Goal: Communication & Community: Answer question/provide support

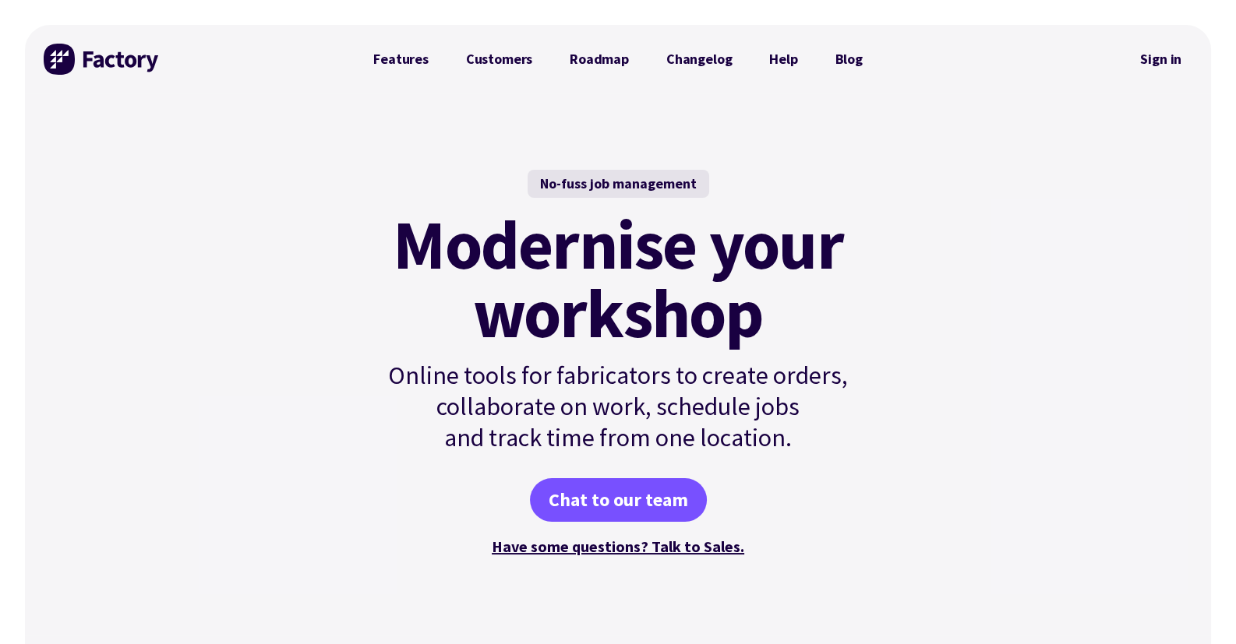
drag, startPoint x: 1165, startPoint y: 55, endPoint x: 1135, endPoint y: 90, distance: 45.9
click at [1165, 55] on link "Sign in" at bounding box center [1160, 59] width 63 height 36
drag, startPoint x: 1154, startPoint y: 55, endPoint x: 1130, endPoint y: 75, distance: 31.0
click at [1154, 55] on link "Sign in" at bounding box center [1160, 59] width 63 height 36
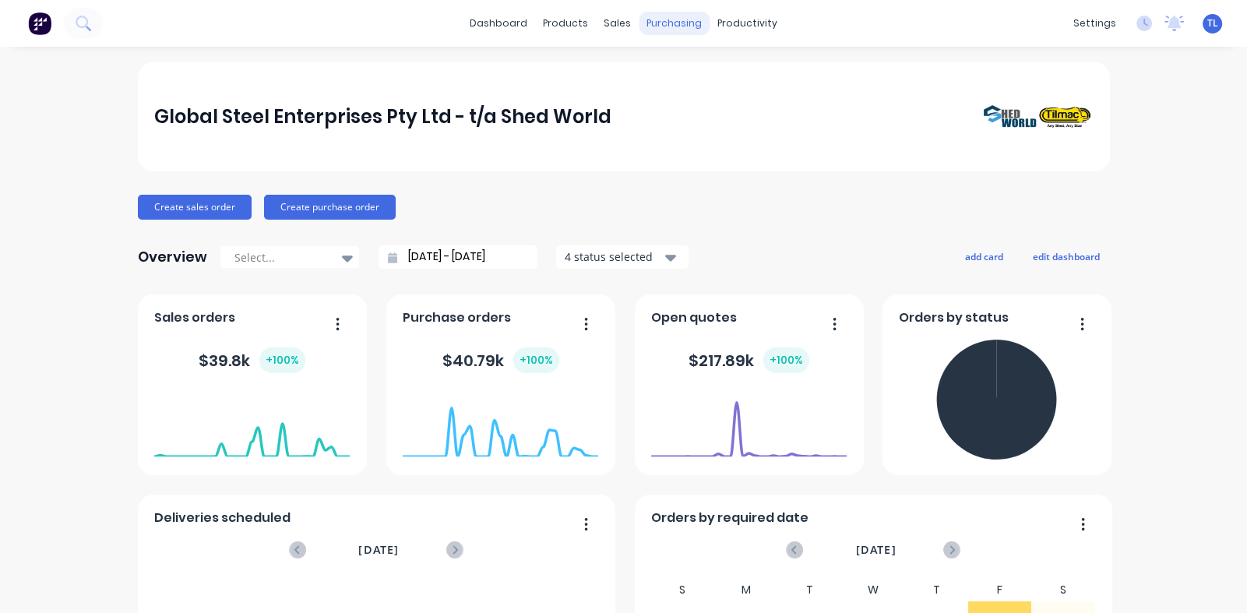
click at [674, 23] on div "purchasing" at bounding box center [674, 23] width 71 height 23
click at [659, 19] on div "purchasing" at bounding box center [674, 23] width 71 height 23
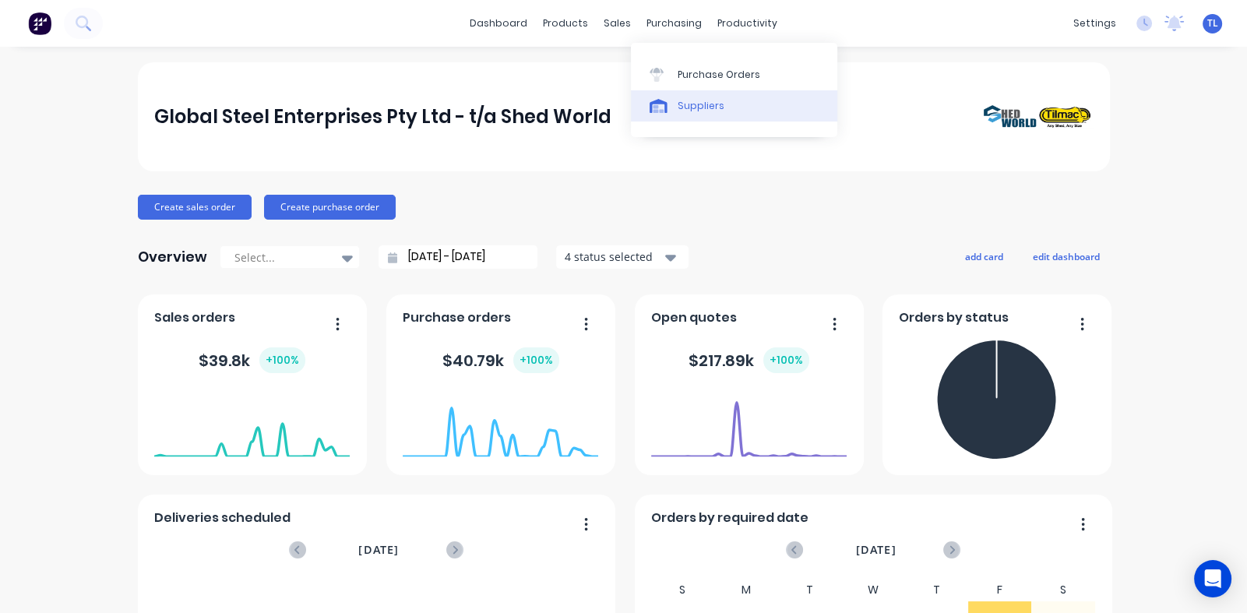
drag, startPoint x: 695, startPoint y: 75, endPoint x: 693, endPoint y: 101, distance: 26.5
click at [695, 75] on div "Purchase Orders" at bounding box center [719, 75] width 83 height 14
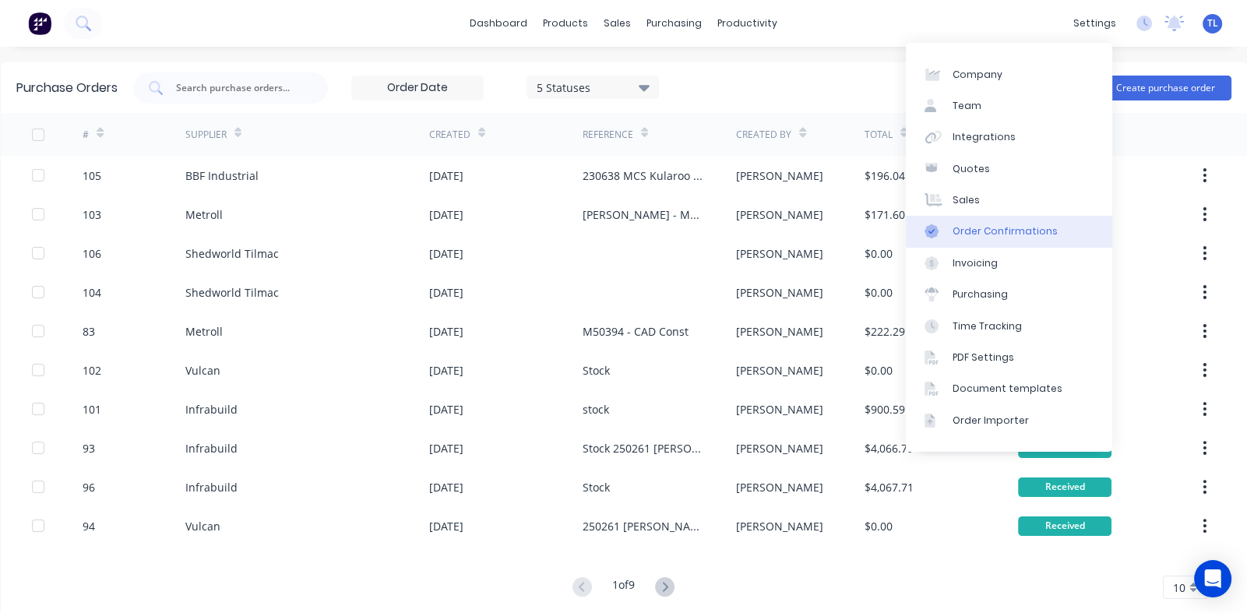
click at [988, 229] on div "Order Confirmations" at bounding box center [1005, 231] width 105 height 14
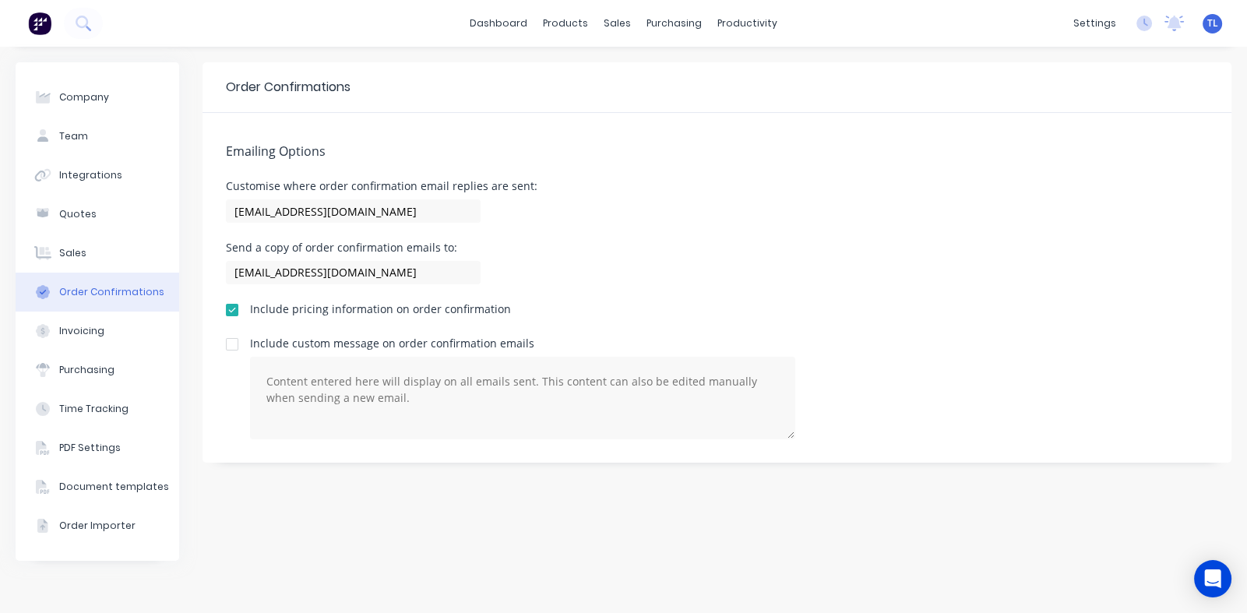
click at [233, 344] on div at bounding box center [232, 344] width 31 height 31
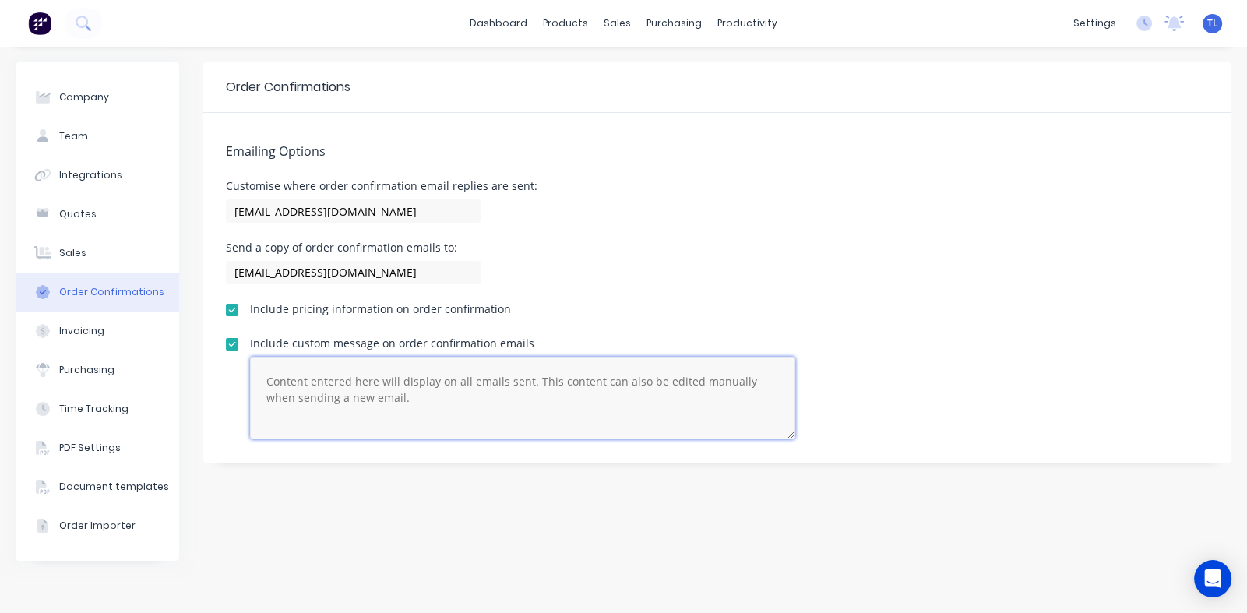
click at [301, 385] on textarea at bounding box center [522, 398] width 545 height 83
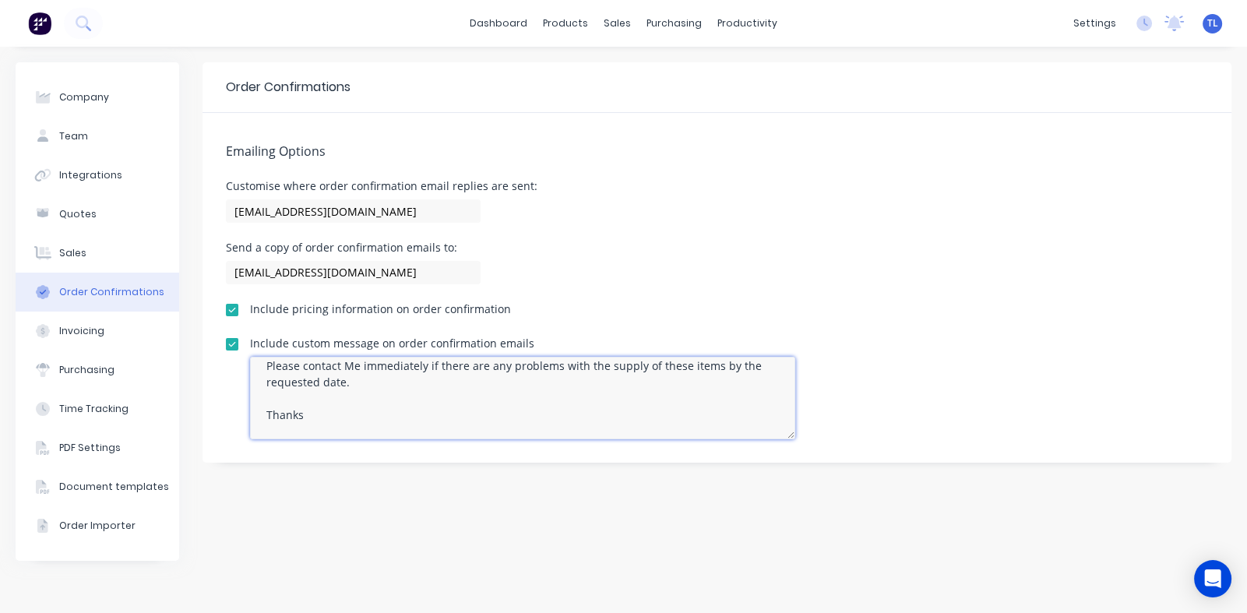
click at [351, 366] on textarea "Please contact Me immediately if there are any problems with the supply of thes…" at bounding box center [522, 398] width 545 height 83
click at [291, 428] on textarea "Please contact me immediately if there are any problems with the supply of thes…" at bounding box center [522, 398] width 545 height 83
paste textarea "Tim Lockrey Special Projects / Fabrication Manager Mob: 0400 965 964 tim.lockre…"
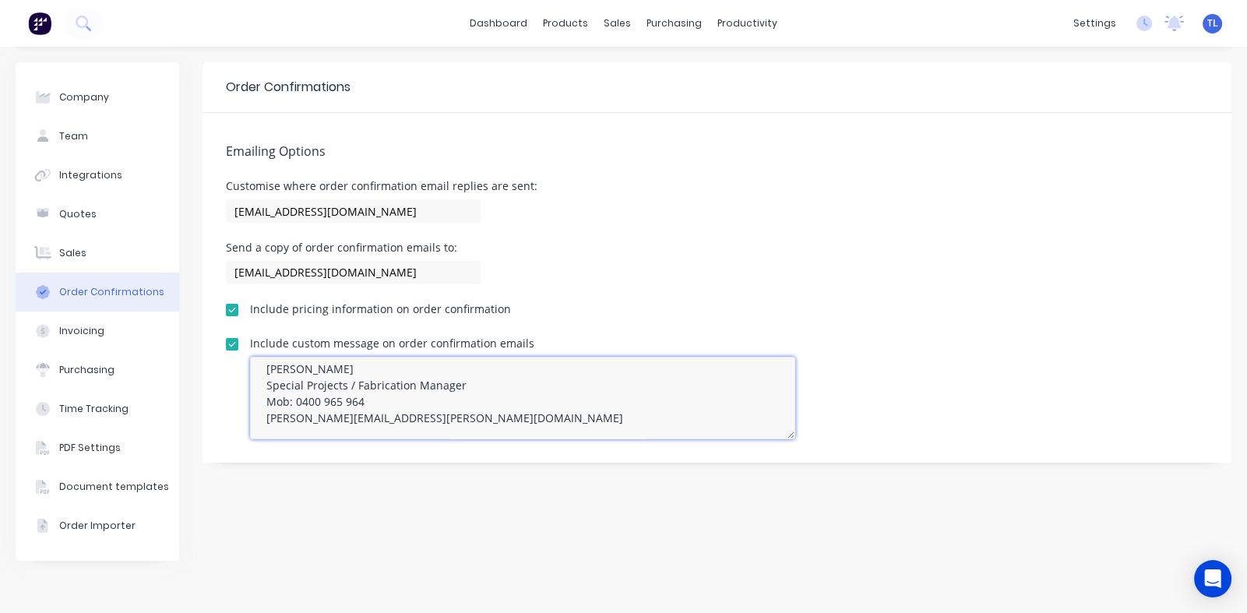
scroll to position [0, 0]
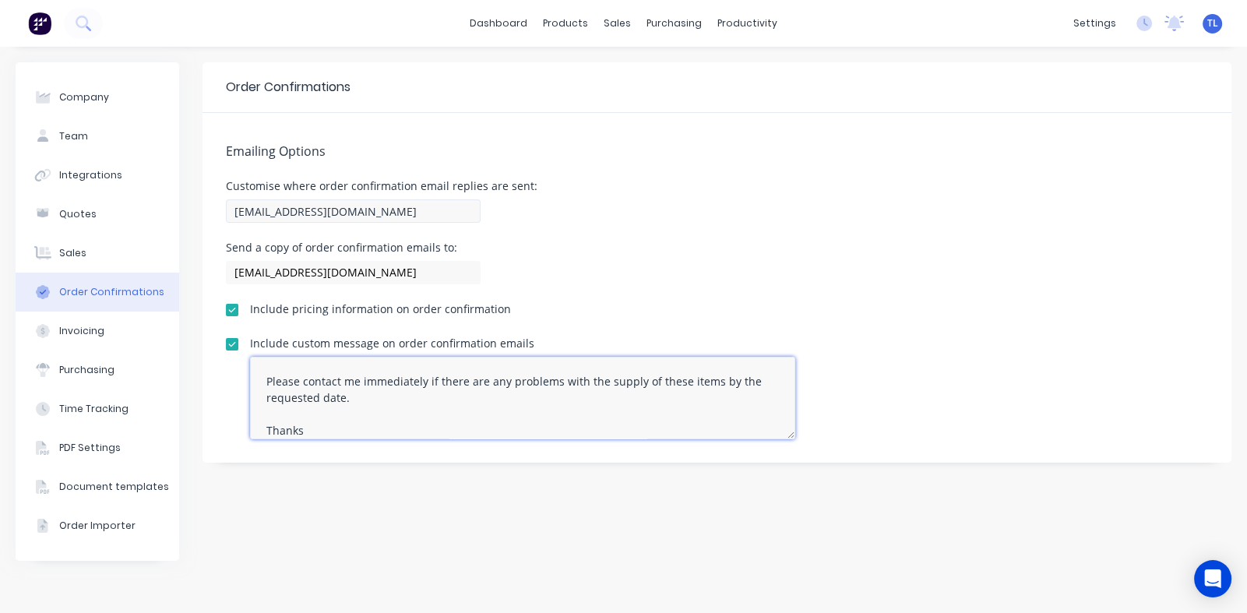
type textarea "Please contact me immediately if there are any problems with the supply of thes…"
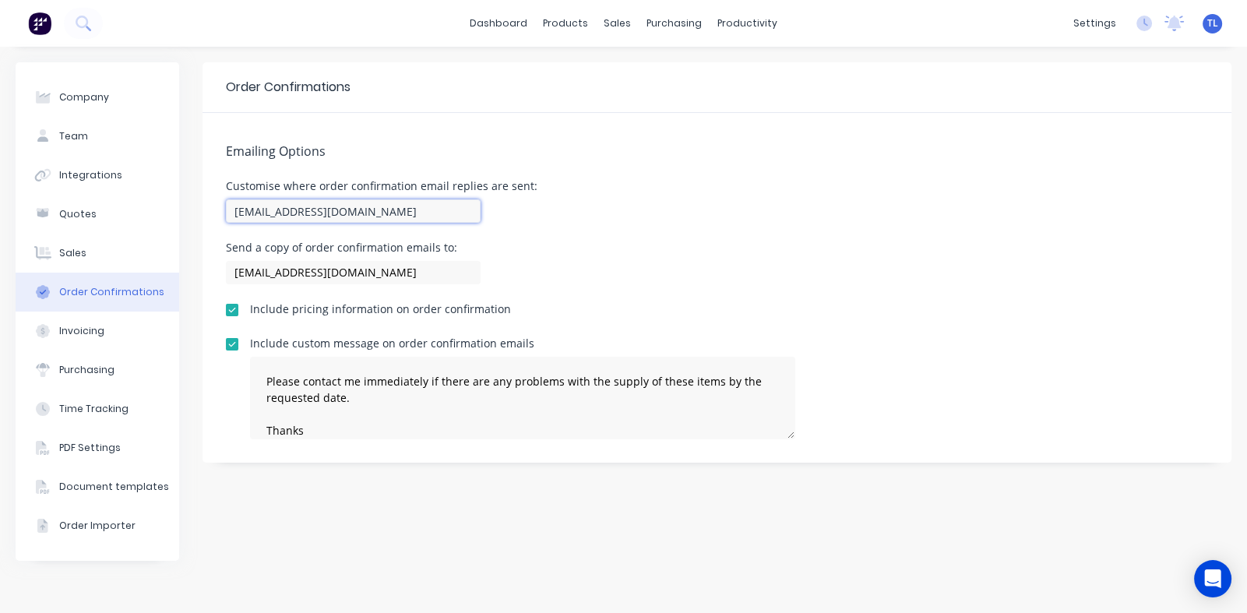
click at [403, 210] on input "team+shedworld@factory.app" at bounding box center [353, 210] width 255 height 23
click at [411, 271] on input "purchasing@shedworld.net.au" at bounding box center [353, 272] width 255 height 23
click at [650, 220] on div "Customise where order confirmation email replies are sent: team+shedworld@facto…" at bounding box center [717, 204] width 982 height 46
click at [1215, 569] on icon "Open Intercom Messenger" at bounding box center [1213, 579] width 18 height 20
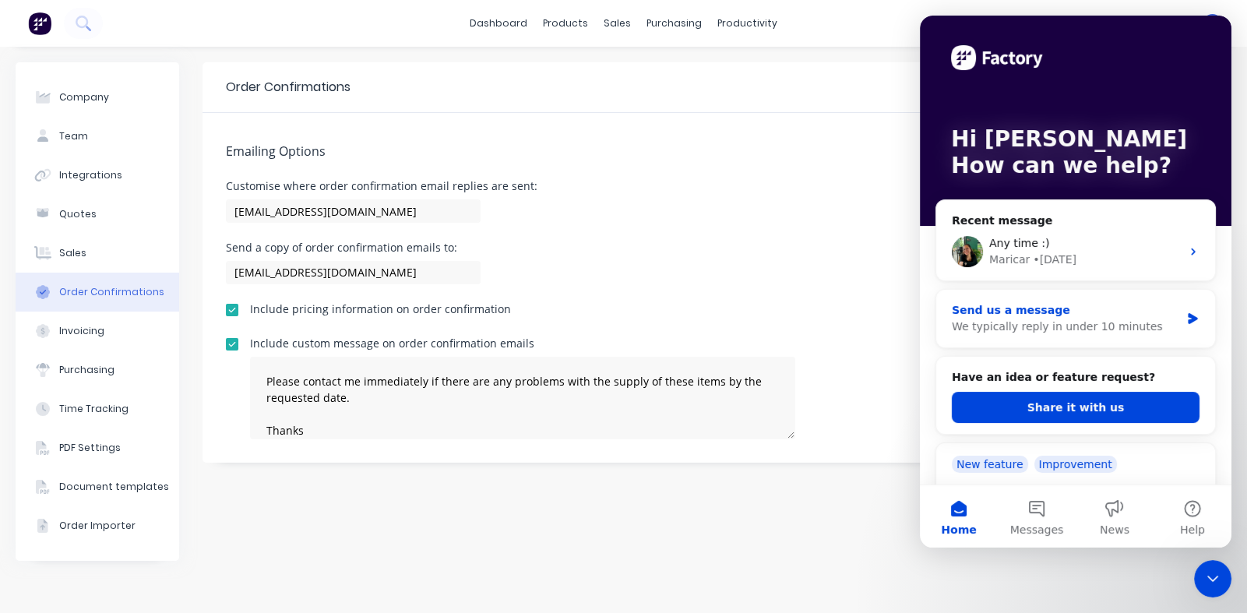
click at [1017, 323] on div "We typically reply in under 10 minutes" at bounding box center [1066, 327] width 228 height 16
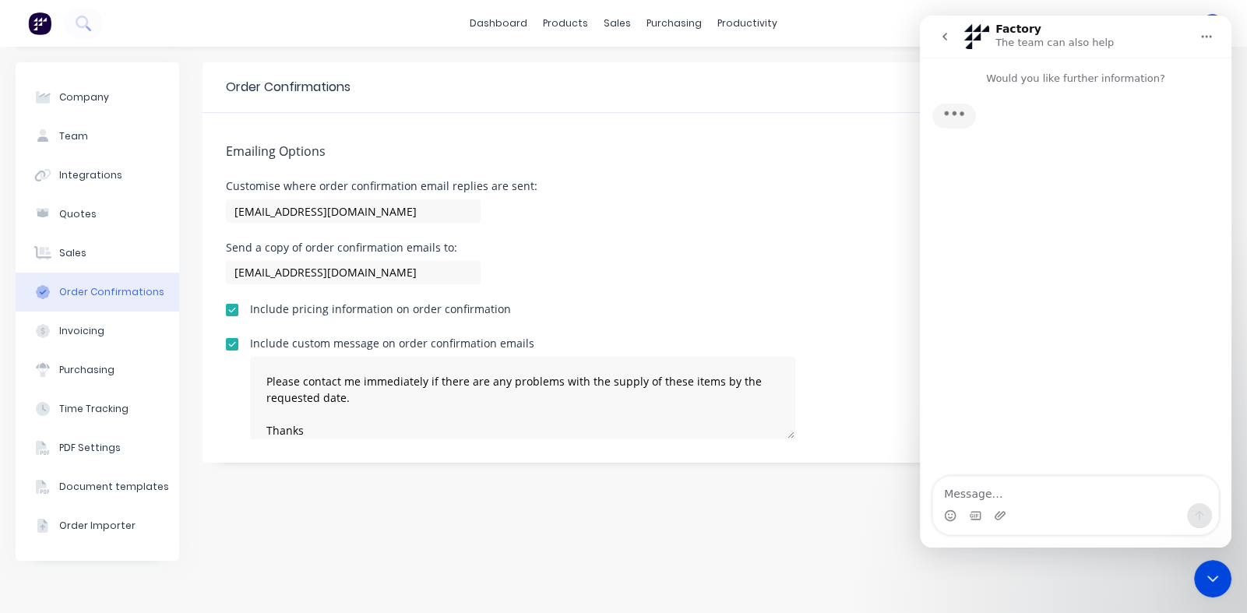
click at [1002, 494] on textarea "Message…" at bounding box center [1075, 490] width 285 height 26
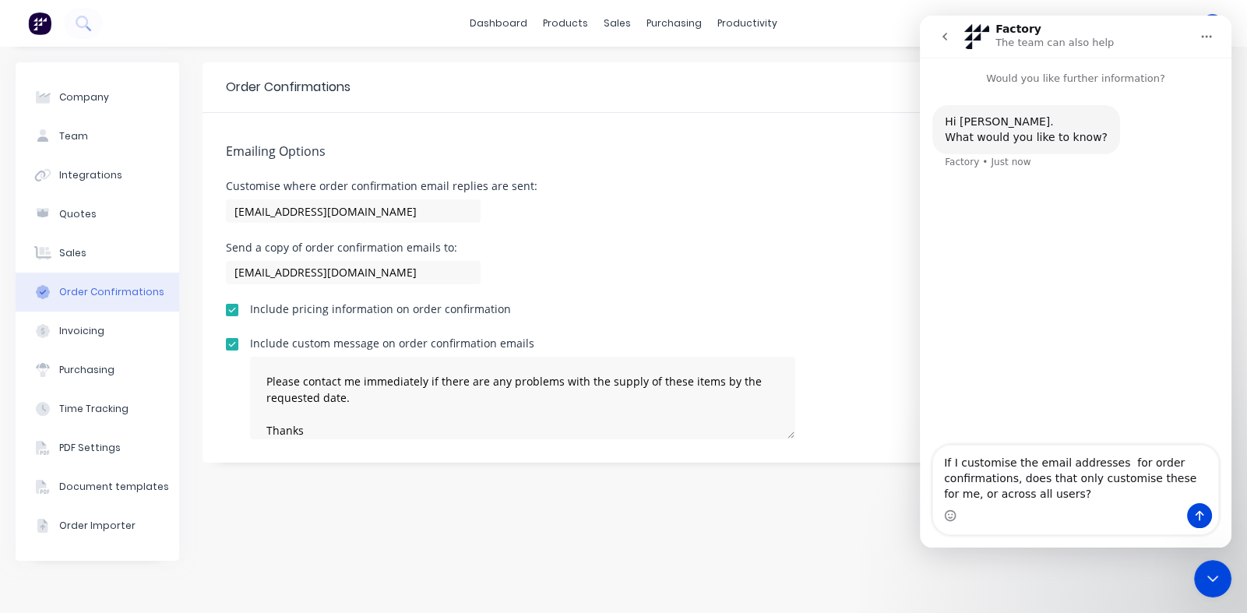
type textarea "If I customise the email addresses for order confirmations, does that only cust…"
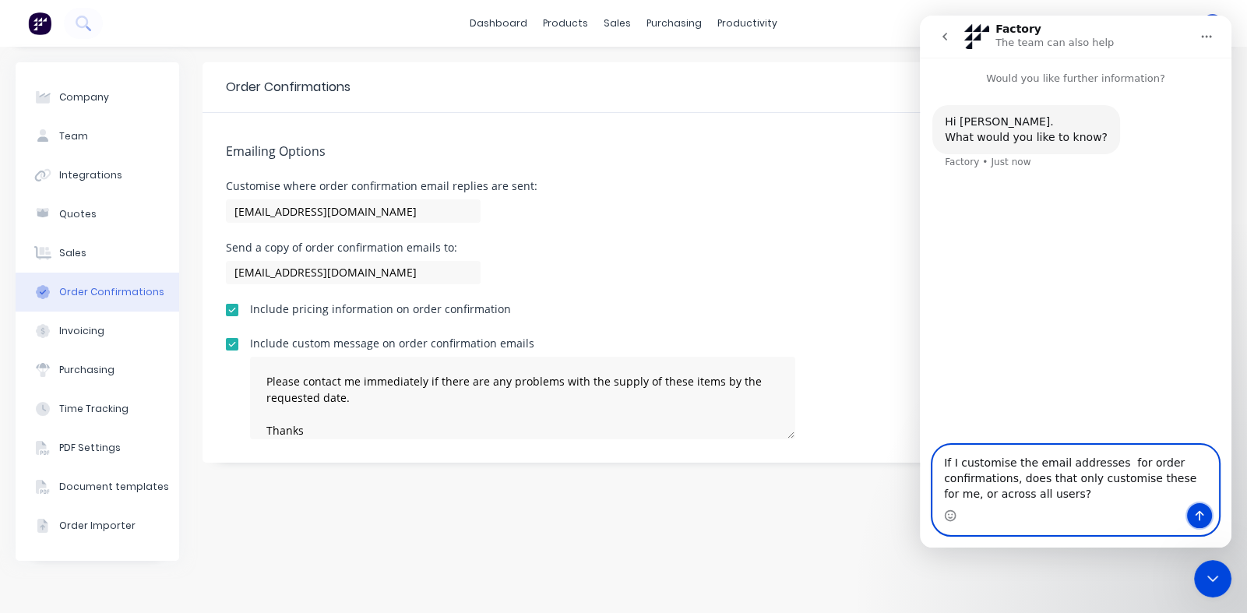
click at [1202, 509] on icon "Send a message…" at bounding box center [1199, 515] width 12 height 12
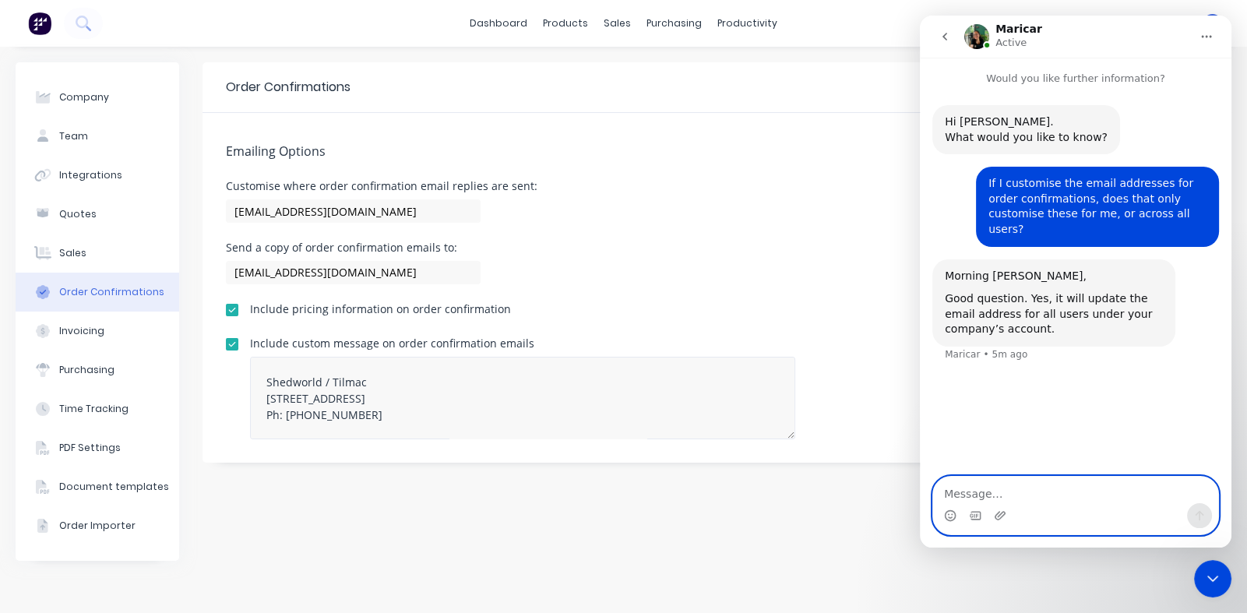
scroll to position [178, 0]
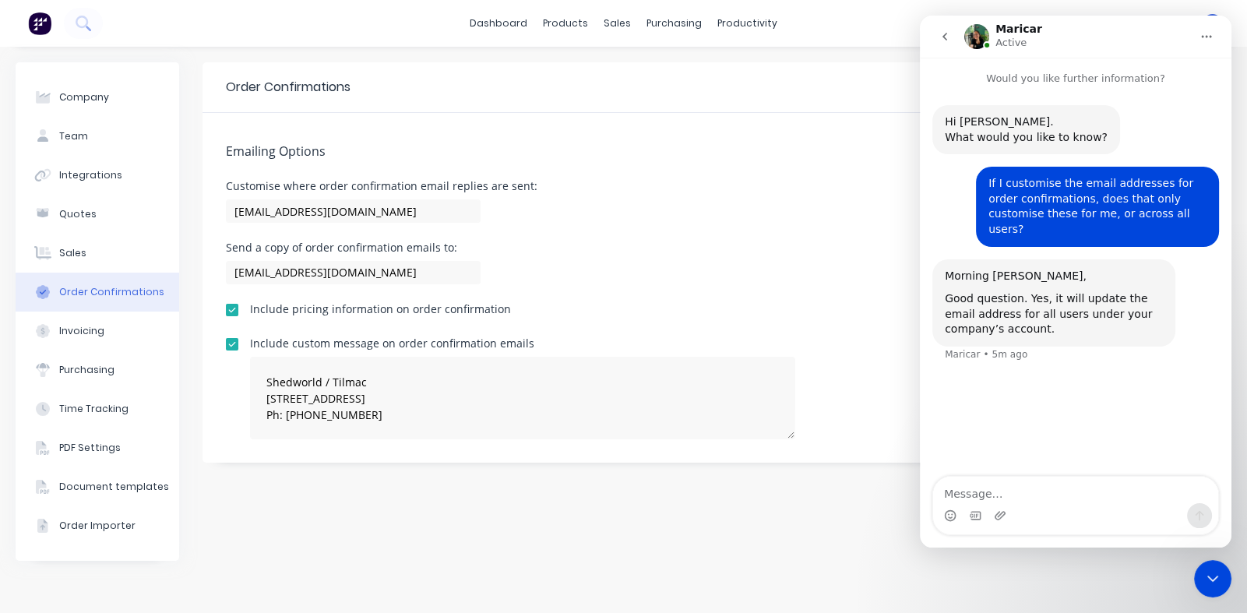
click at [231, 347] on div at bounding box center [232, 344] width 31 height 31
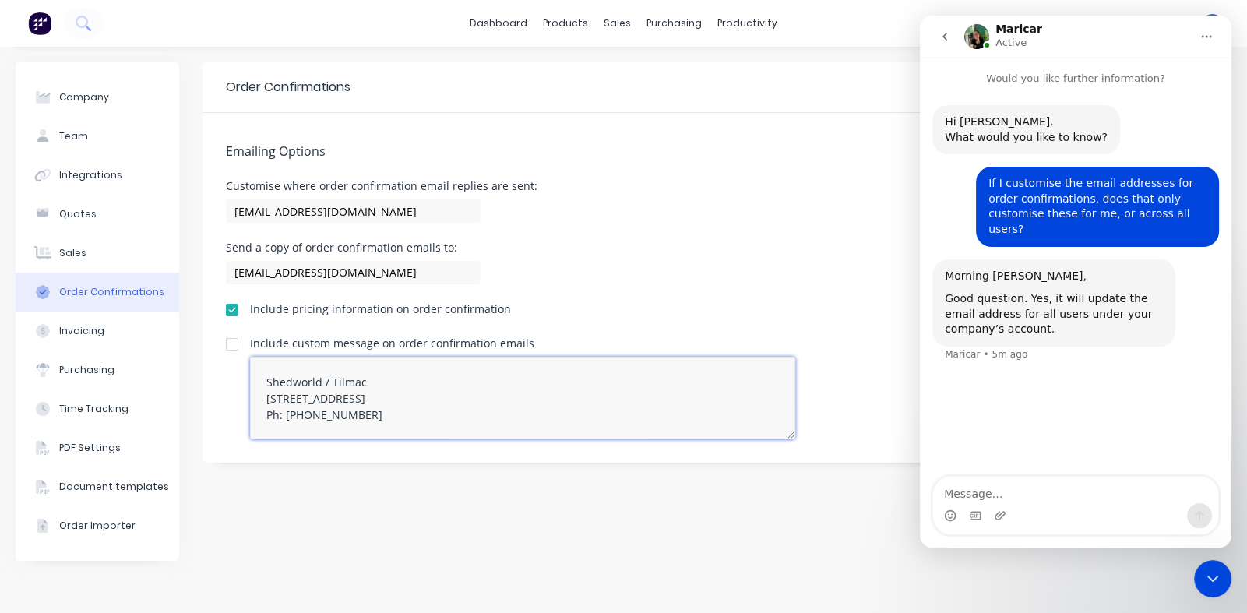
click at [389, 405] on textarea "Please contact me immediately if there are any problems with the supply of thes…" at bounding box center [522, 398] width 545 height 83
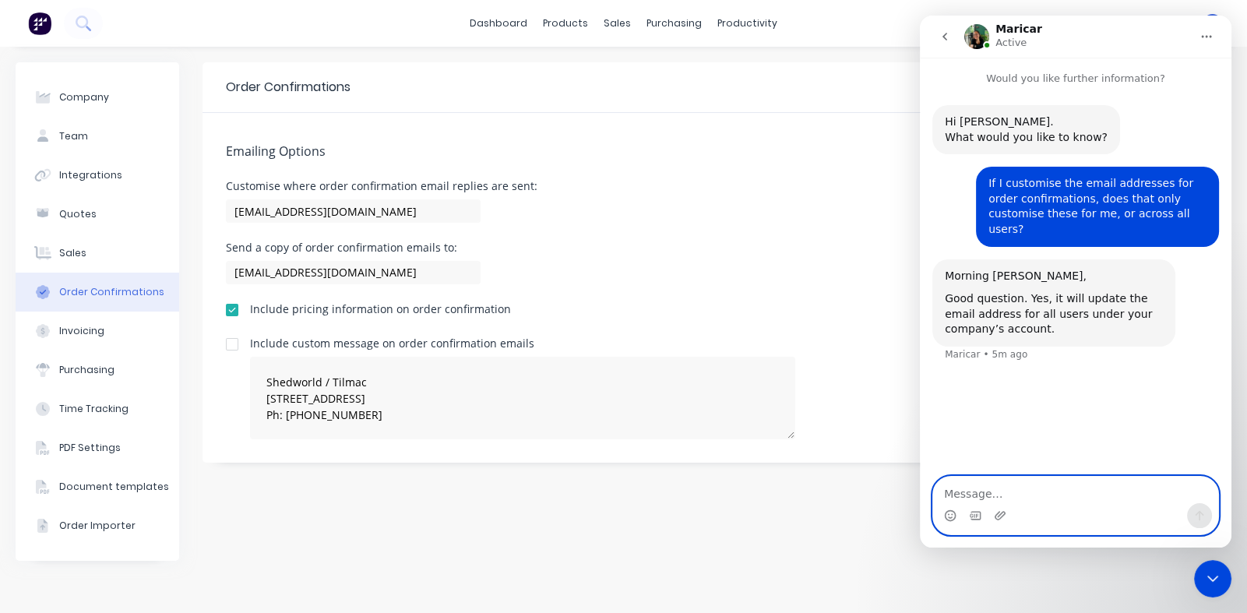
click at [986, 487] on textarea "Message…" at bounding box center [1075, 490] width 285 height 26
click at [983, 492] on textarea "Likewise Iassume with the cmessage" at bounding box center [1075, 490] width 285 height 26
click at [1166, 493] on textarea "Likewise, I assume with the custom message" at bounding box center [1075, 490] width 285 height 26
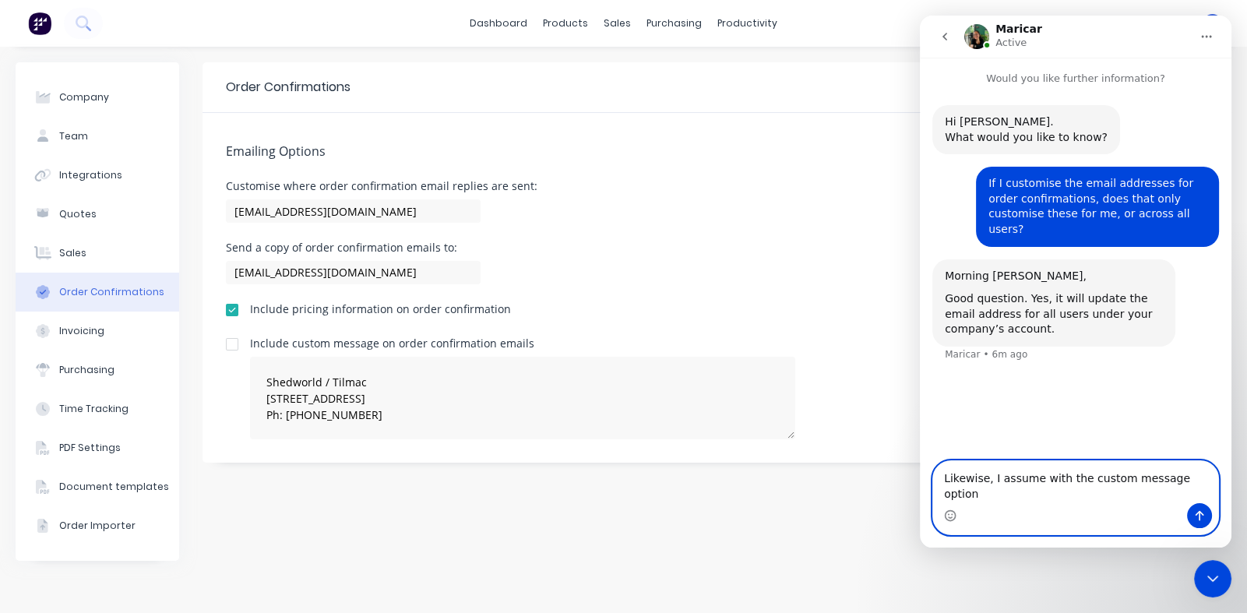
type textarea "Likewise, I assume with the custom message option"
click at [1200, 518] on icon "Send a message…" at bounding box center [1200, 516] width 9 height 10
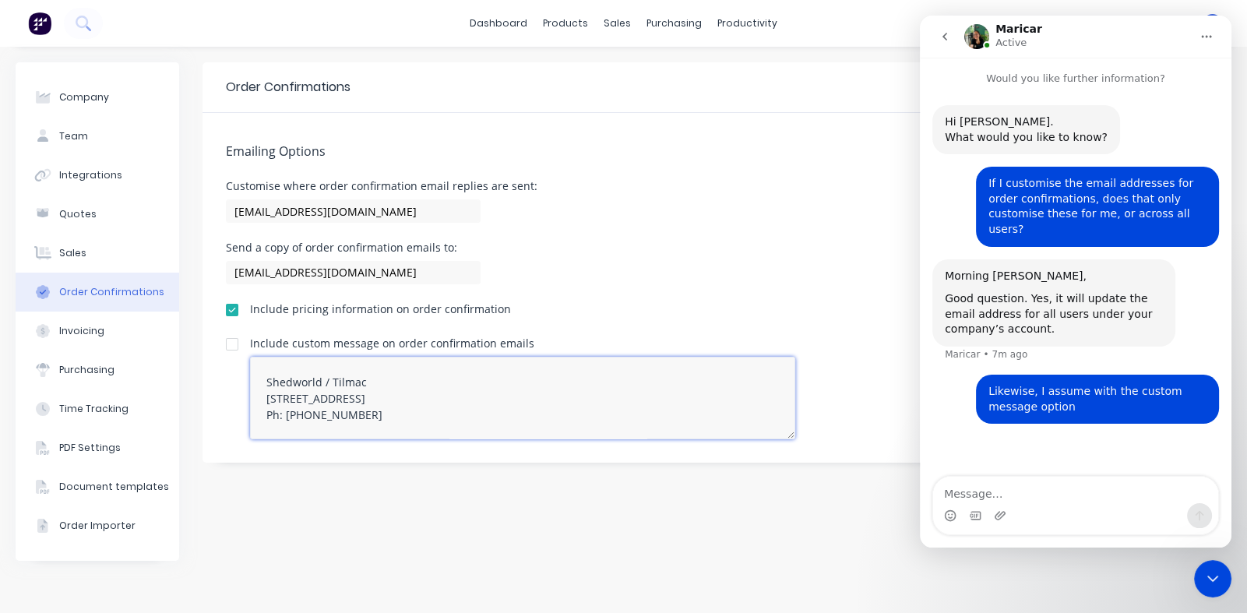
click at [605, 409] on textarea "Please contact me immediately if there are any problems with the supply of thes…" at bounding box center [522, 398] width 545 height 83
type textarea "P"
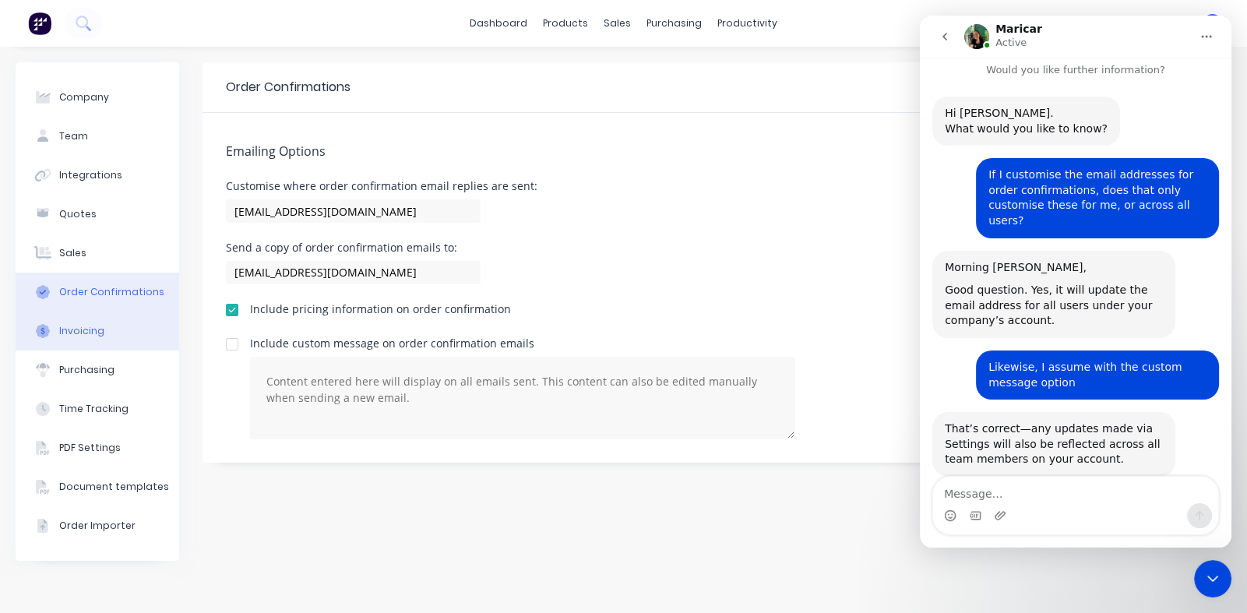
scroll to position [26, 0]
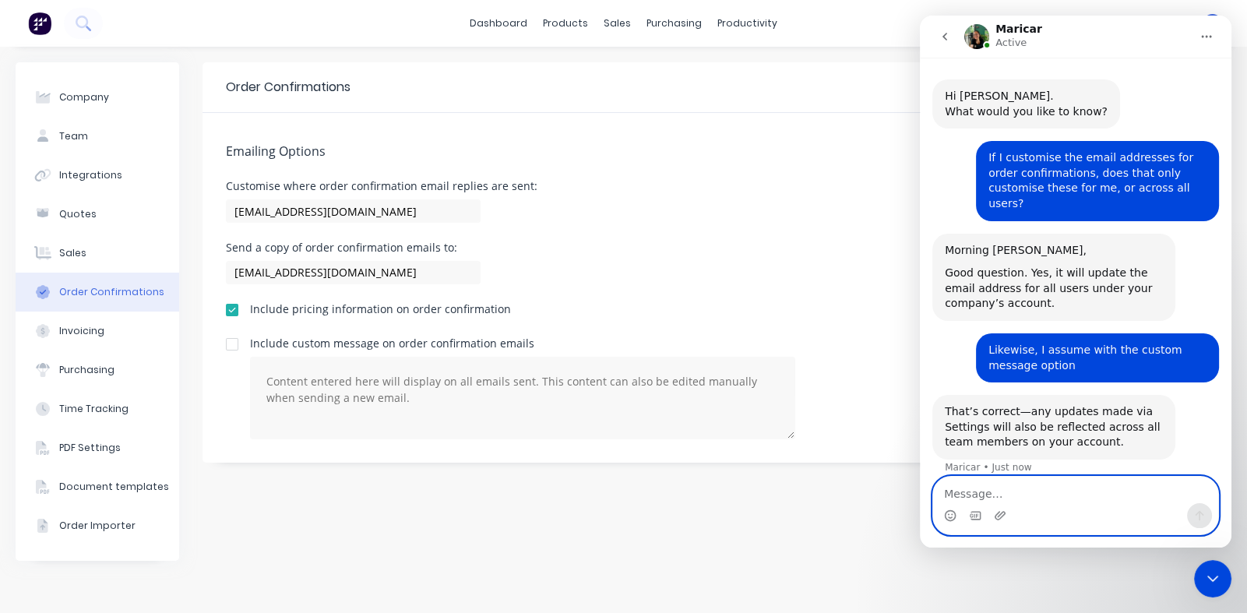
click at [1012, 491] on textarea "Message…" at bounding box center [1075, 490] width 285 height 26
type textarea "Not what I was hoping, but thanks."
click at [1200, 510] on icon "Send a message…" at bounding box center [1199, 515] width 12 height 12
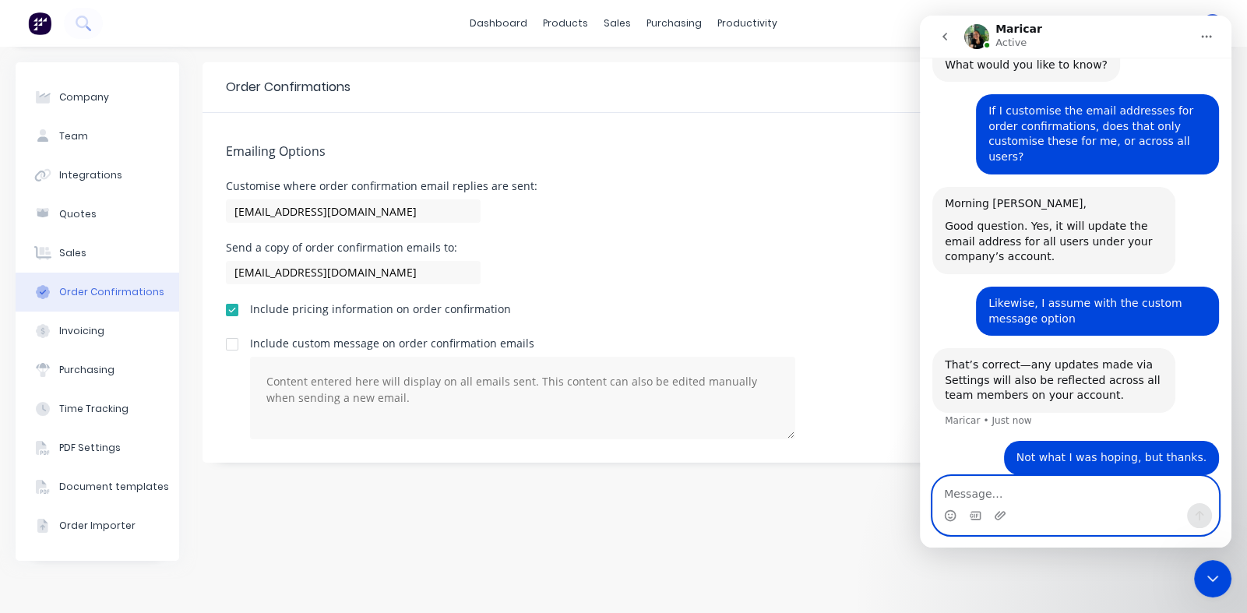
scroll to position [72, 0]
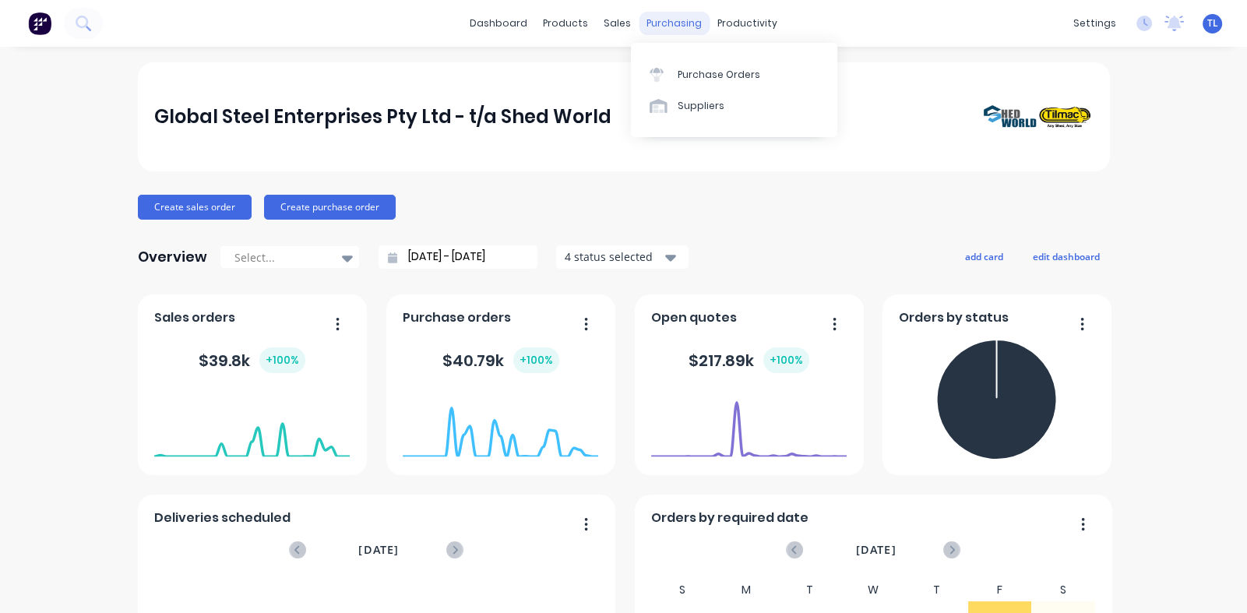
click at [669, 19] on div "purchasing" at bounding box center [674, 23] width 71 height 23
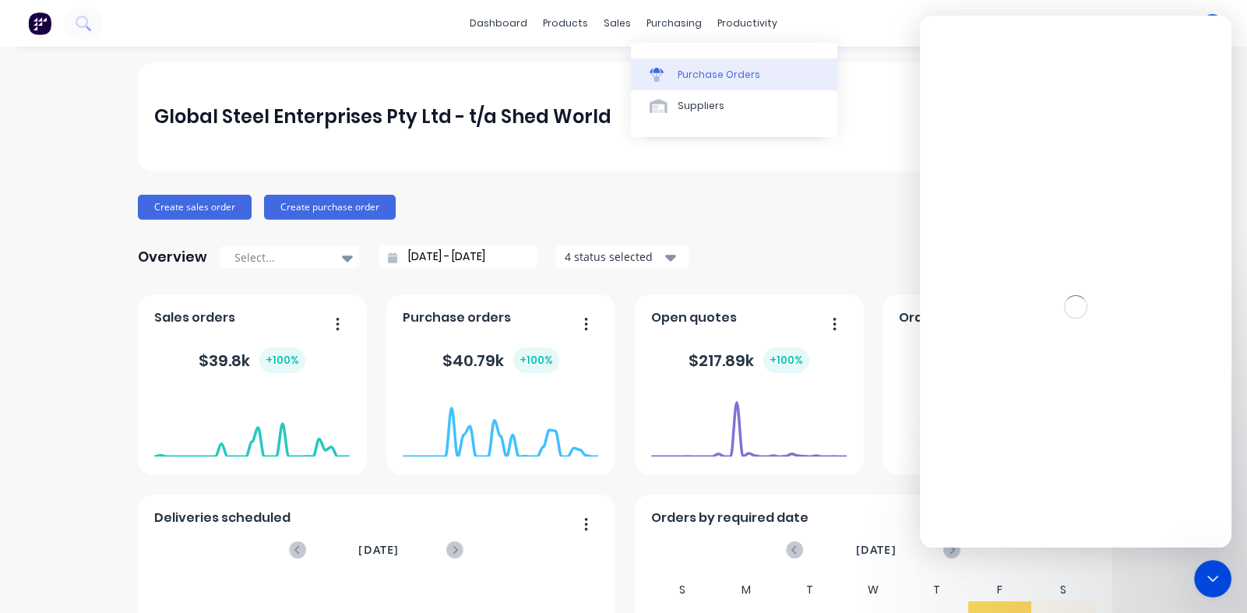
click at [687, 63] on link "Purchase Orders" at bounding box center [734, 73] width 206 height 31
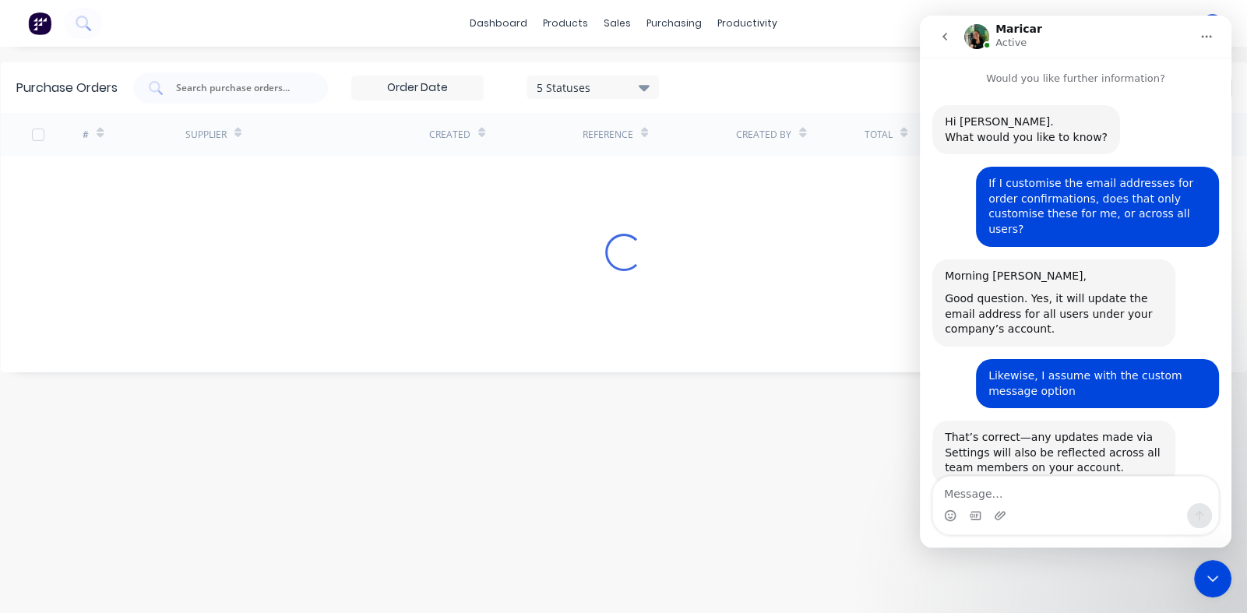
scroll to position [72, 0]
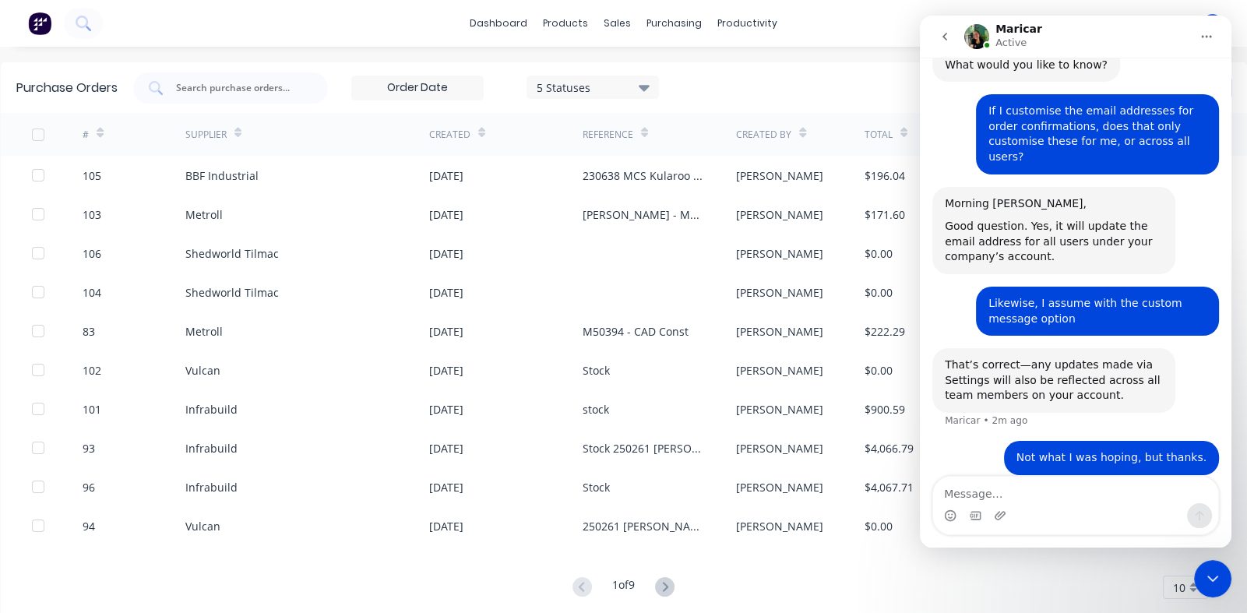
click at [1216, 573] on icon "Close Intercom Messenger" at bounding box center [1213, 578] width 19 height 19
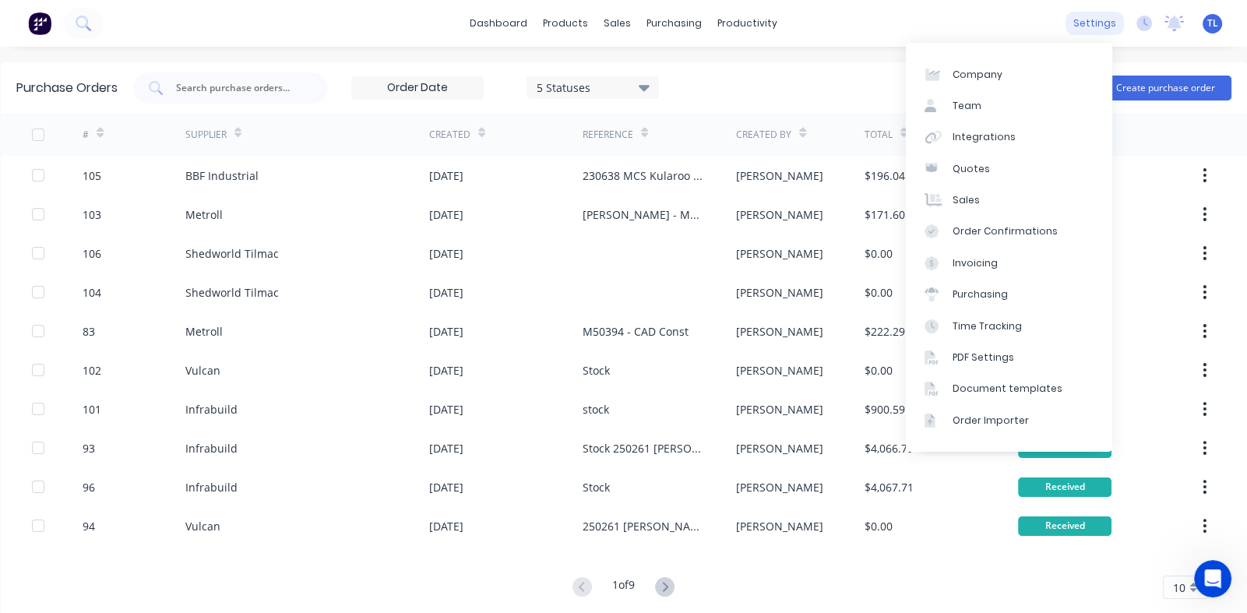
click at [1088, 19] on div "settings" at bounding box center [1095, 23] width 58 height 23
click at [973, 291] on div "Purchasing" at bounding box center [980, 294] width 55 height 14
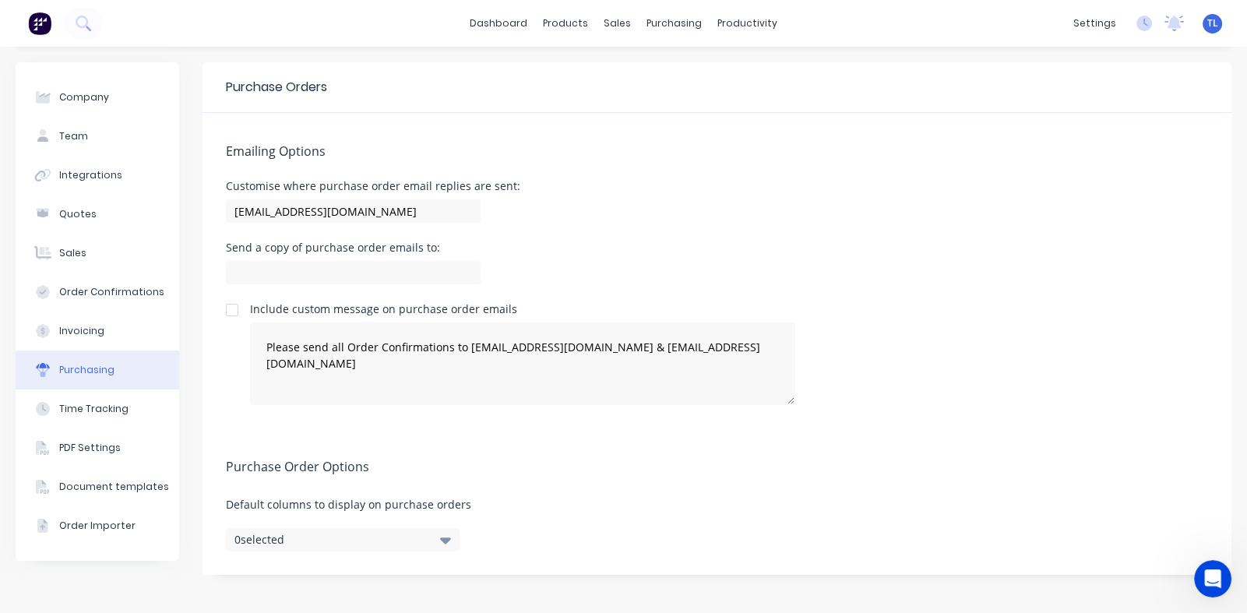
click at [1202, 583] on div "Open Intercom Messenger" at bounding box center [1212, 578] width 51 height 51
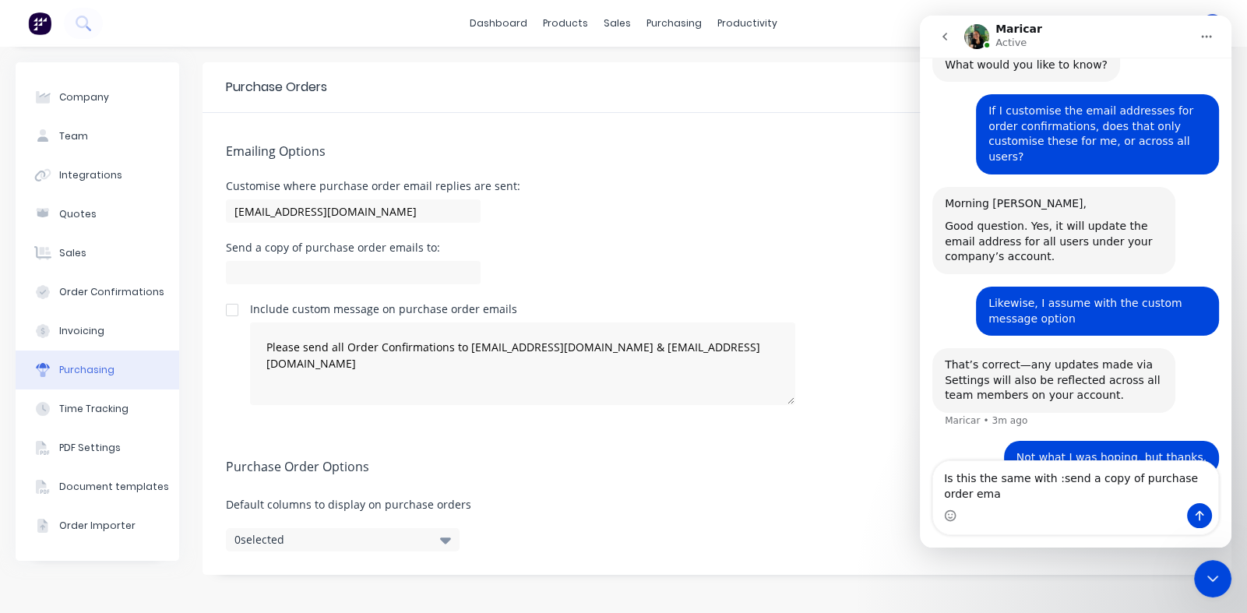
scroll to position [88, 0]
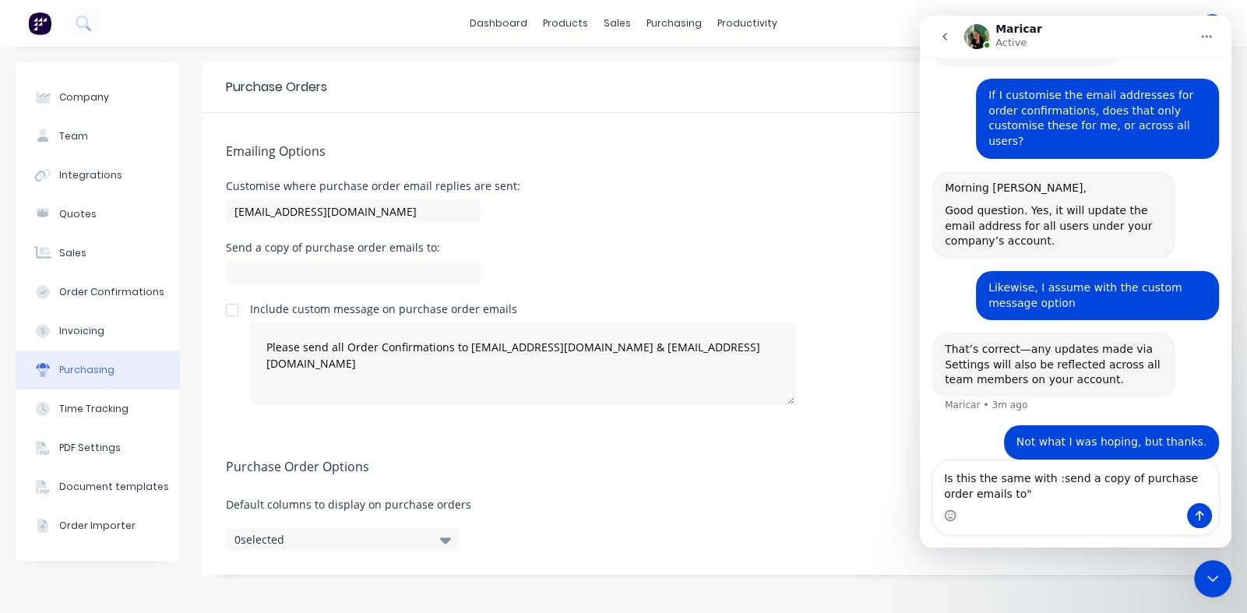
click at [1050, 474] on textarea "Is this the same with :send a copy of purchase order emails to"" at bounding box center [1075, 482] width 285 height 42
drag, startPoint x: 1049, startPoint y: 482, endPoint x: 1054, endPoint y: 493, distance: 12.2
click at [1049, 481] on textarea "Is this the same with :send a copy of purchase order emails to"" at bounding box center [1075, 482] width 285 height 42
click at [1017, 495] on textarea "Is this the same with "send a copy of purchase order emails to"" at bounding box center [1075, 482] width 285 height 42
type textarea "Is this the same with "send a copy of purchase order emails to" under purchasin…"
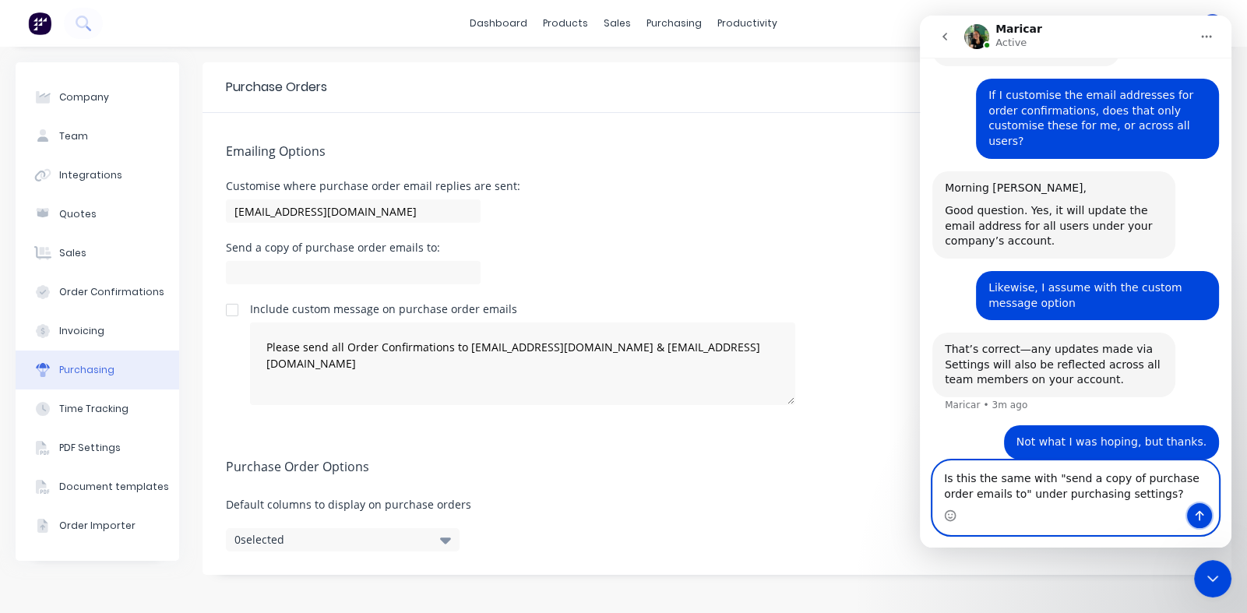
click at [1202, 513] on icon "Send a message…" at bounding box center [1200, 516] width 9 height 10
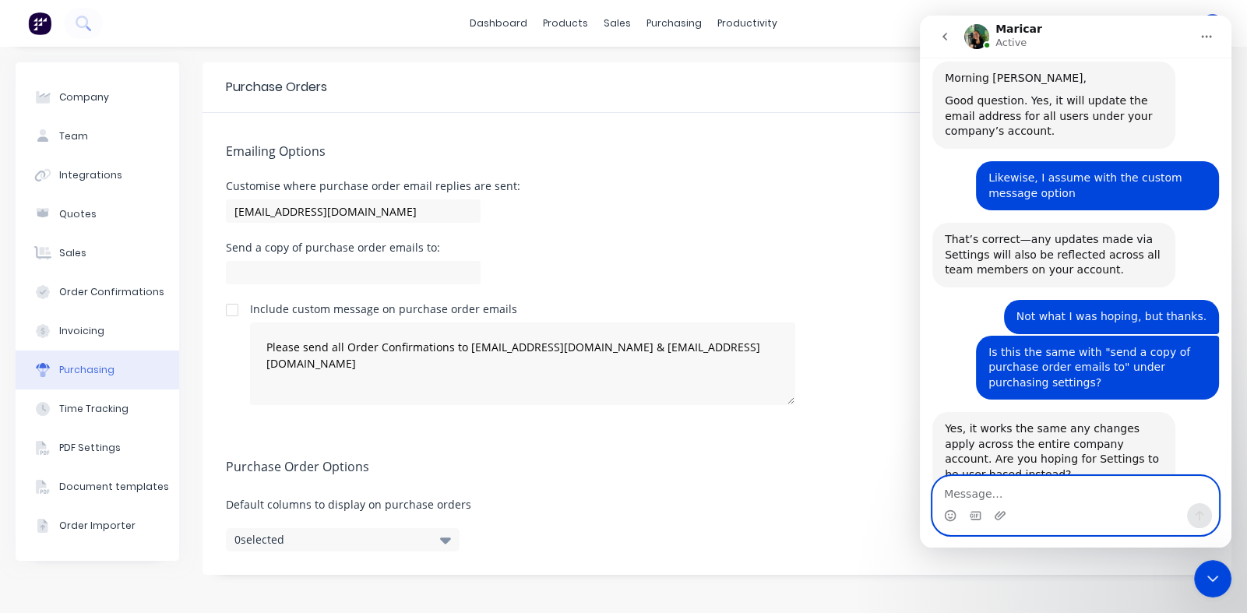
scroll to position [231, 0]
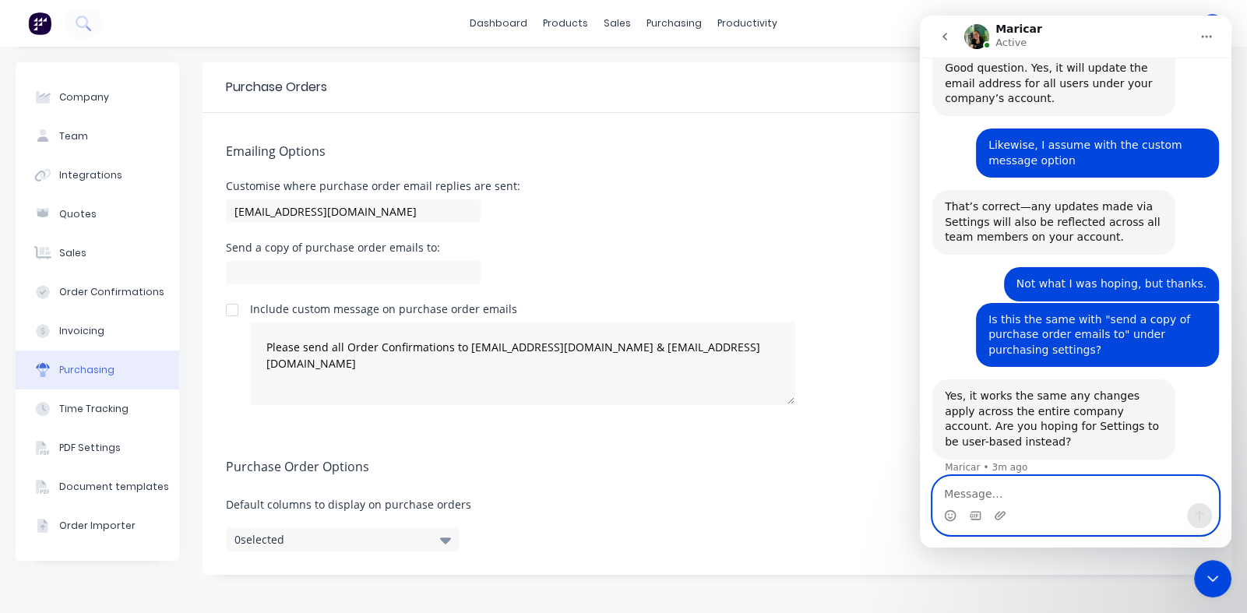
click at [1010, 495] on textarea "Message…" at bounding box center [1075, 490] width 285 height 26
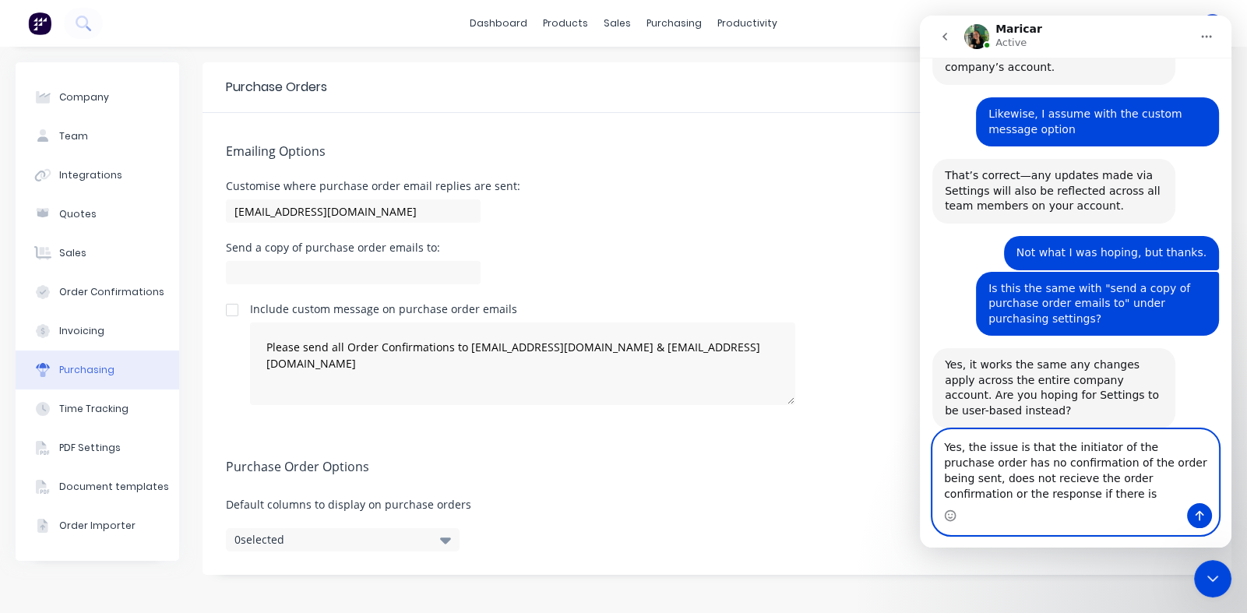
scroll to position [277, 0]
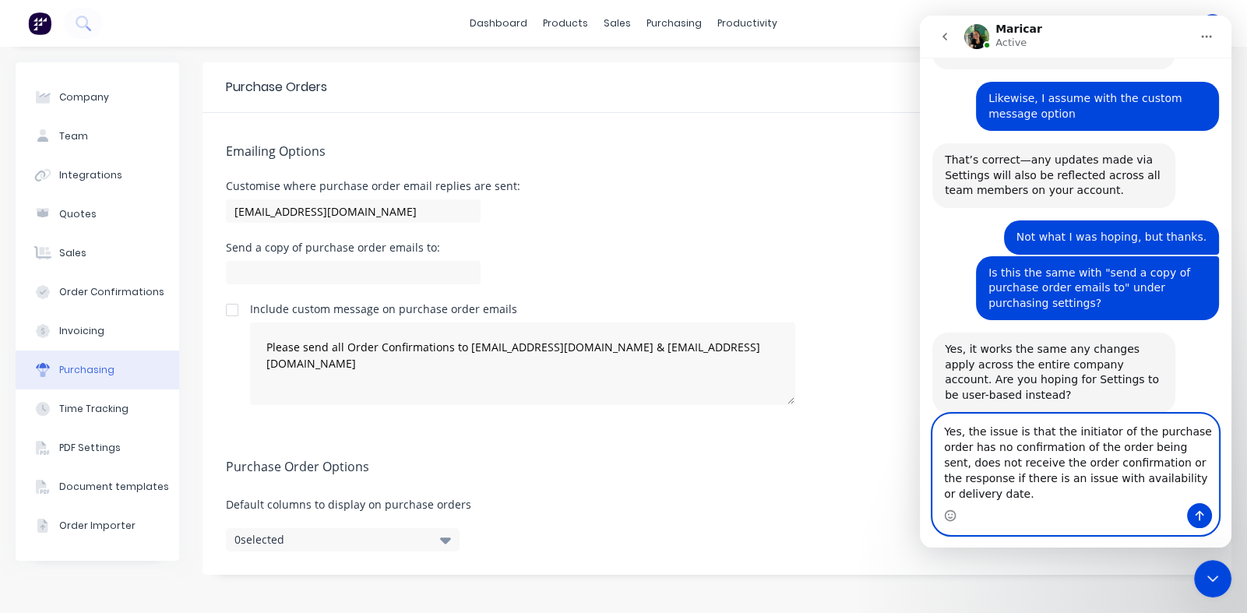
click at [1159, 493] on textarea "Yes, the issue is that the initiator of the purchase order has no confirmation …" at bounding box center [1075, 458] width 285 height 89
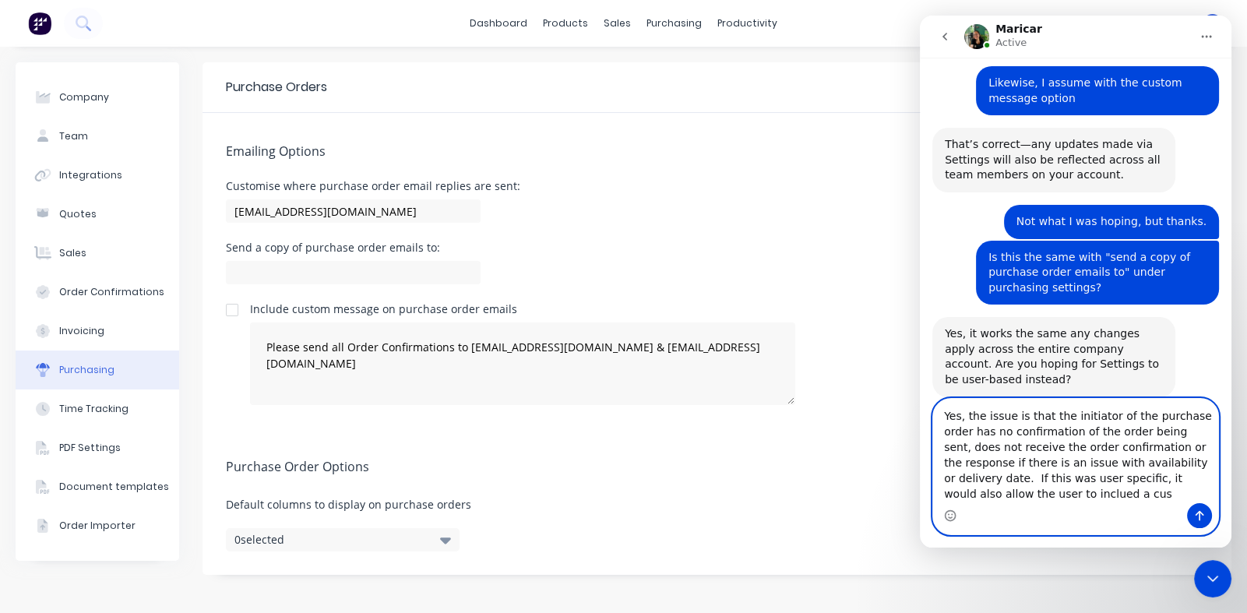
scroll to position [308, 0]
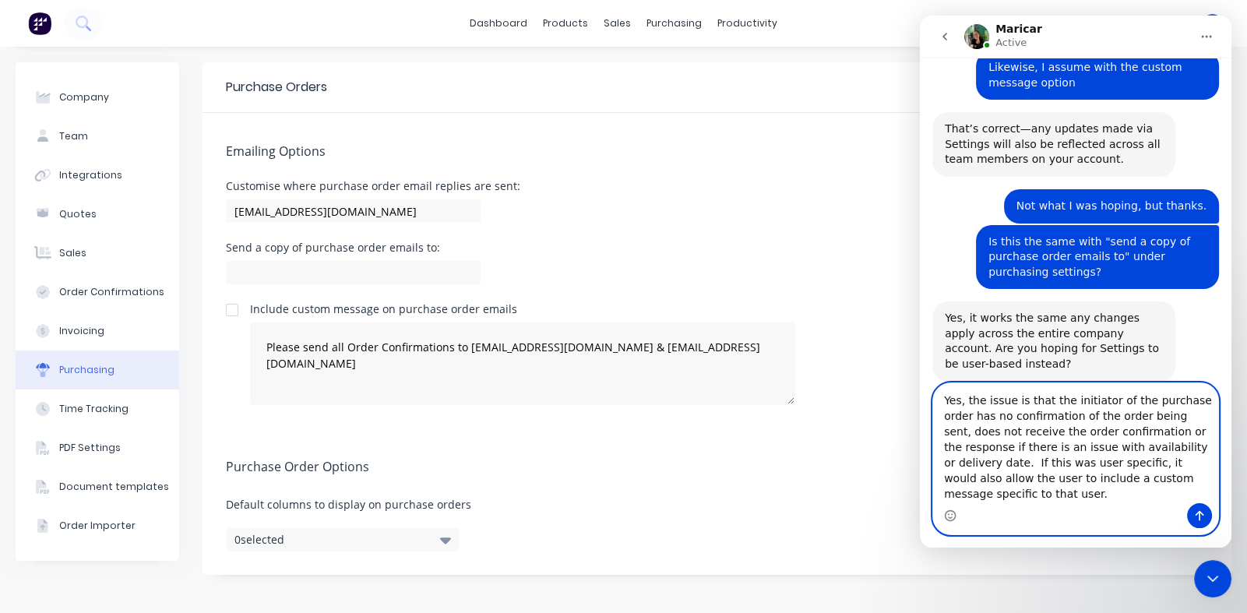
type textarea "Yes, the issue is that the initiator of the purchase order has no confirmation …"
click at [1200, 510] on icon "Send a message…" at bounding box center [1199, 515] width 12 height 12
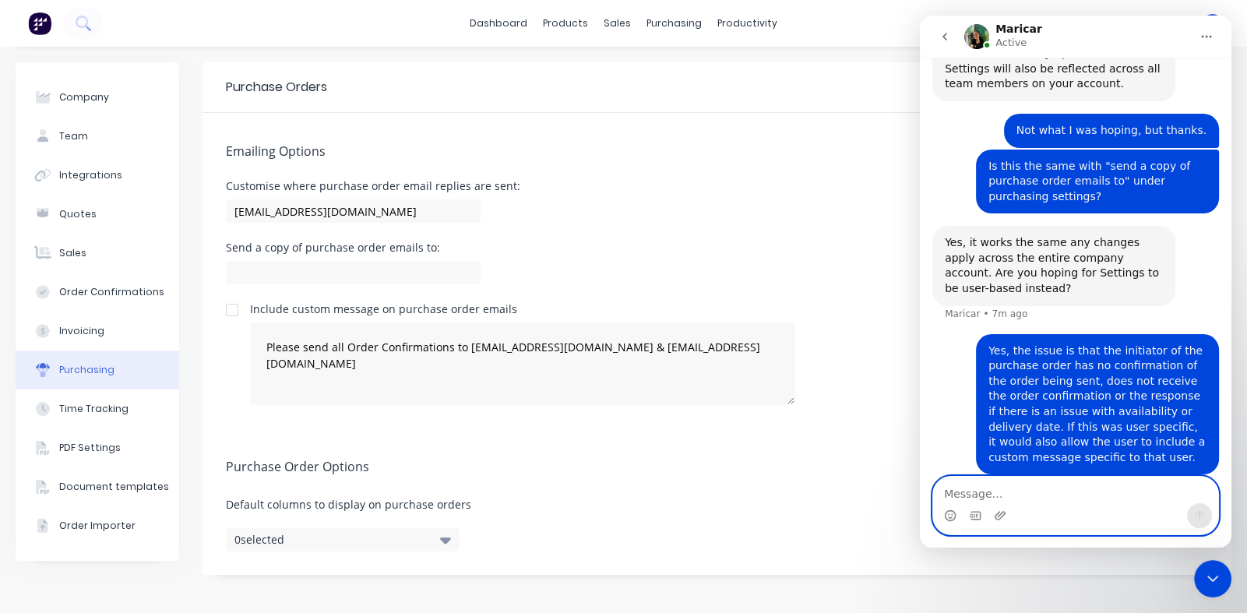
scroll to position [383, 0]
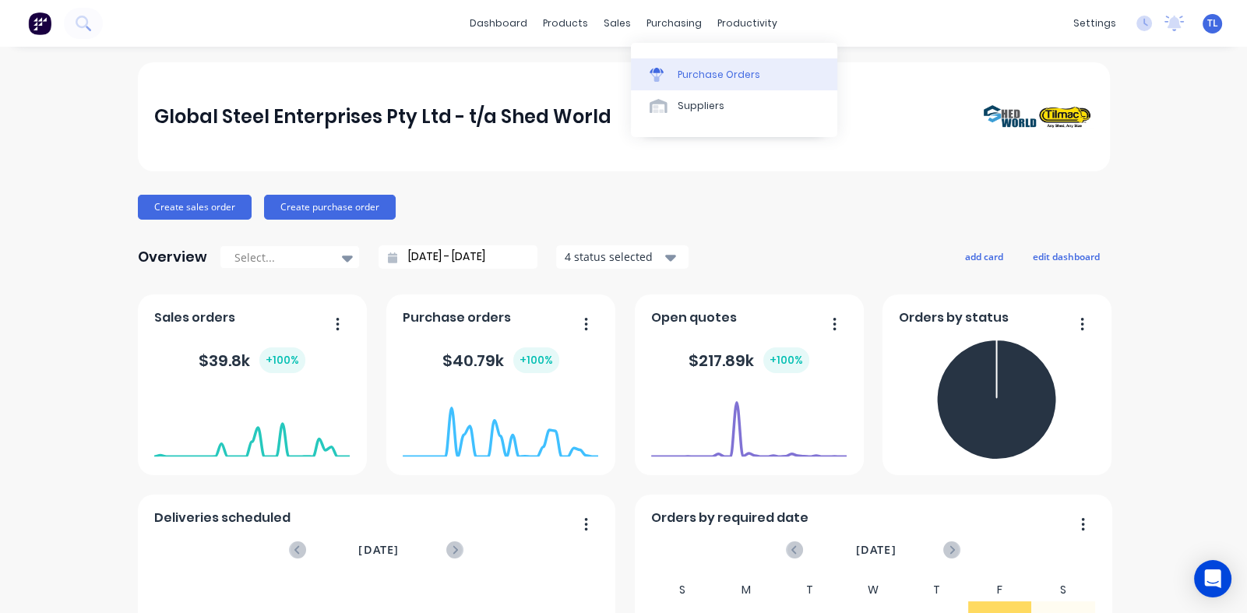
click at [696, 69] on div "Purchase Orders" at bounding box center [719, 75] width 83 height 14
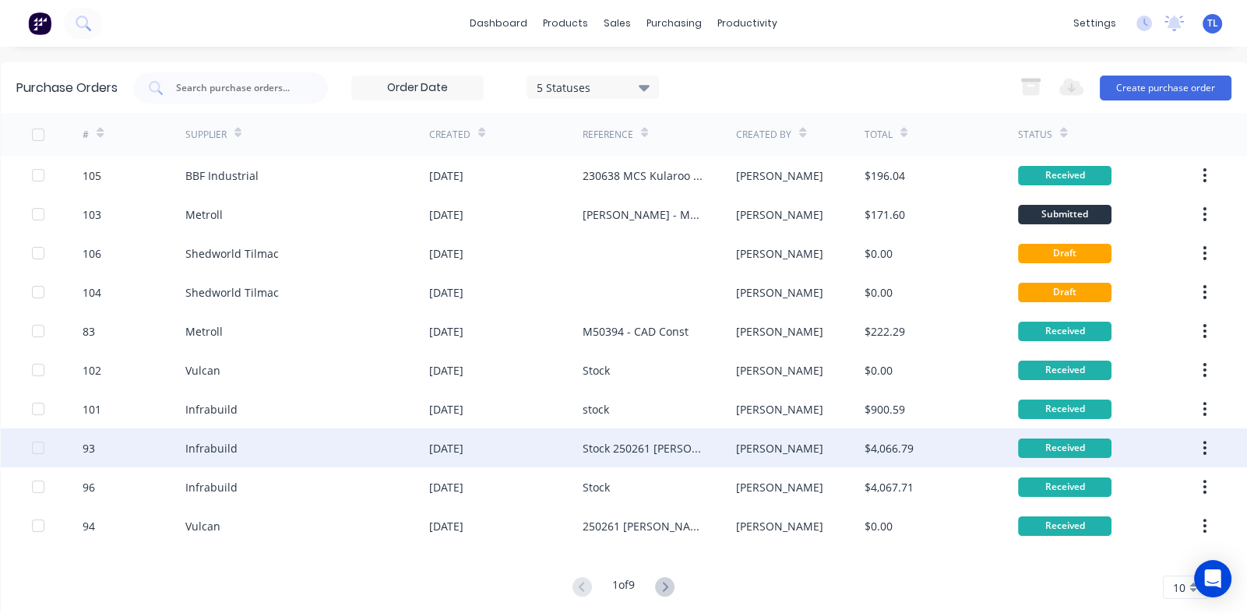
click at [218, 447] on div "Infrabuild" at bounding box center [211, 448] width 52 height 16
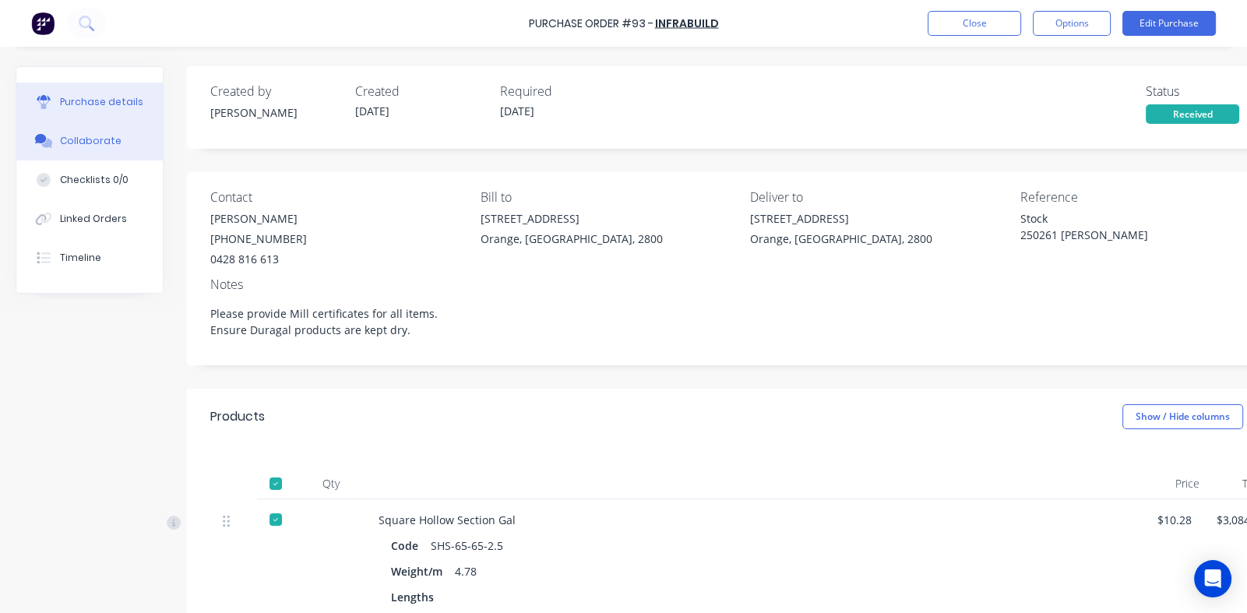
click at [85, 141] on div "Collaborate" at bounding box center [91, 141] width 62 height 14
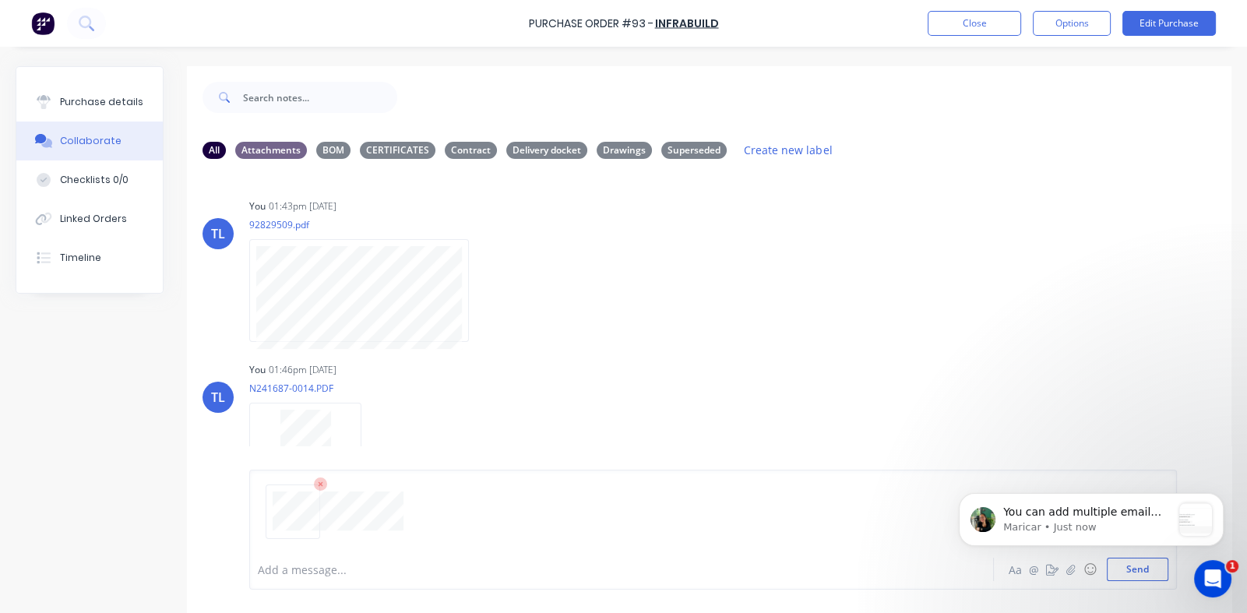
click html "You can add multiple email addresses in these fields so that other team members…"
click at [1120, 564] on body "You can add multiple email addresses in these fields so that other team members…" at bounding box center [1091, 516] width 299 height 97
click at [1209, 578] on icon "Open Intercom Messenger" at bounding box center [1213, 579] width 26 height 26
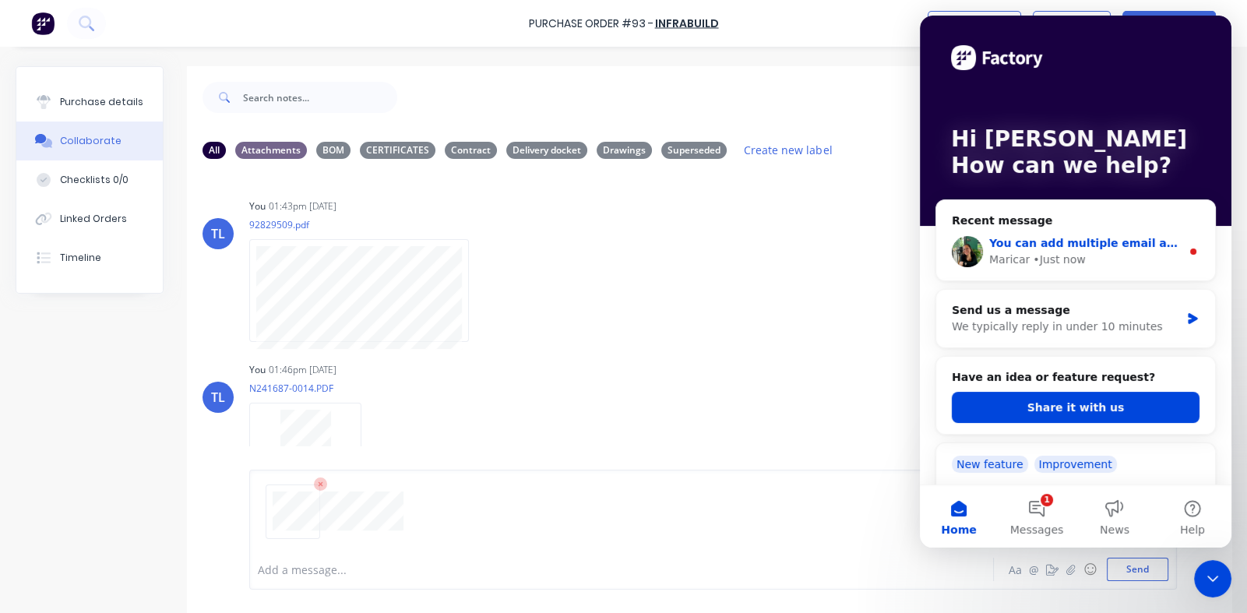
click at [1072, 254] on div "• Just now" at bounding box center [1059, 260] width 52 height 16
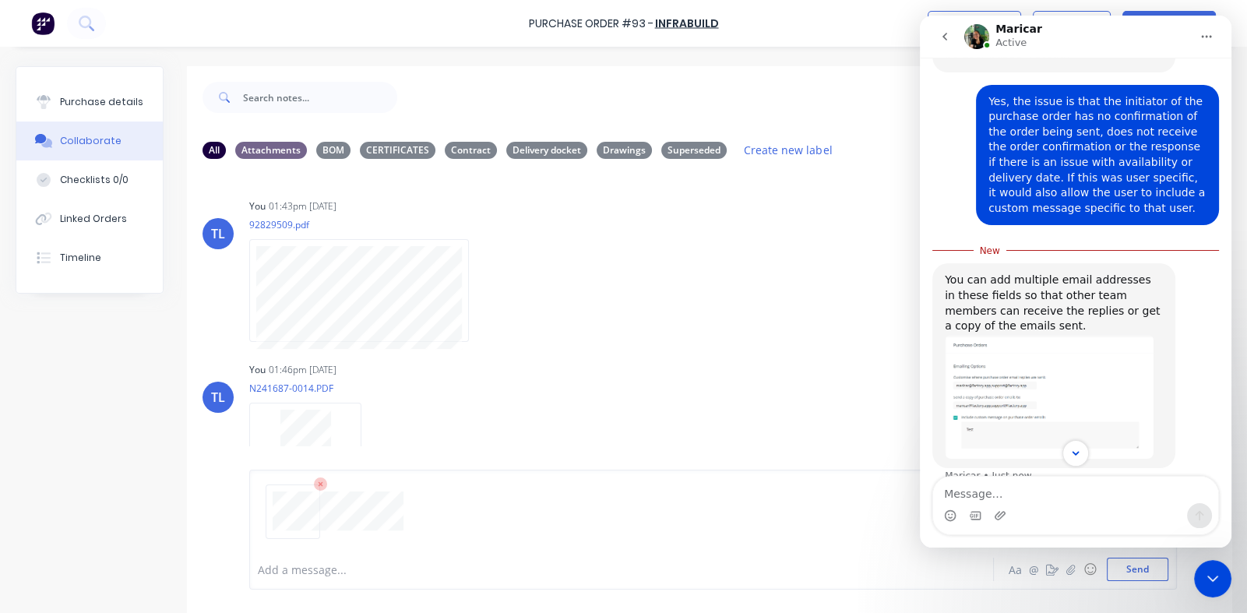
scroll to position [626, 0]
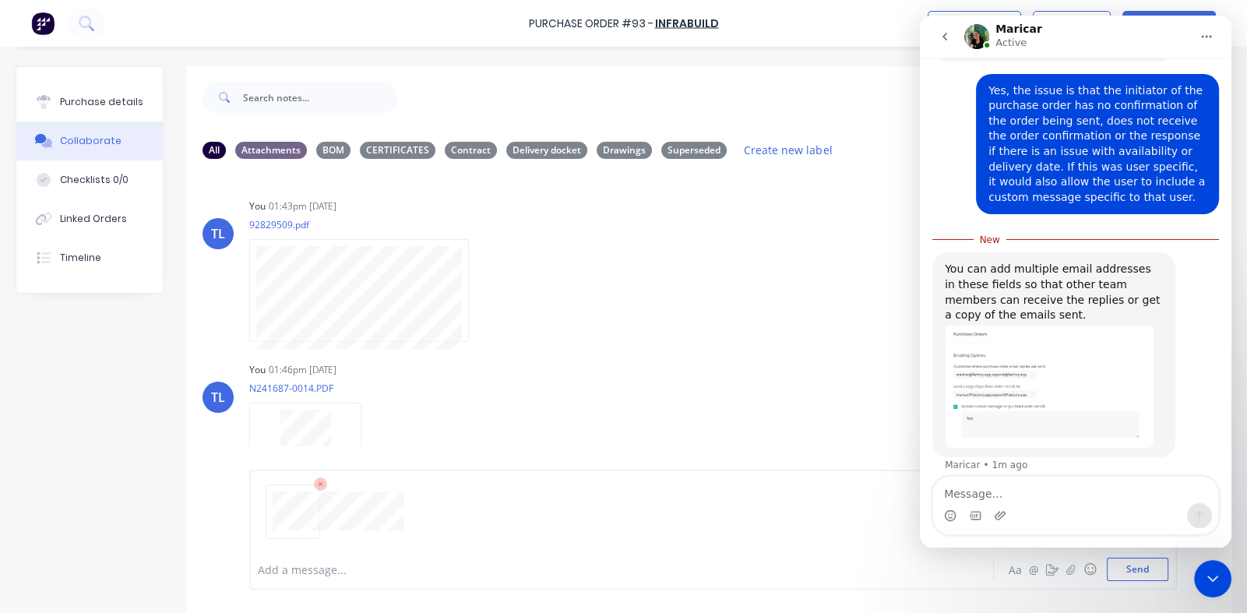
click at [1004, 492] on textarea "Message…" at bounding box center [1075, 490] width 285 height 26
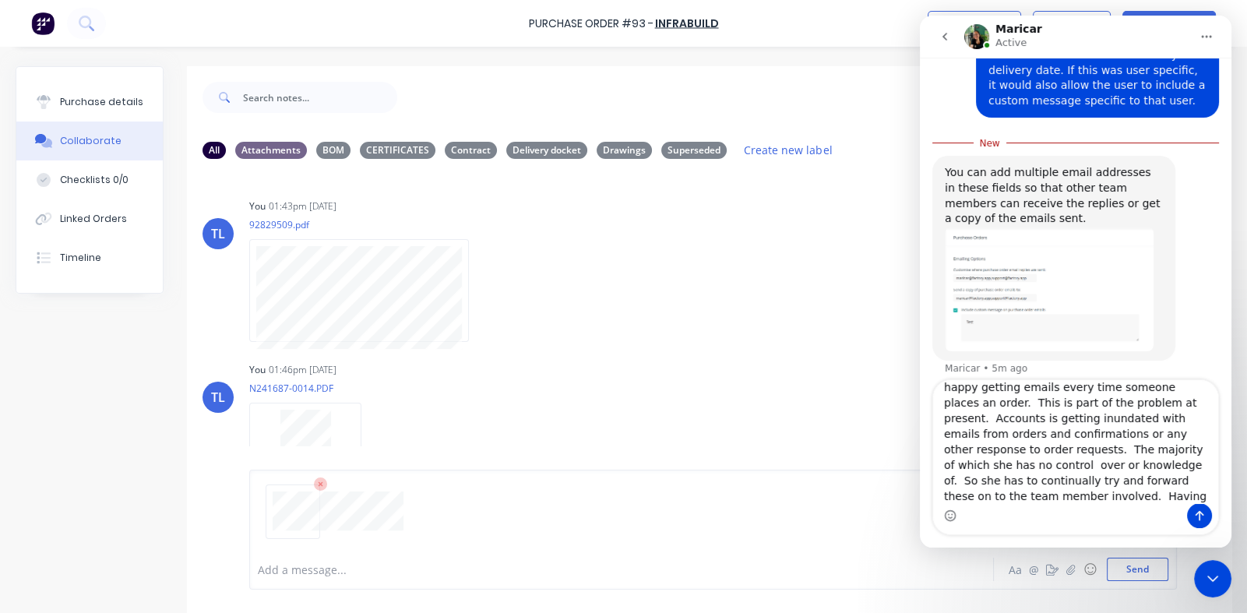
scroll to position [41, 0]
click at [1113, 483] on textarea "OK, I do not think all team members would be happy getting emails every time so…" at bounding box center [1075, 441] width 285 height 123
click at [1197, 478] on textarea "OK, I do not think all team members would be happy getting emails every time so…" at bounding box center [1075, 441] width 285 height 123
type textarea "OK, I do not think all team members would be happy getting emails every time so…"
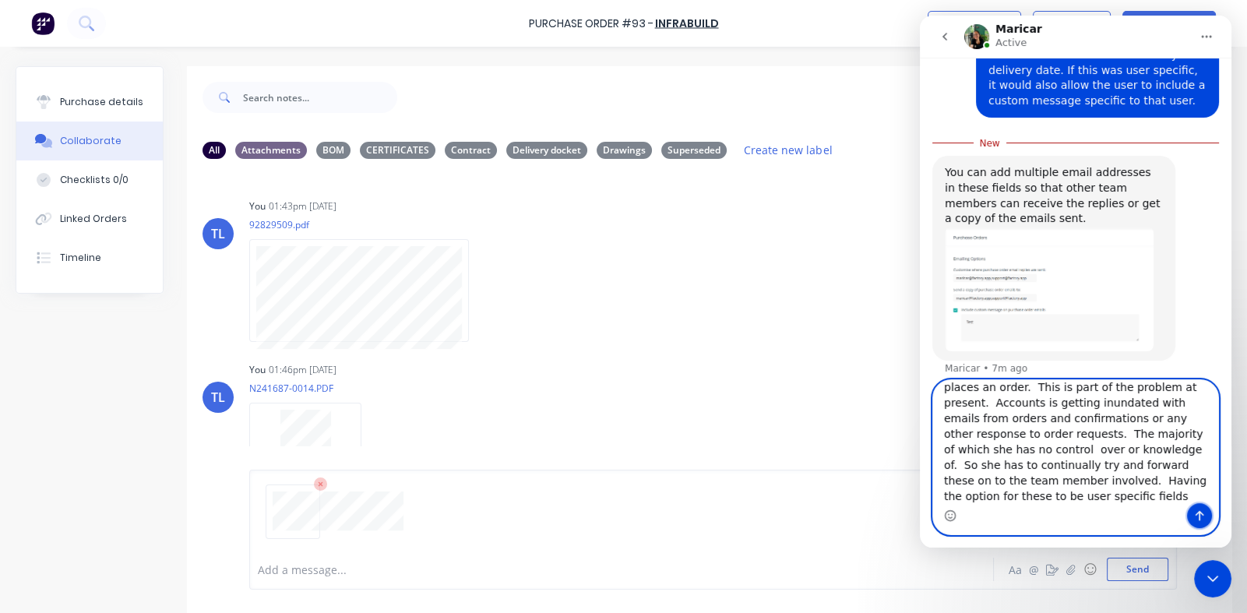
click at [1200, 514] on icon "Send a message…" at bounding box center [1200, 516] width 9 height 10
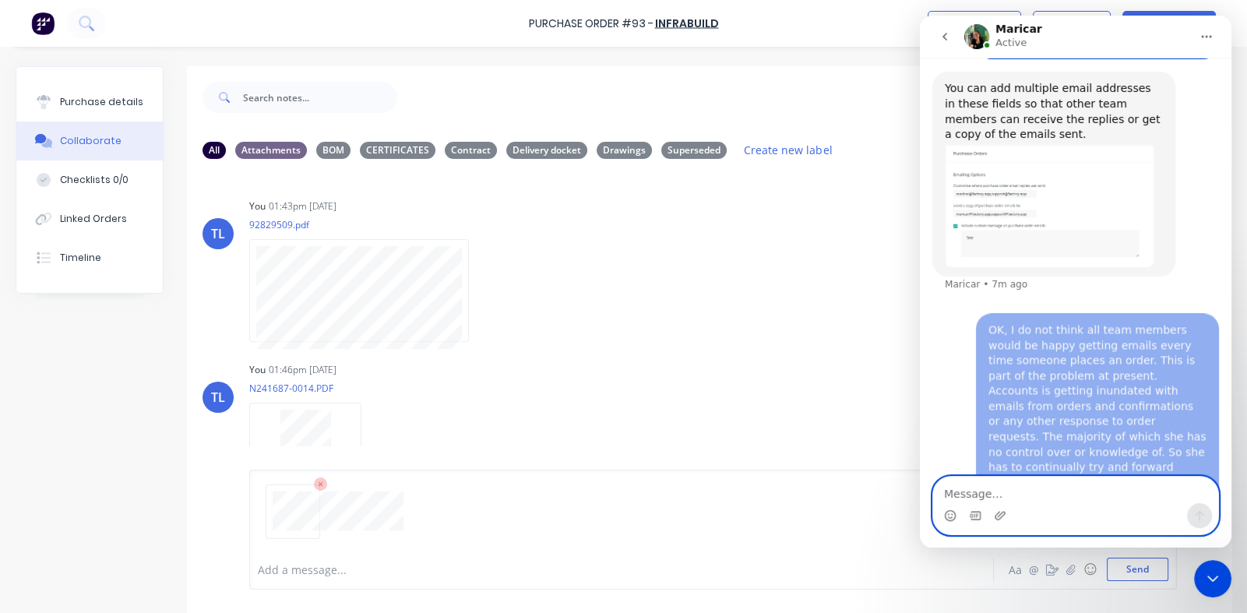
scroll to position [815, 0]
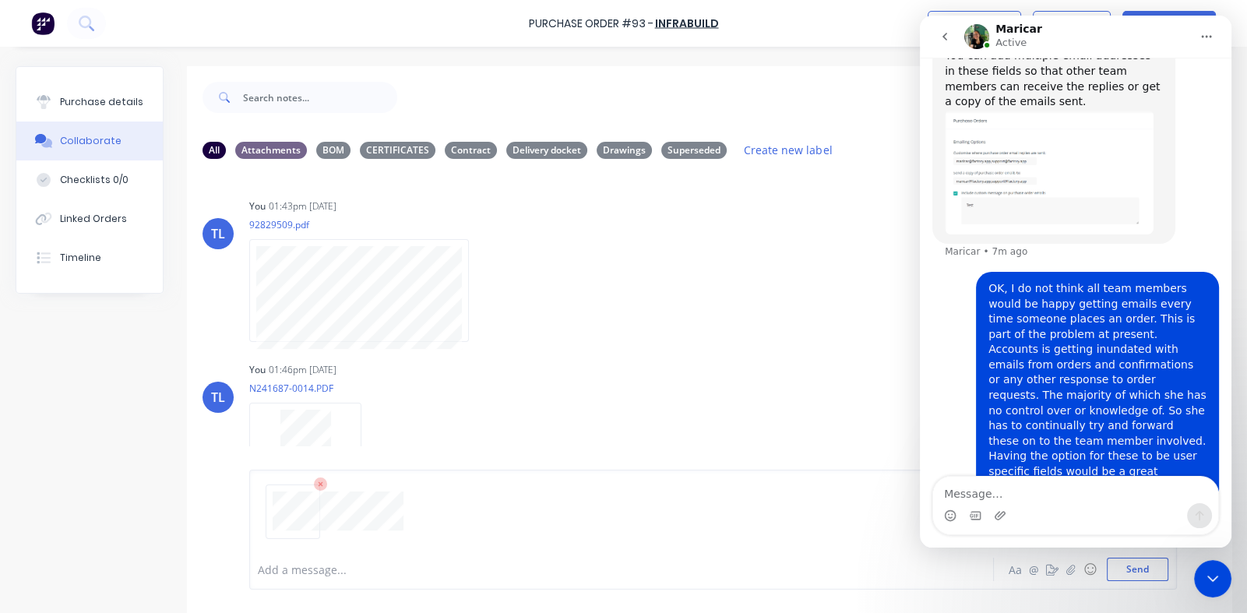
click at [1220, 578] on icon "Close Intercom Messenger" at bounding box center [1213, 578] width 19 height 19
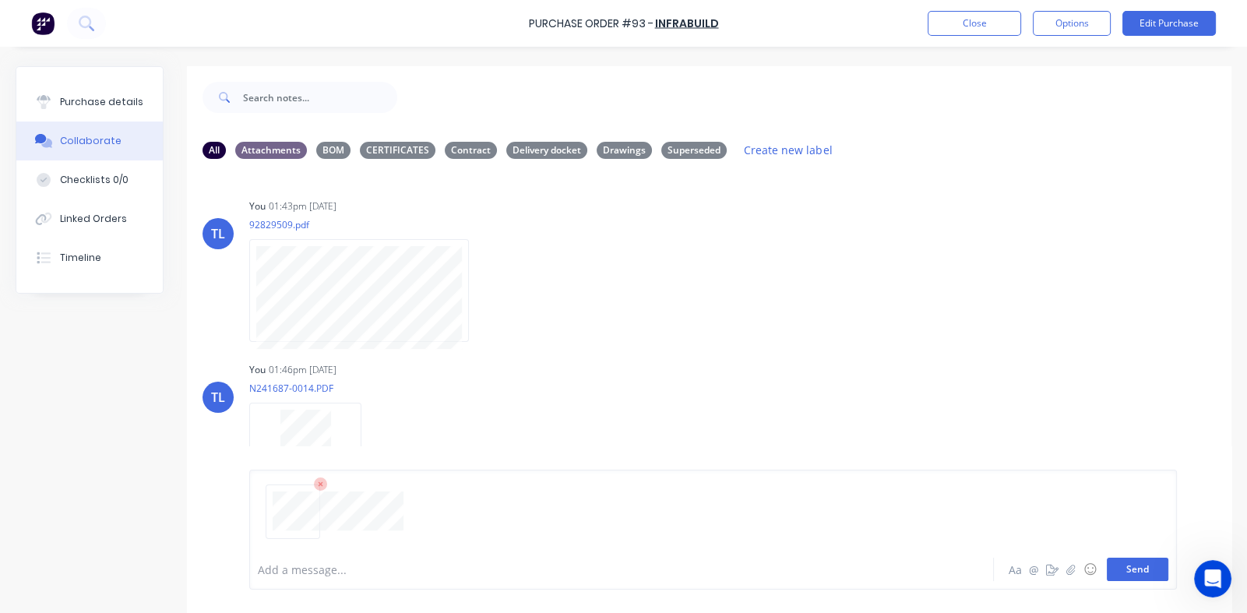
click at [1120, 569] on button "Send" at bounding box center [1138, 569] width 62 height 23
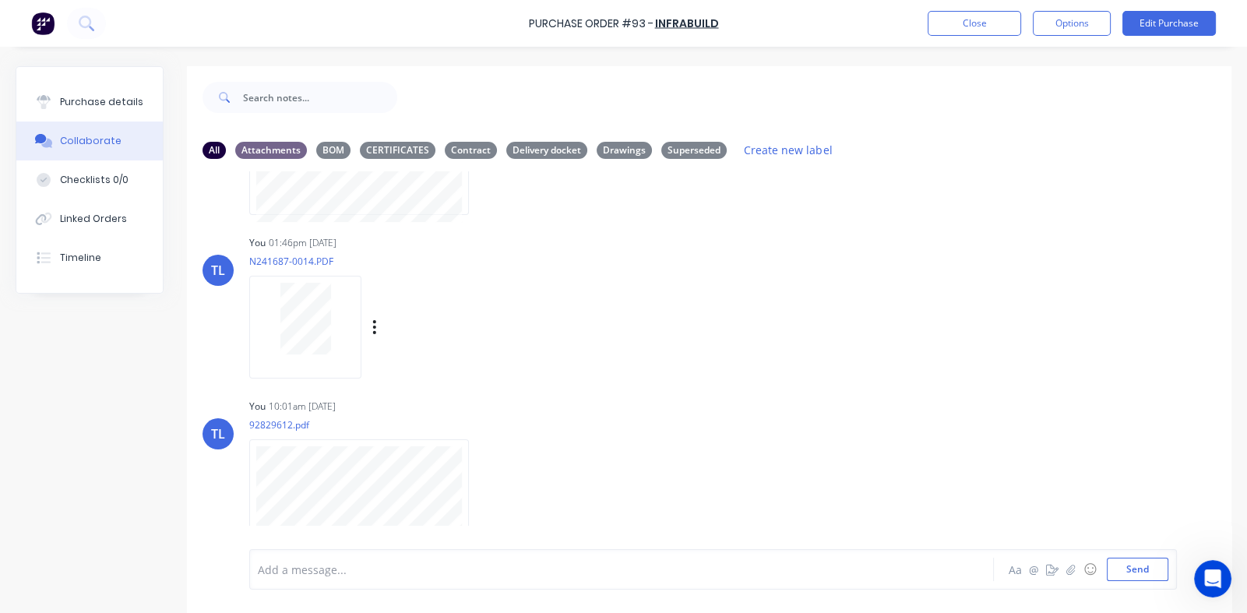
scroll to position [38, 0]
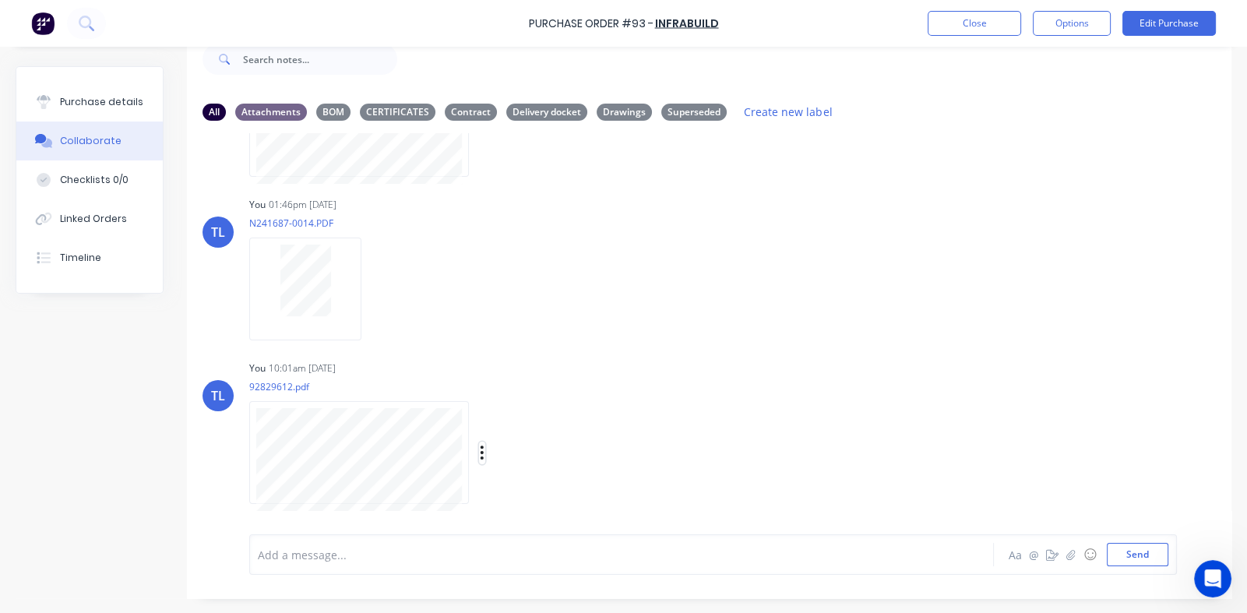
click at [480, 447] on icon "button" at bounding box center [482, 453] width 5 height 18
click at [530, 421] on button "Labels" at bounding box center [584, 419] width 175 height 35
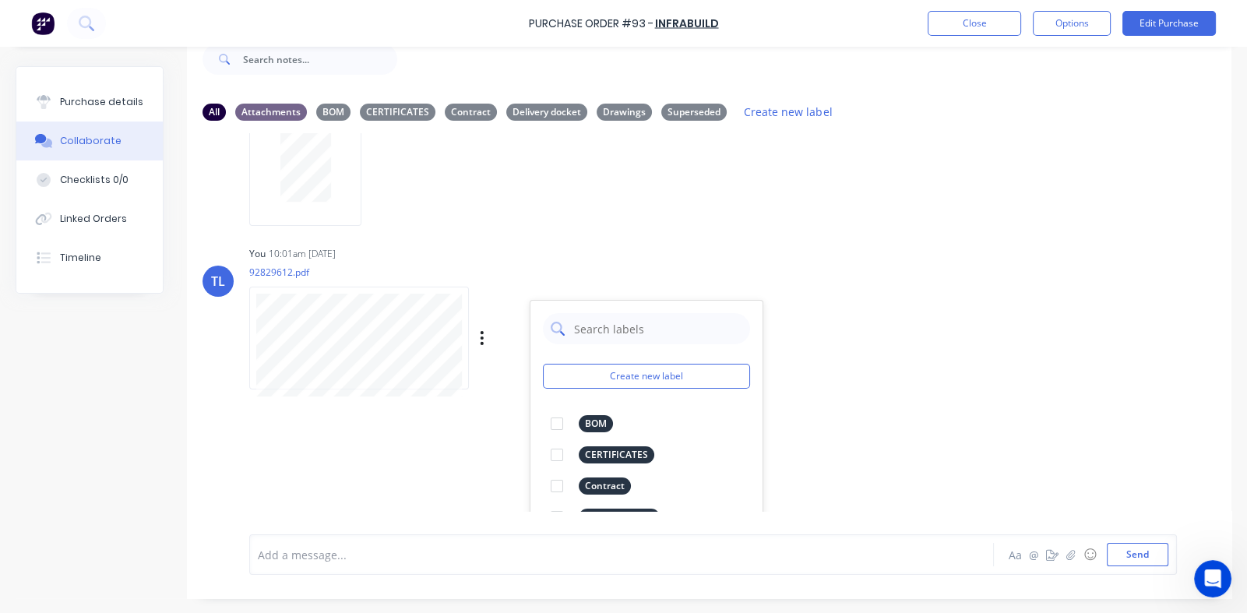
scroll to position [373, 0]
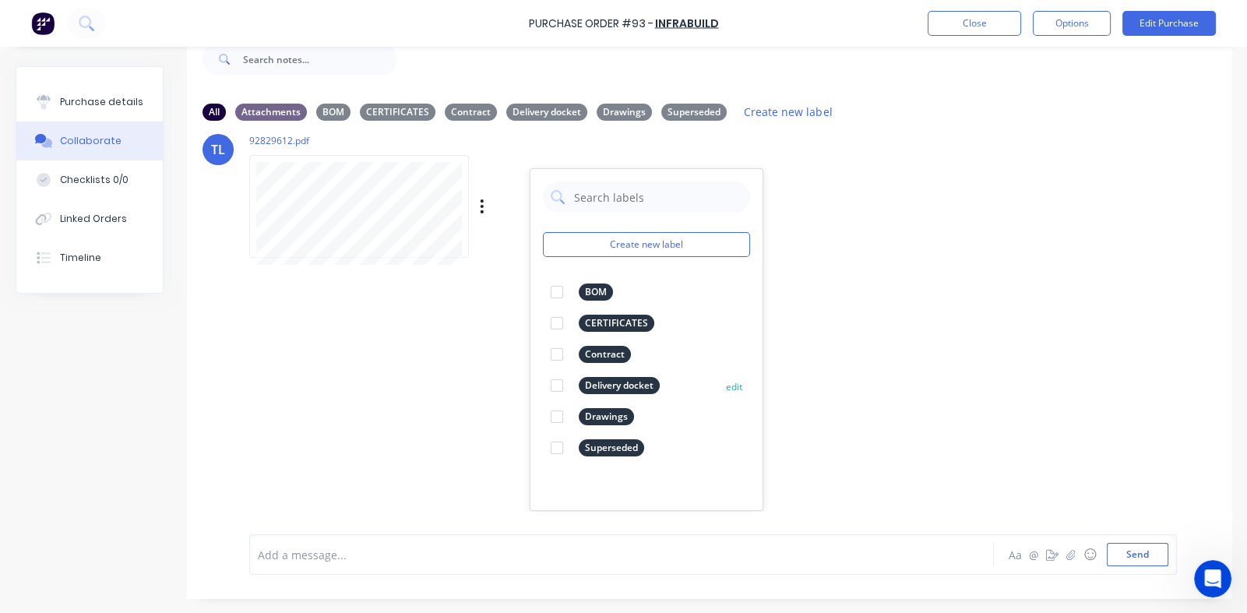
click at [556, 385] on div at bounding box center [556, 385] width 31 height 31
click at [907, 324] on div "TL You 01:43pm 14/08/25 92829509.pdf Labels Download Delete TL You 01:46pm 14/0…" at bounding box center [709, 322] width 1045 height 378
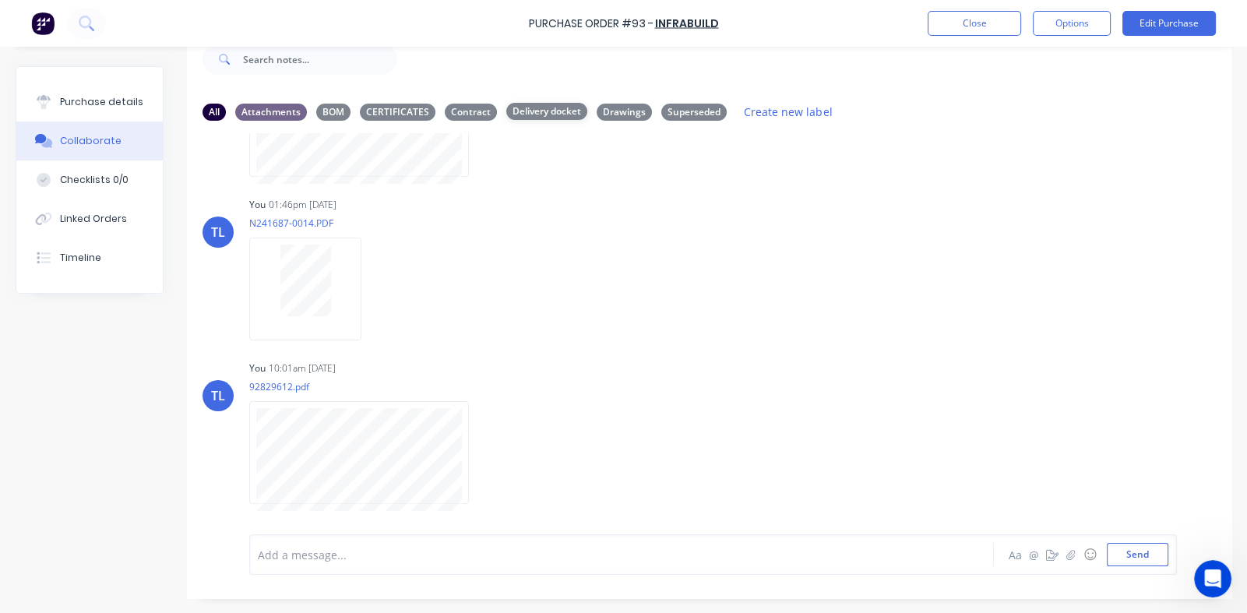
click at [553, 108] on div "Delivery docket" at bounding box center [546, 111] width 81 height 17
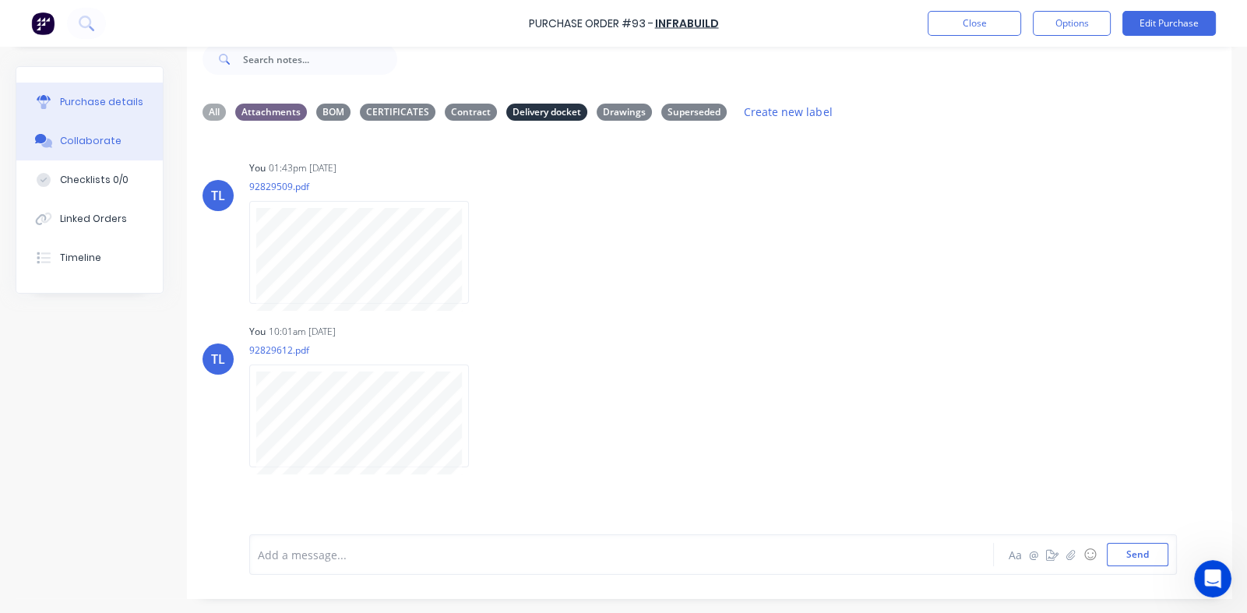
click at [100, 104] on div "Purchase details" at bounding box center [101, 102] width 83 height 14
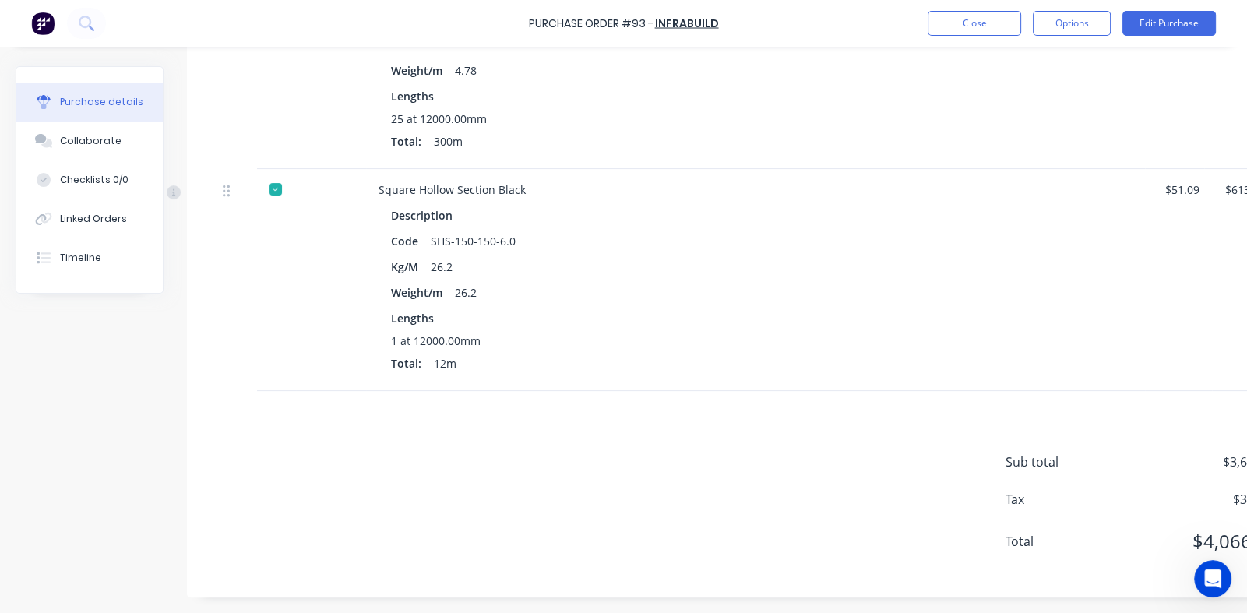
scroll to position [122, 0]
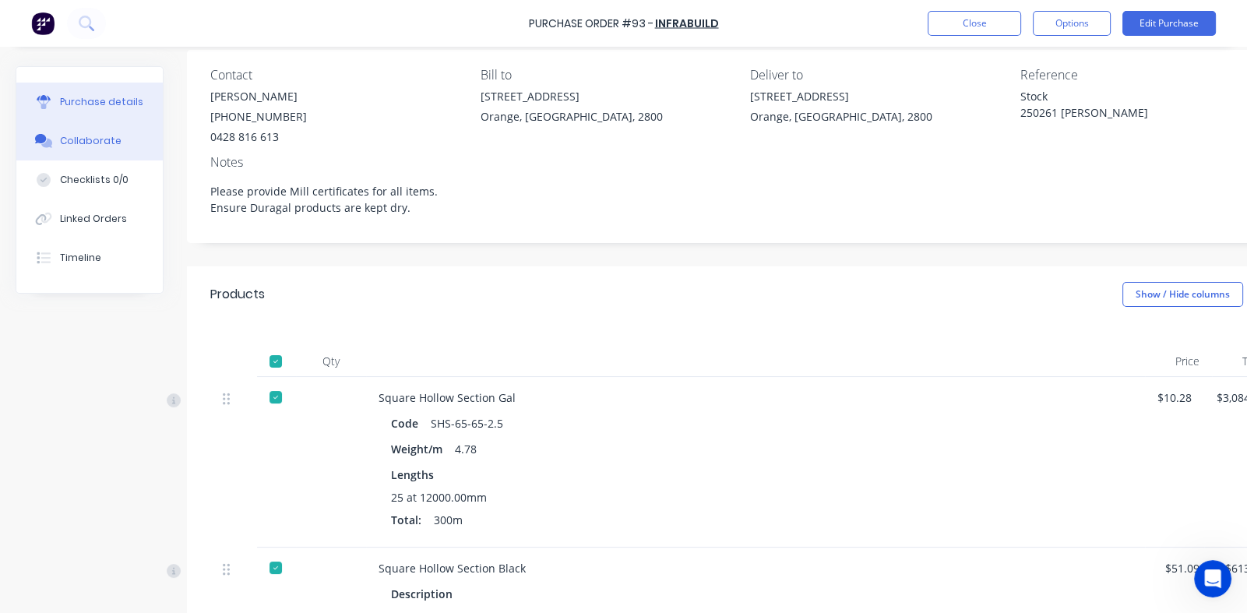
click at [91, 130] on button "Collaborate" at bounding box center [89, 141] width 146 height 39
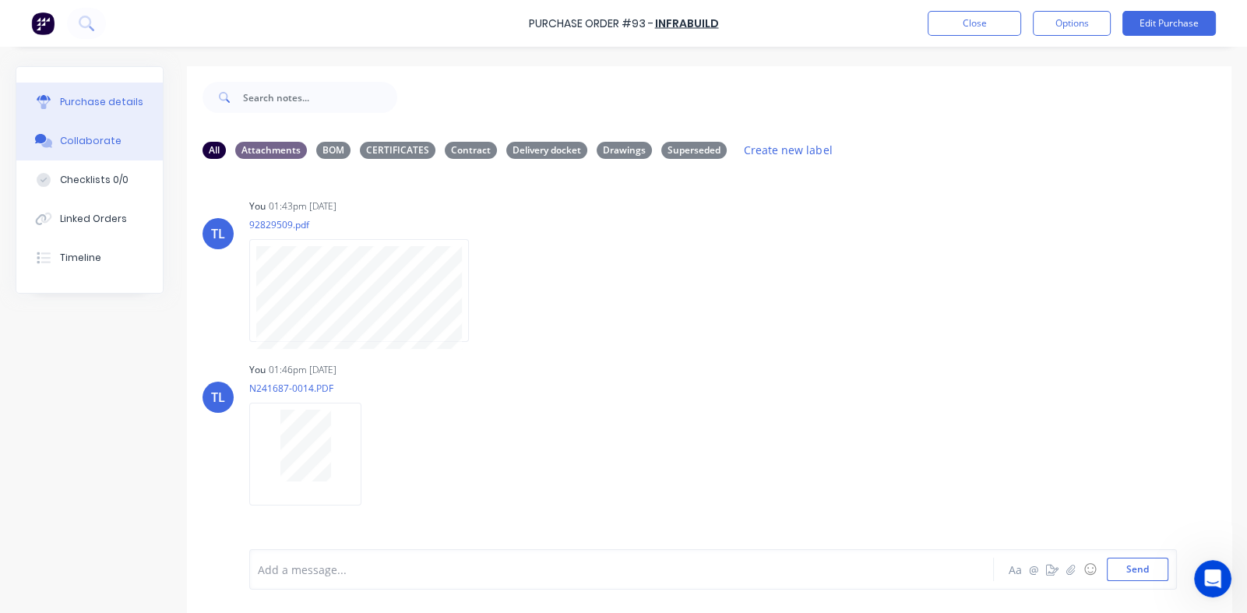
click at [90, 98] on div "Purchase details" at bounding box center [101, 102] width 83 height 14
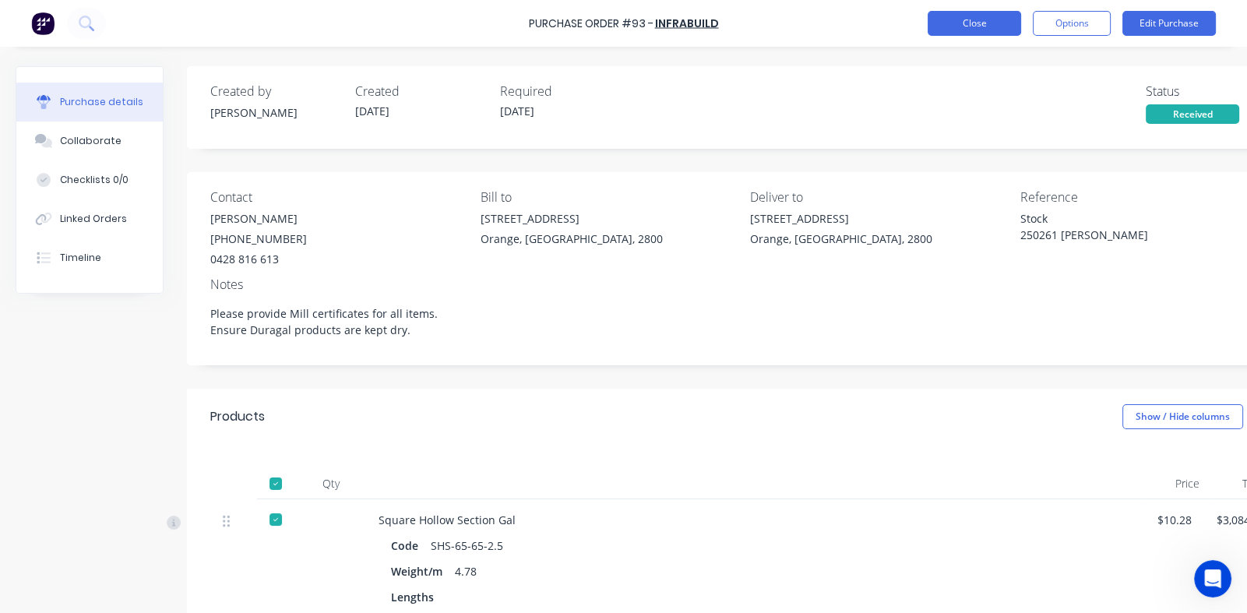
click at [961, 19] on button "Close" at bounding box center [974, 23] width 93 height 25
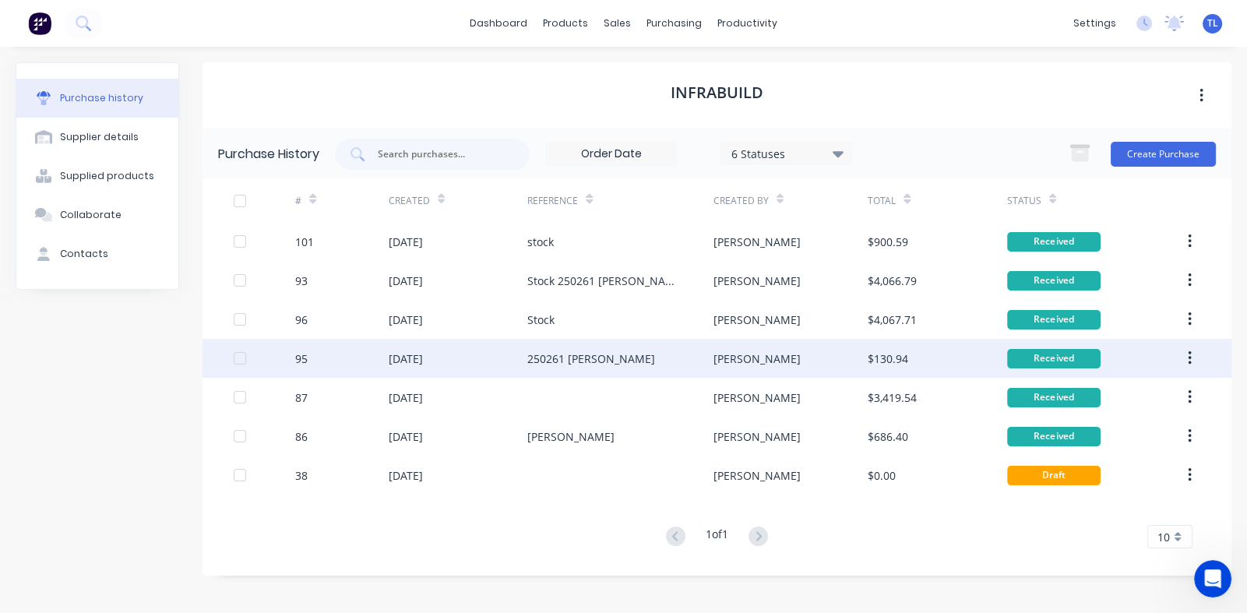
click at [502, 367] on div "07 Aug 2025" at bounding box center [458, 358] width 139 height 39
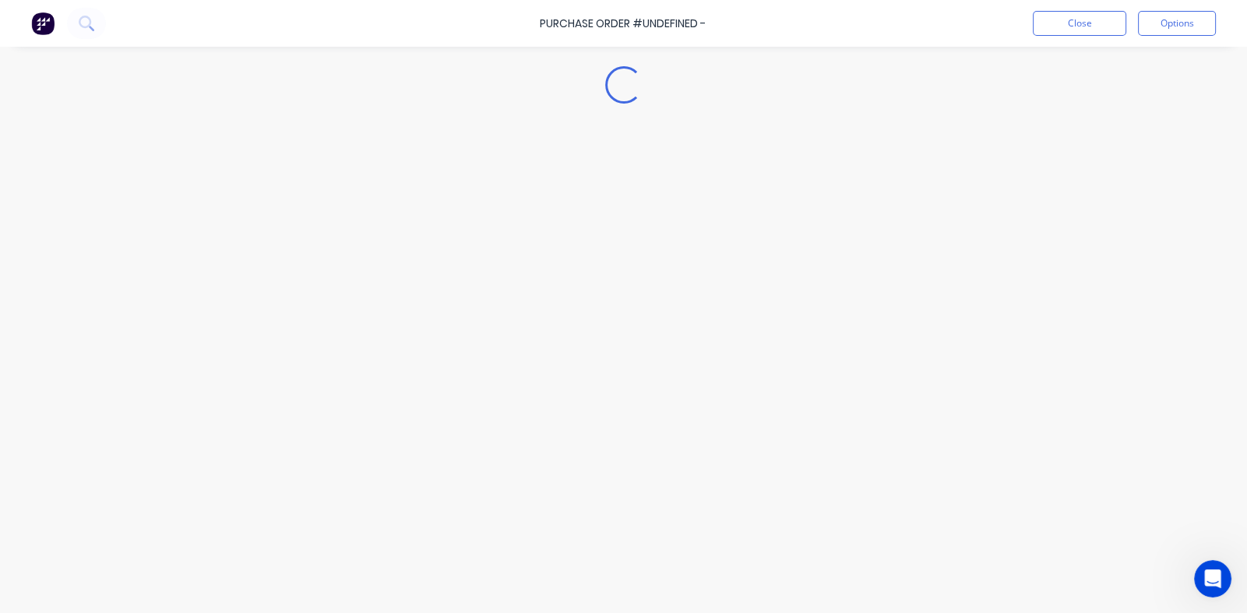
click at [502, 367] on div "Loading..." at bounding box center [623, 283] width 1247 height 535
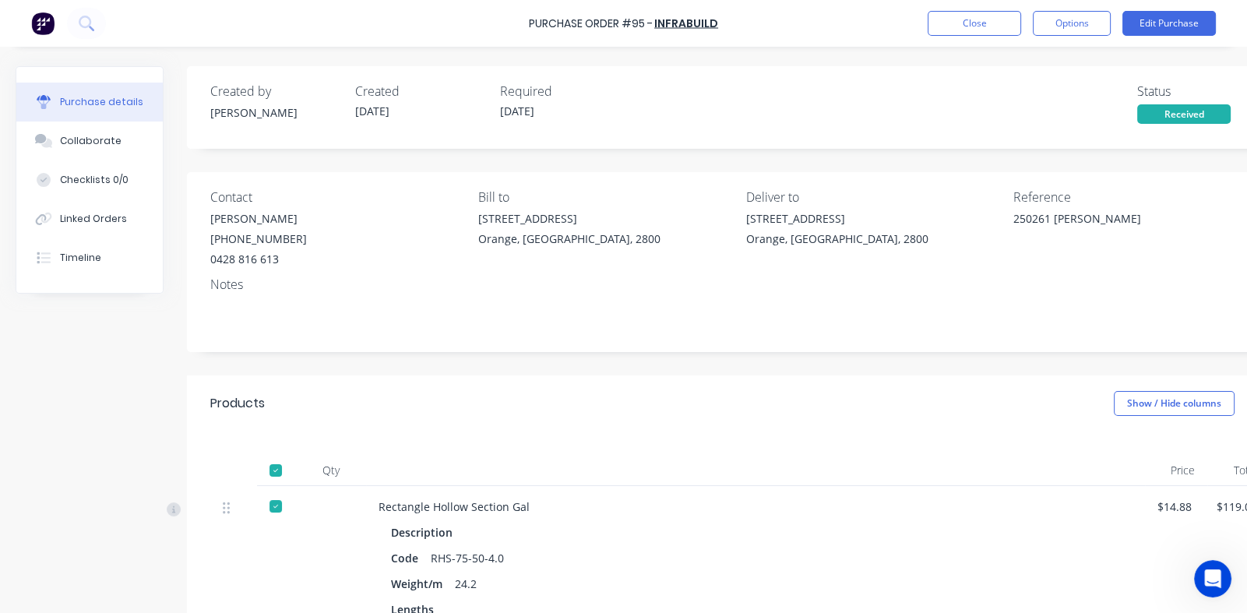
scroll to position [303, 0]
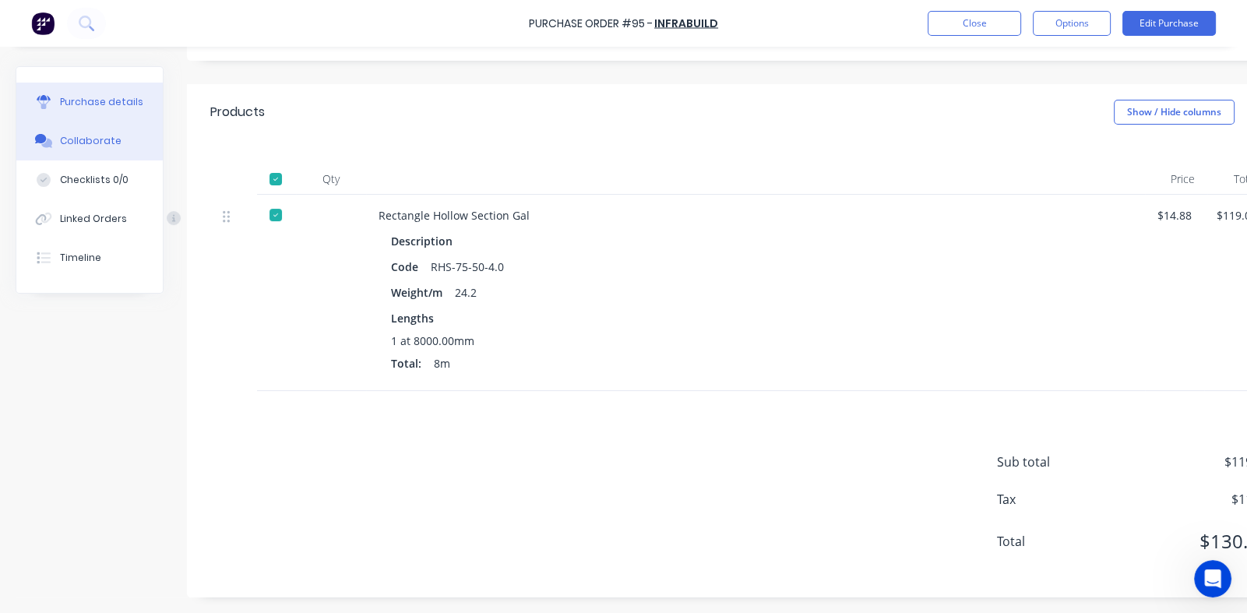
click at [91, 136] on div "Collaborate" at bounding box center [91, 141] width 62 height 14
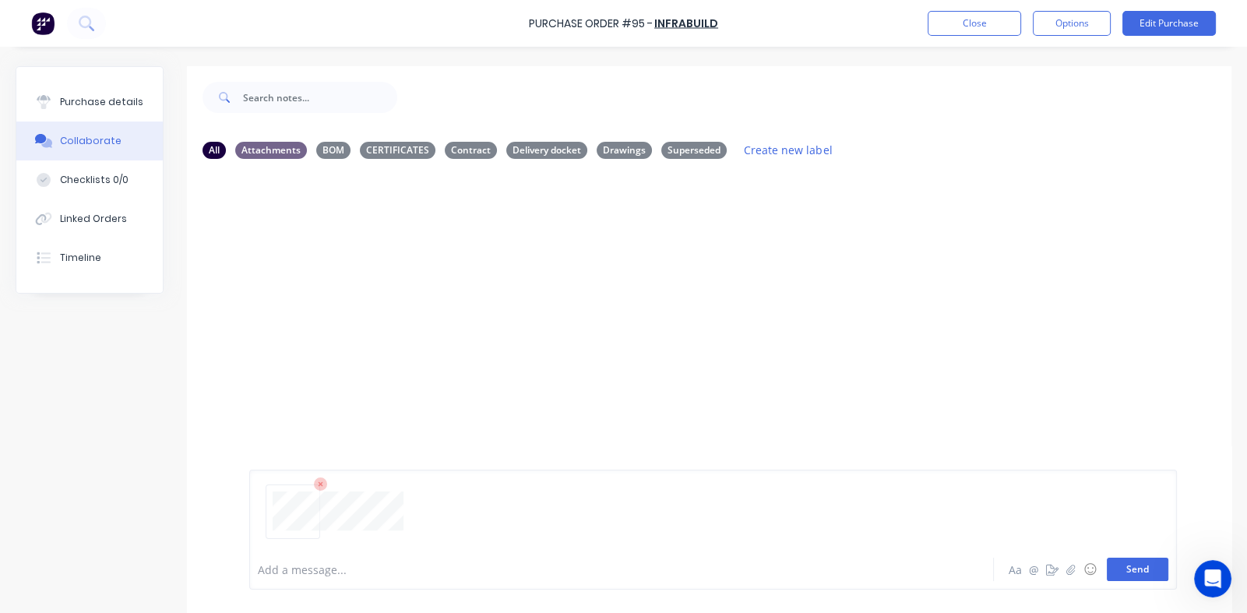
click at [1120, 571] on button "Send" at bounding box center [1138, 569] width 62 height 23
click at [481, 289] on icon "button" at bounding box center [482, 291] width 3 height 14
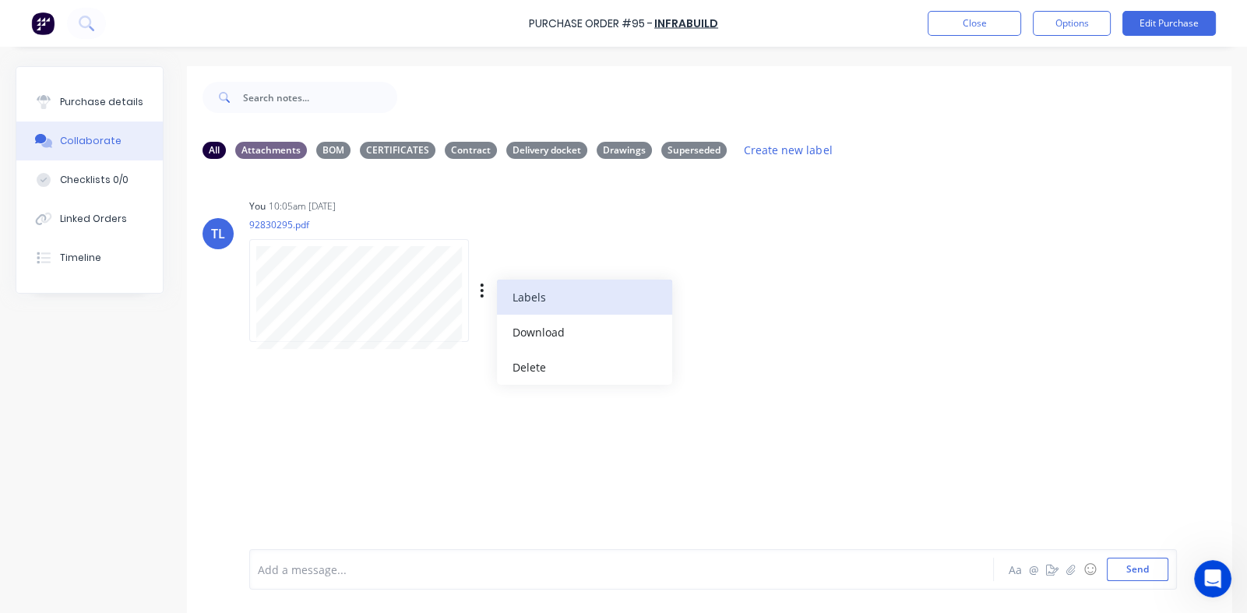
click at [525, 289] on button "Labels" at bounding box center [584, 297] width 175 height 35
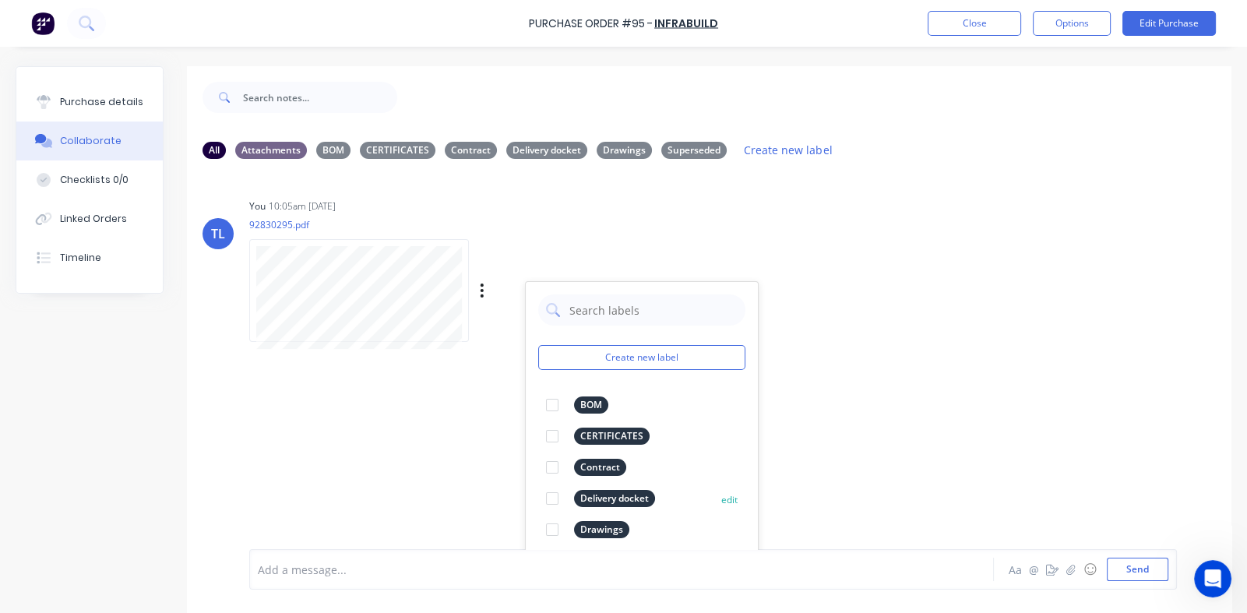
click at [552, 499] on div at bounding box center [552, 498] width 31 height 31
click at [467, 419] on div "TL You 10:05am 15/08/25 92830295.pdf Labels Download Delete Create new label De…" at bounding box center [709, 360] width 1045 height 378
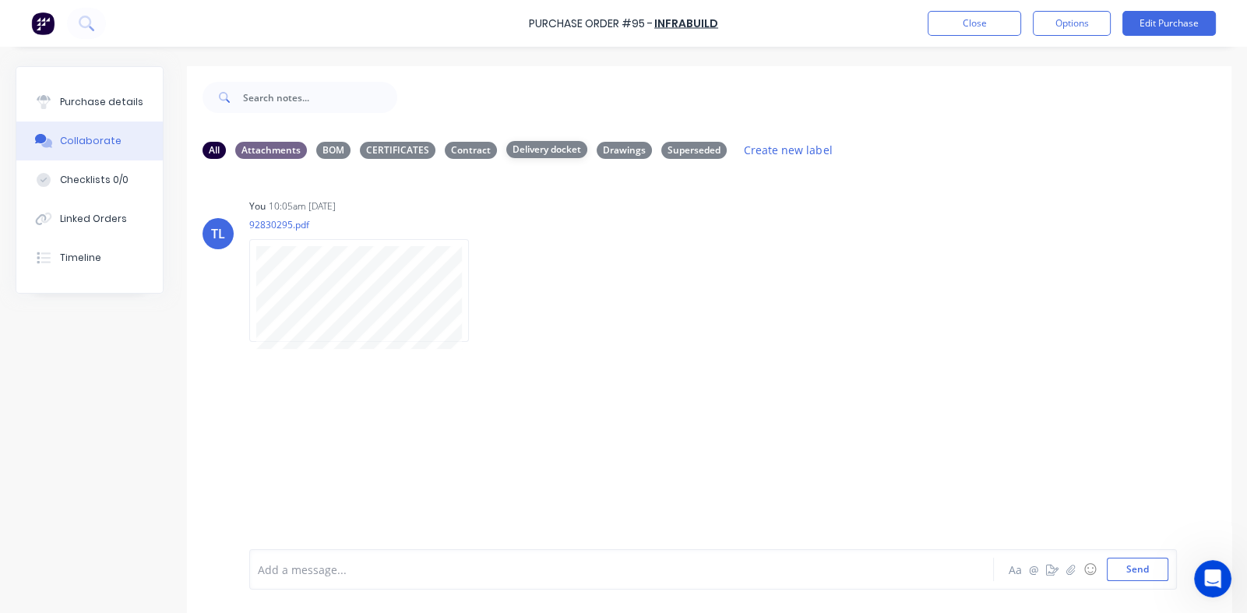
click at [552, 145] on div "Delivery docket" at bounding box center [546, 149] width 81 height 17
click at [982, 14] on button "Close" at bounding box center [974, 23] width 93 height 25
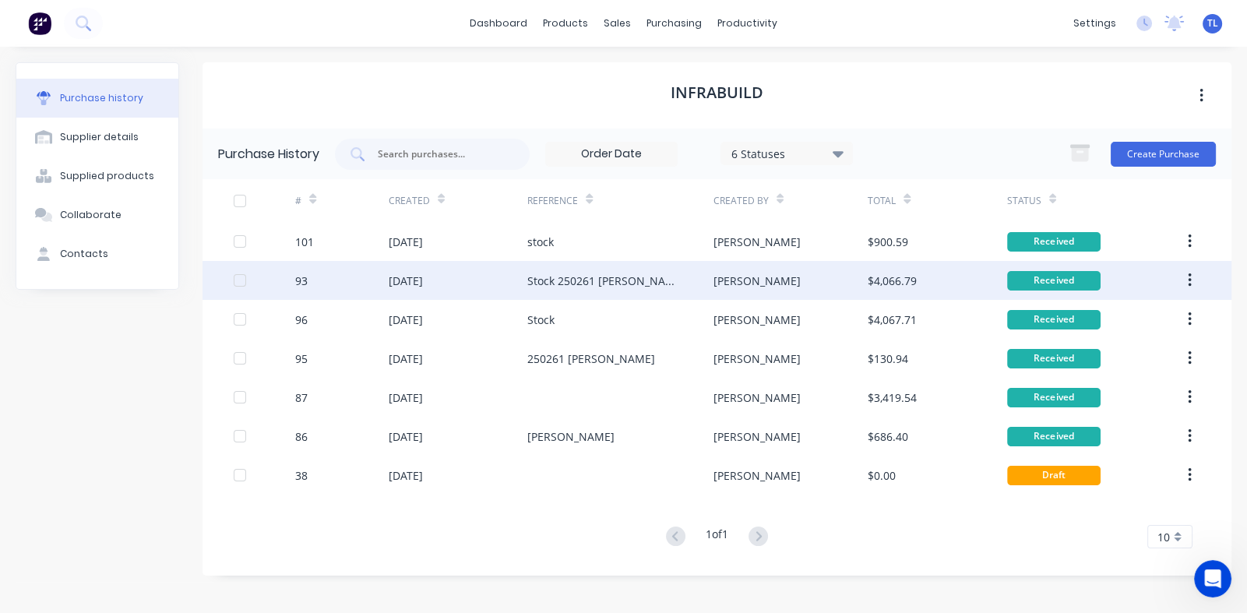
click at [330, 281] on div "93" at bounding box center [341, 280] width 93 height 39
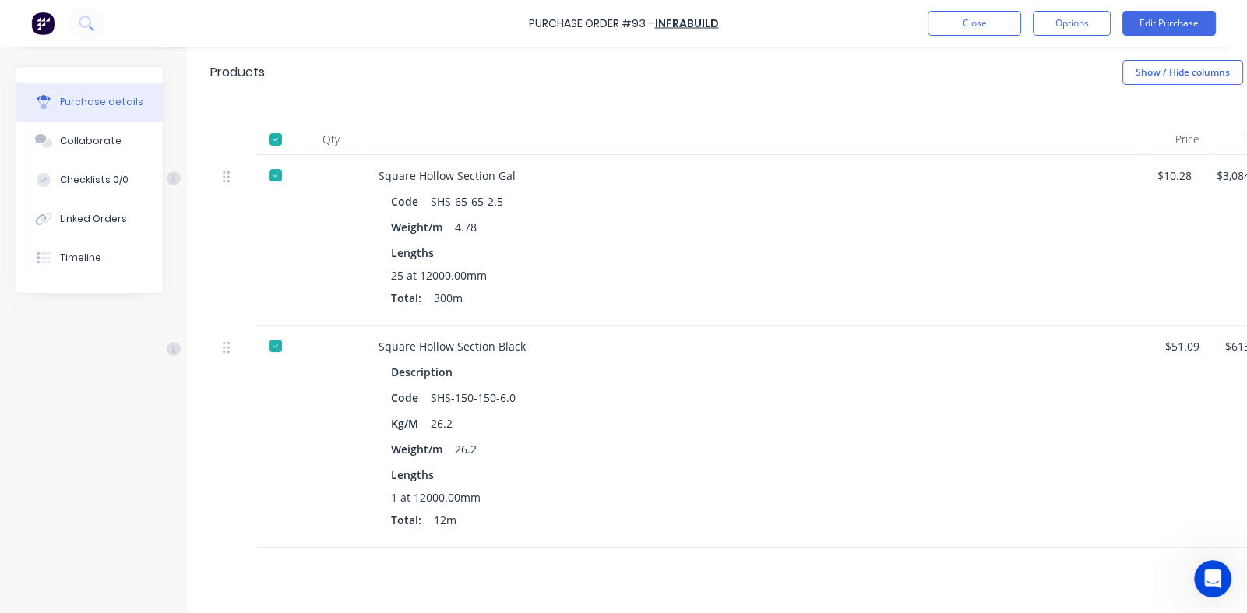
scroll to position [122, 0]
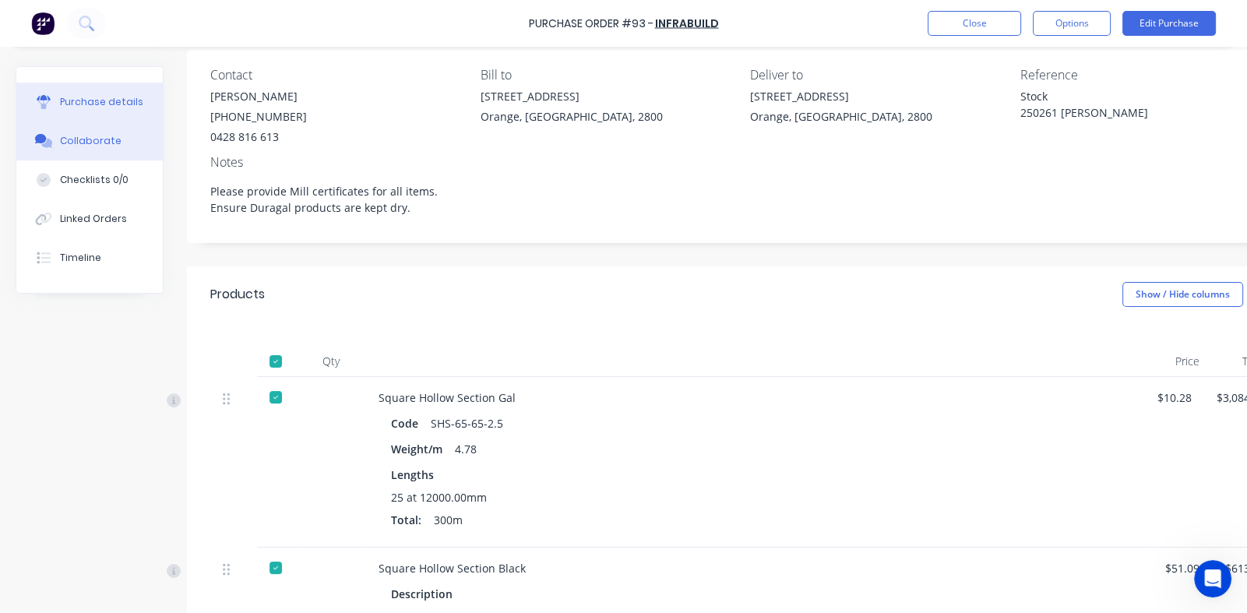
click at [90, 146] on div "Collaborate" at bounding box center [91, 141] width 62 height 14
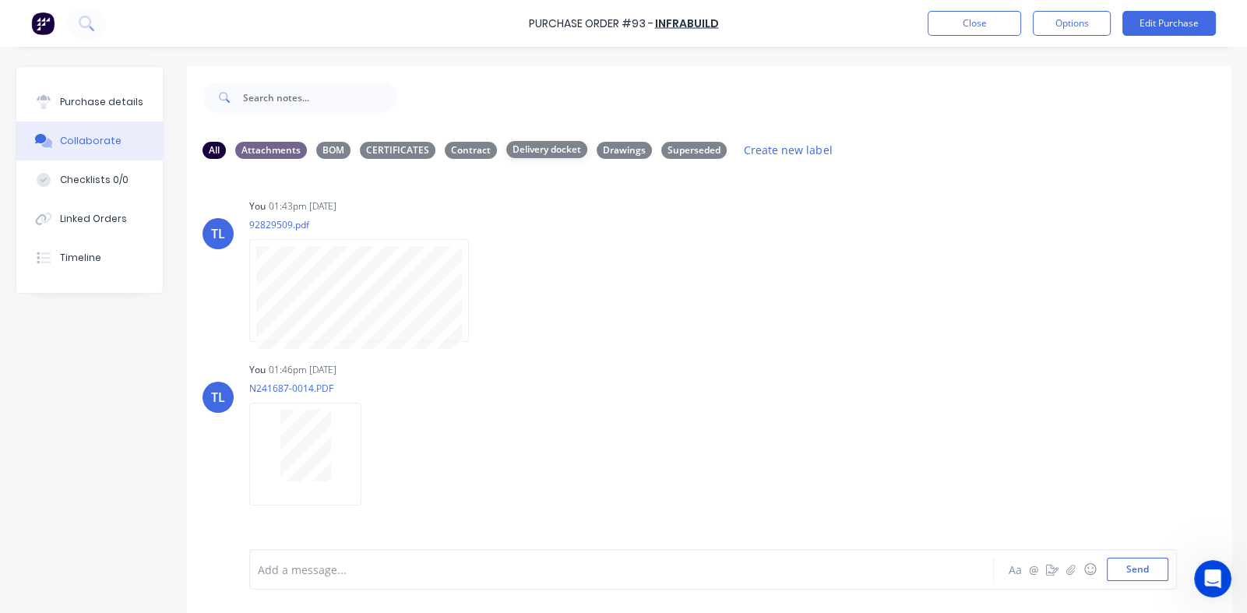
click at [541, 156] on div "Delivery docket" at bounding box center [546, 149] width 81 height 17
click at [944, 22] on button "Close" at bounding box center [974, 23] width 93 height 25
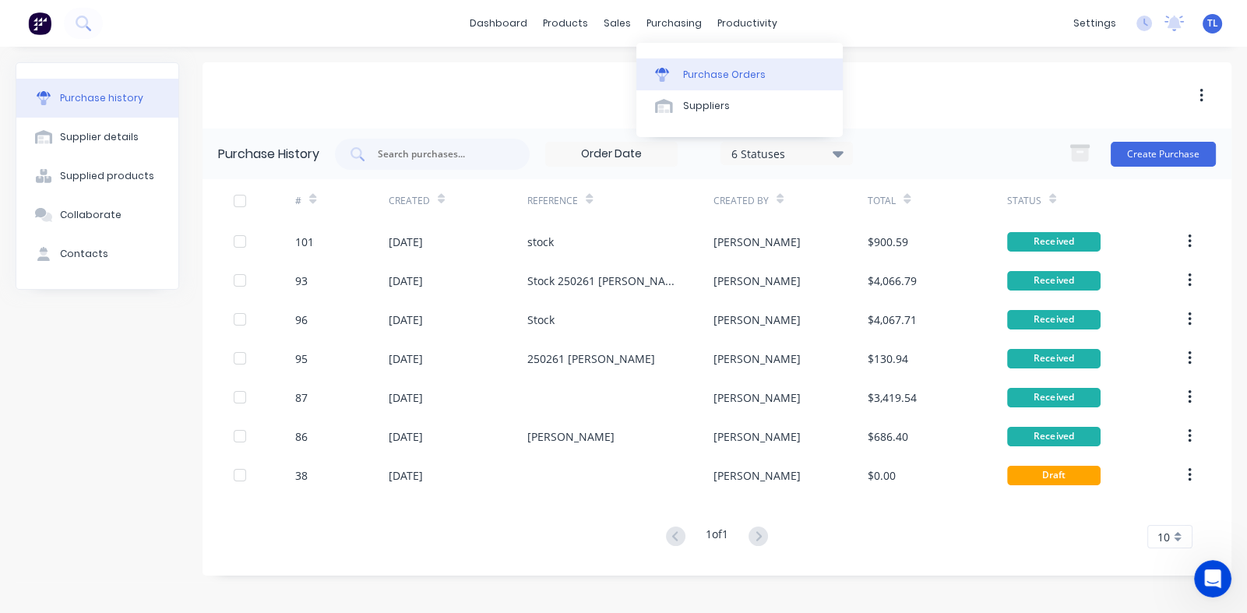
click at [690, 66] on link "Purchase Orders" at bounding box center [739, 73] width 206 height 31
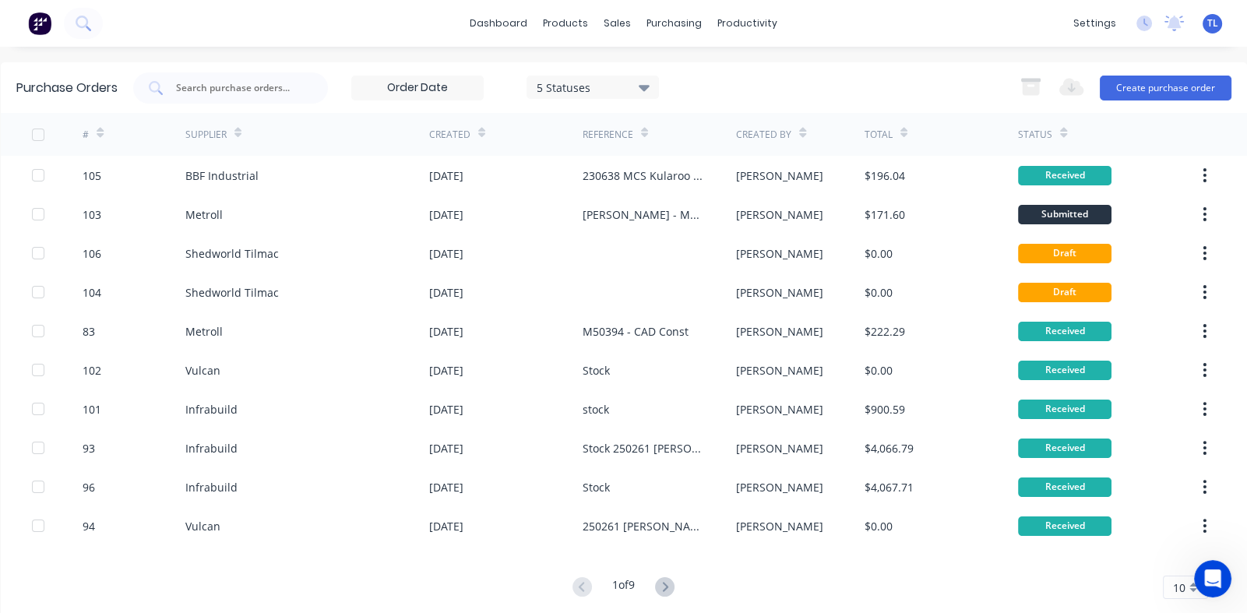
click at [99, 133] on icon at bounding box center [100, 135] width 7 height 5
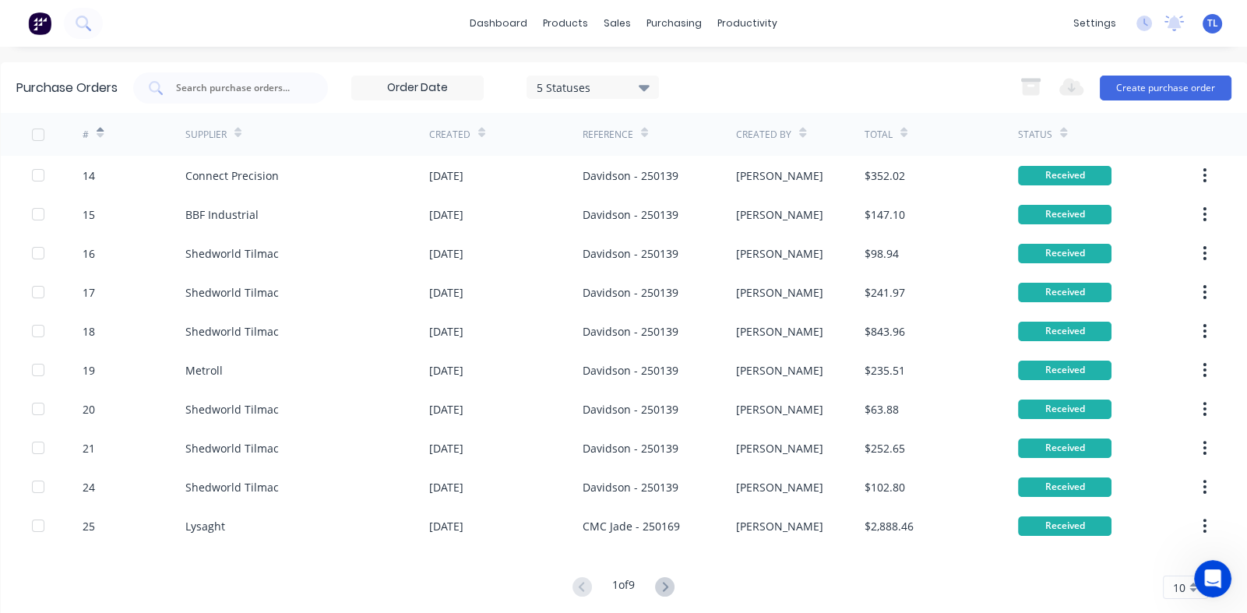
click at [100, 129] on icon at bounding box center [100, 133] width 7 height 12
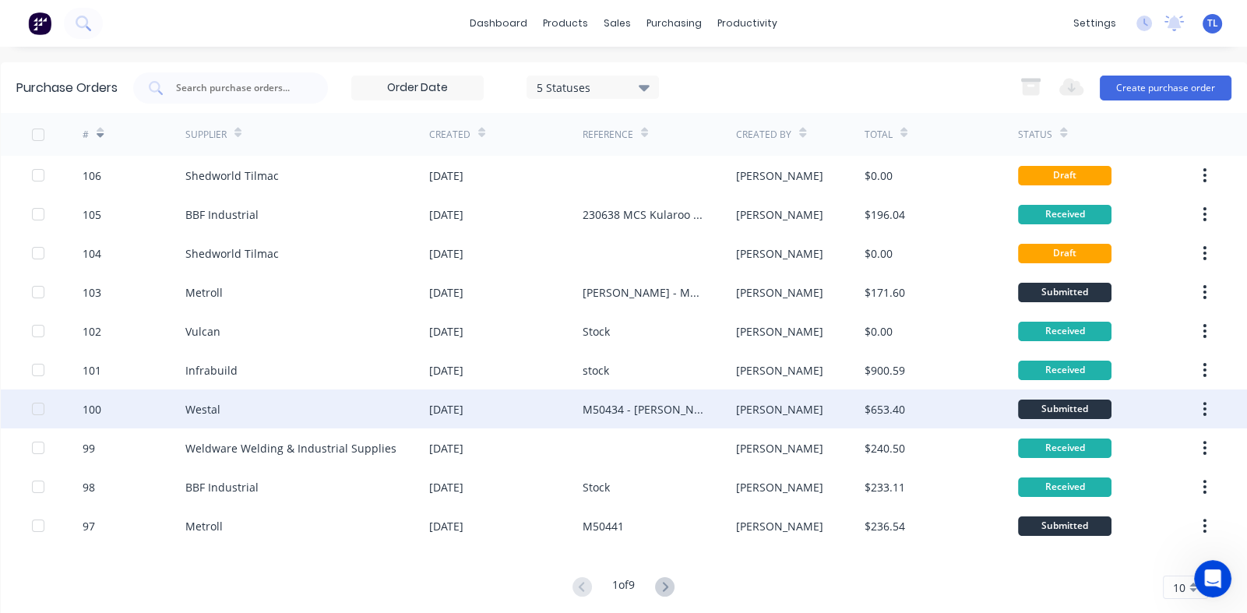
scroll to position [25, 0]
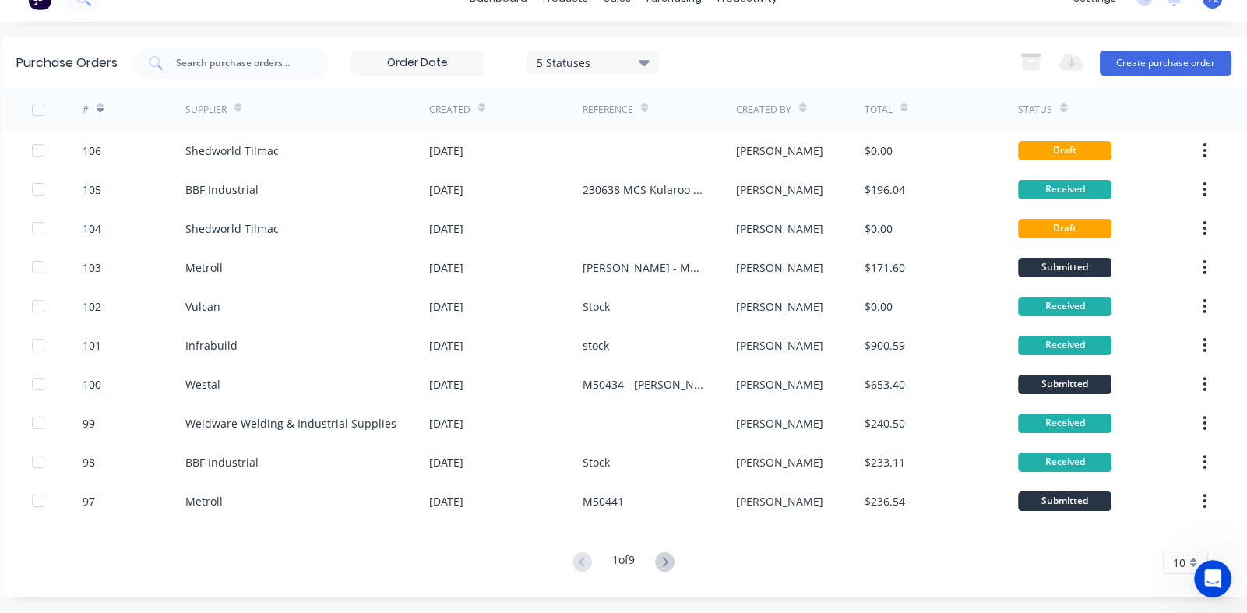
click at [1183, 566] on div "10" at bounding box center [1185, 562] width 45 height 23
click at [1172, 544] on div "35" at bounding box center [1186, 538] width 44 height 27
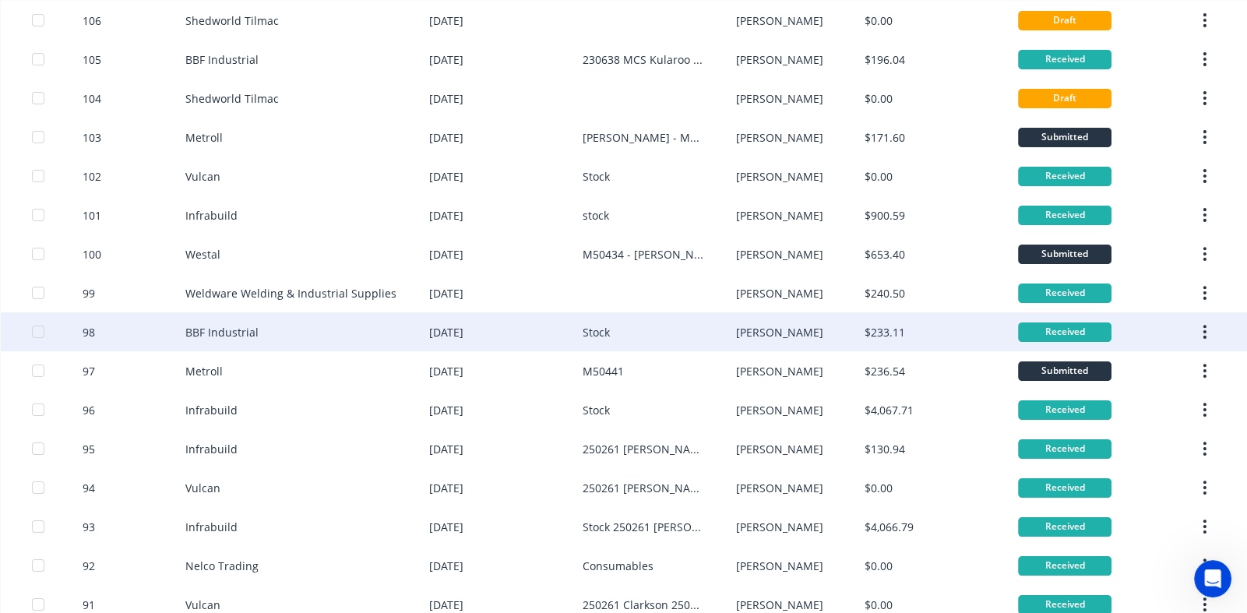
scroll to position [311, 0]
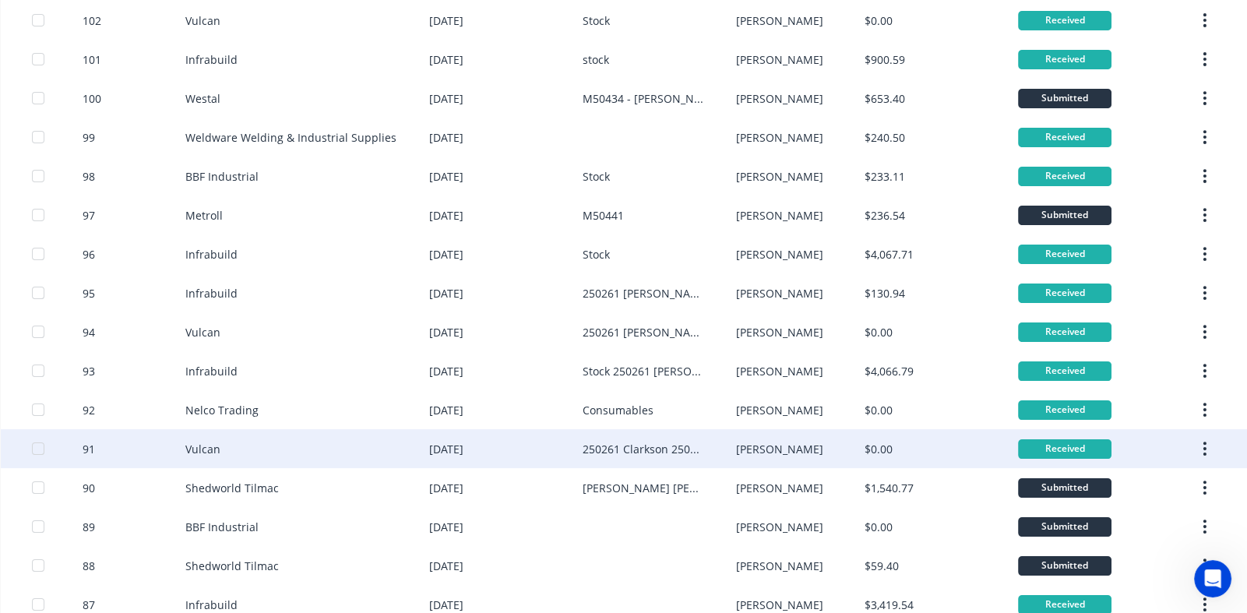
click at [199, 450] on div "Vulcan" at bounding box center [202, 449] width 35 height 16
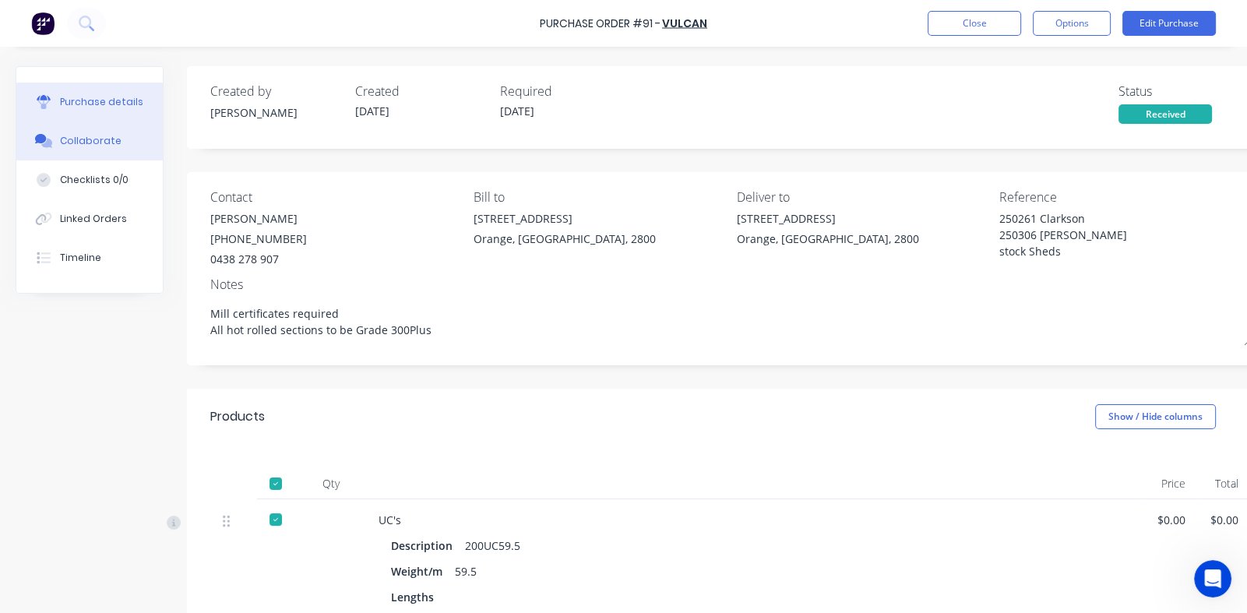
click at [86, 141] on div "Collaborate" at bounding box center [91, 141] width 62 height 14
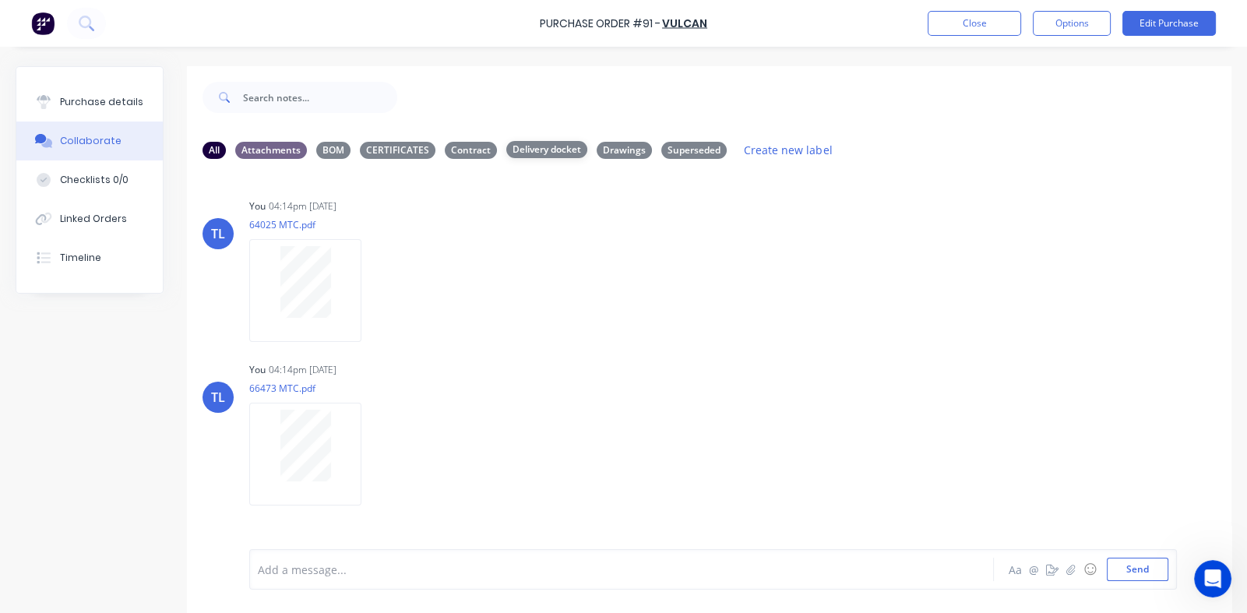
click at [535, 146] on div "Delivery docket" at bounding box center [546, 149] width 81 height 17
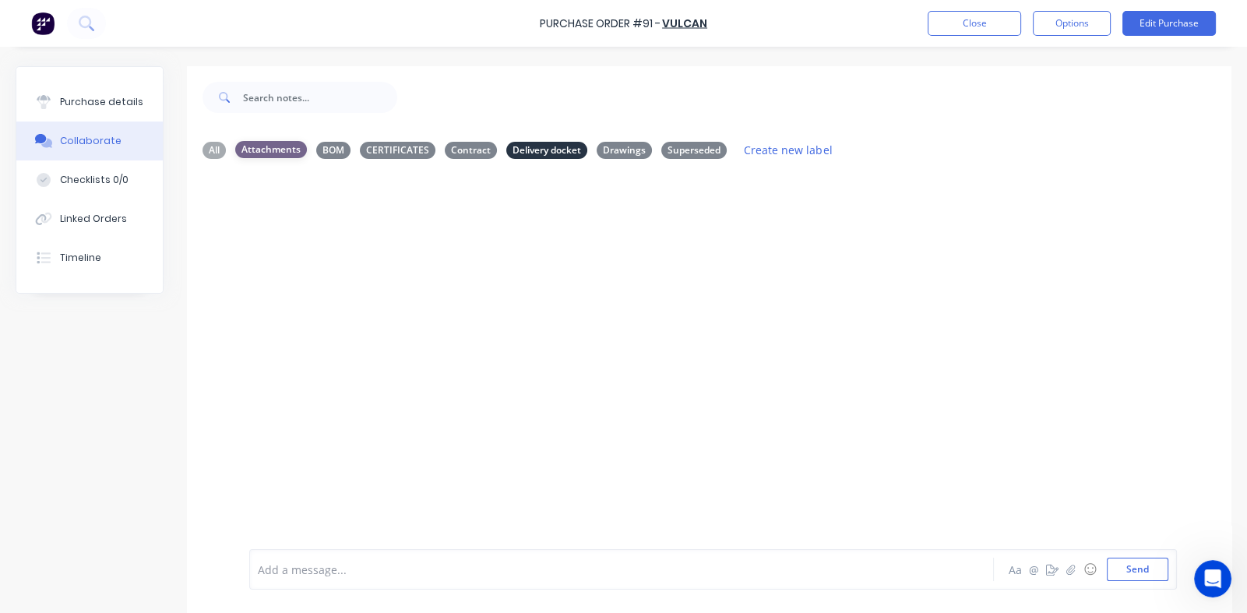
click at [268, 150] on div "Attachments" at bounding box center [271, 149] width 72 height 17
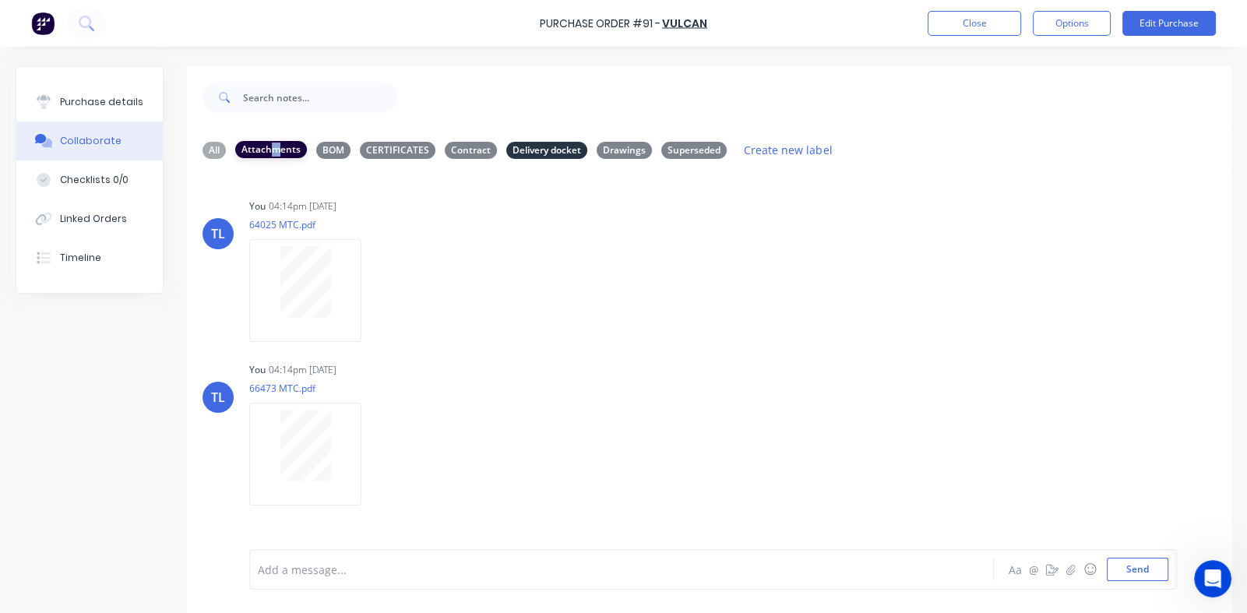
click at [277, 150] on div "Attachments" at bounding box center [271, 149] width 72 height 17
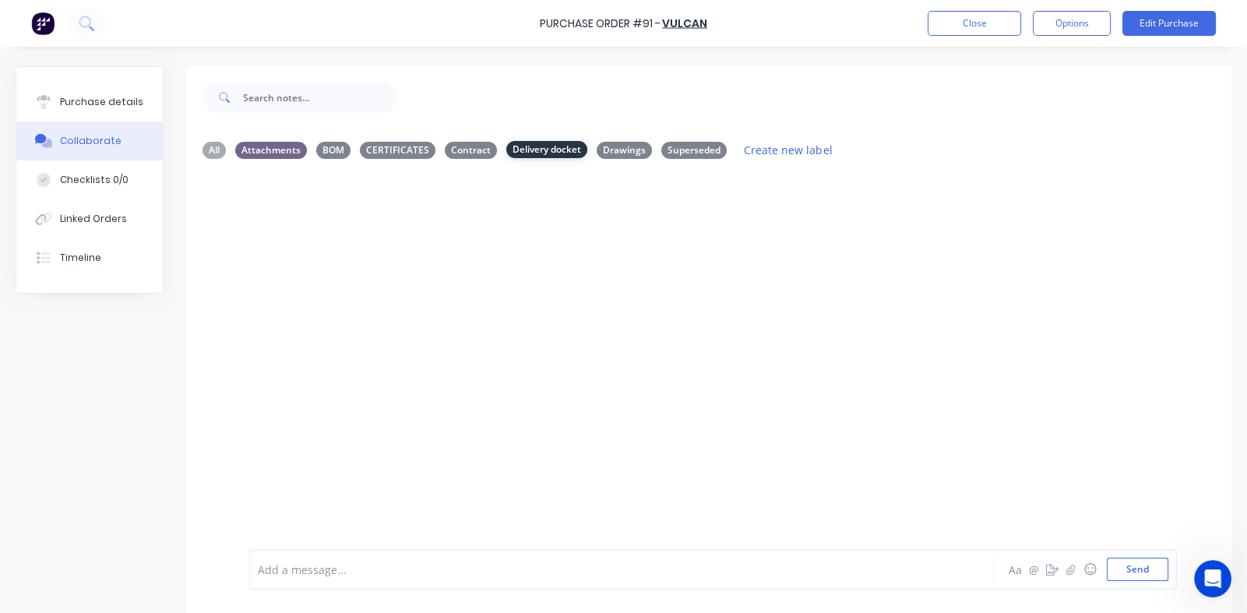
click at [544, 154] on div "Delivery docket" at bounding box center [546, 149] width 81 height 17
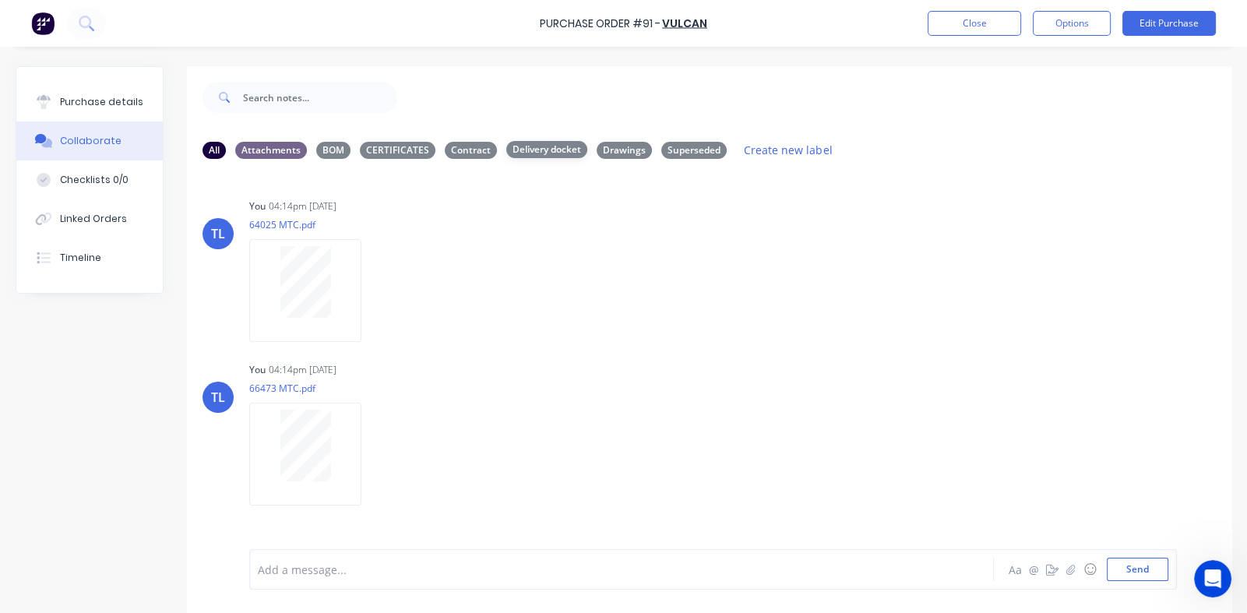
click at [544, 153] on div "Delivery docket" at bounding box center [546, 149] width 81 height 17
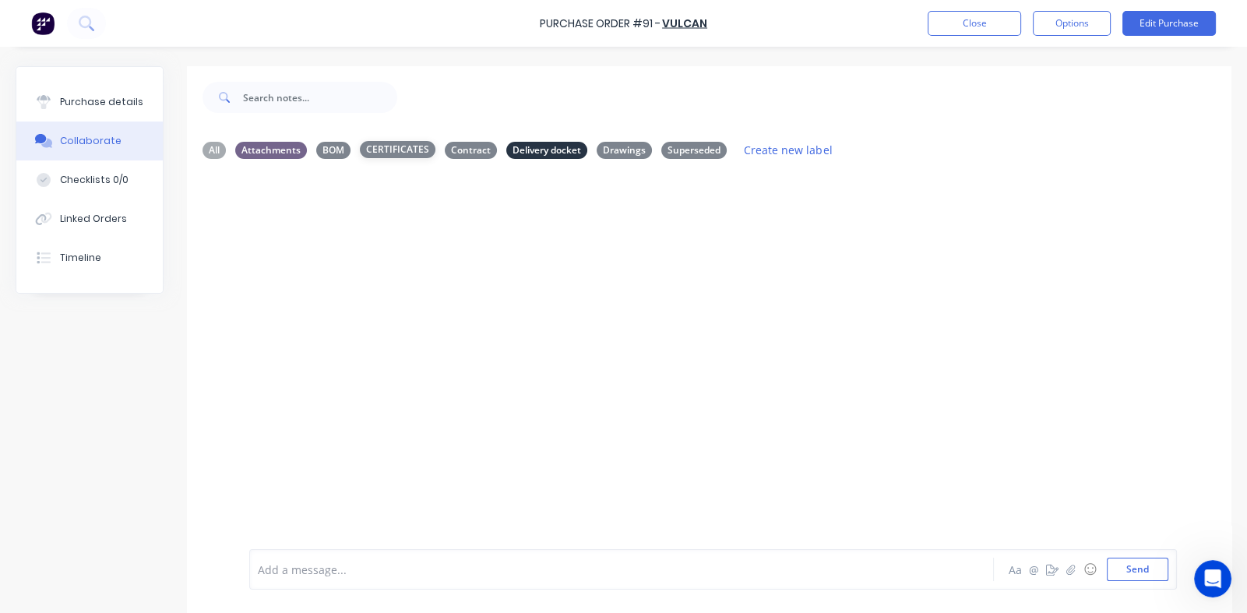
click at [396, 150] on div "CERTIFICATES" at bounding box center [398, 149] width 76 height 17
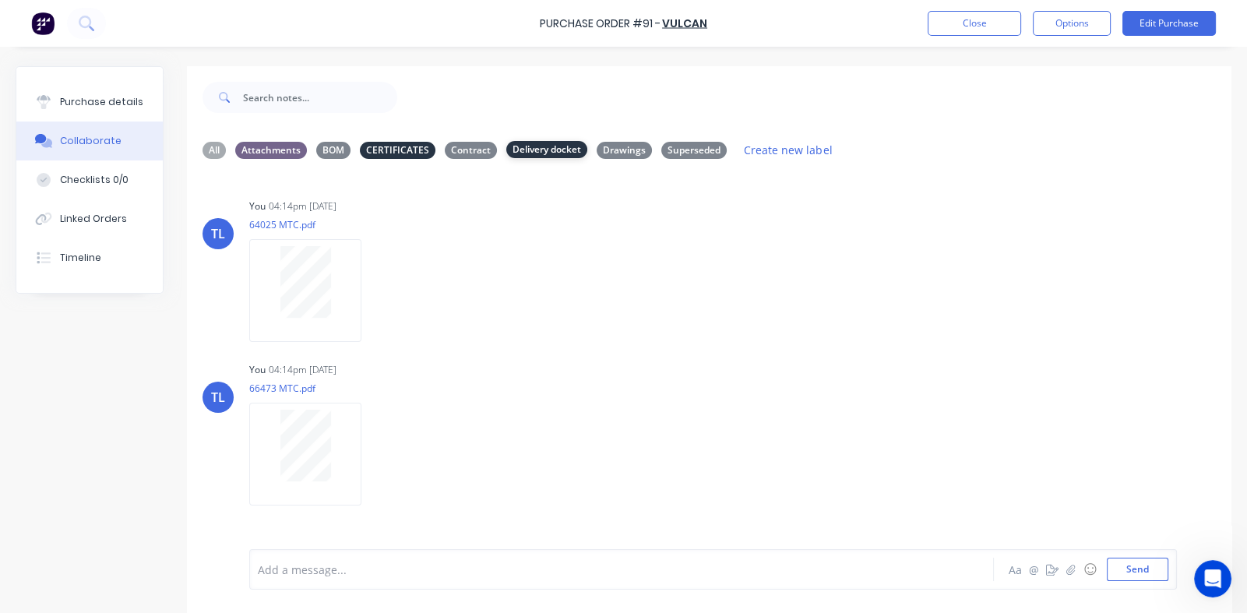
click at [549, 144] on div "Delivery docket" at bounding box center [546, 149] width 81 height 17
click at [535, 153] on div "Delivery docket" at bounding box center [546, 149] width 81 height 17
click at [389, 153] on div "CERTIFICATES" at bounding box center [398, 149] width 76 height 17
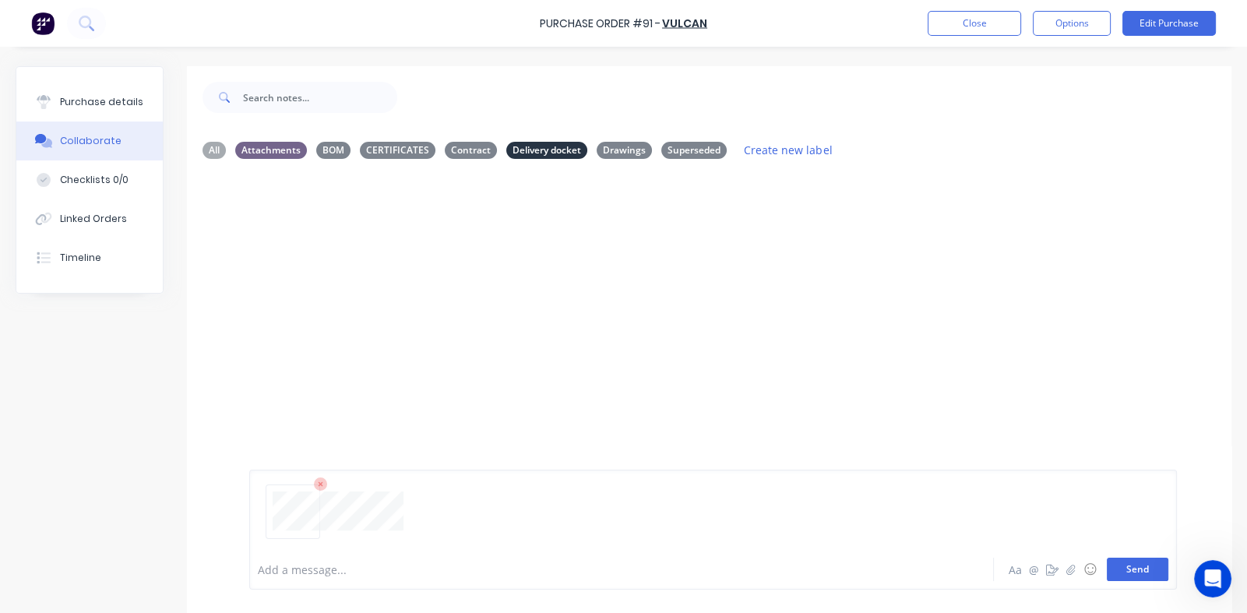
click at [1120, 571] on button "Send" at bounding box center [1138, 569] width 62 height 23
click at [269, 153] on div "Attachments" at bounding box center [271, 149] width 72 height 17
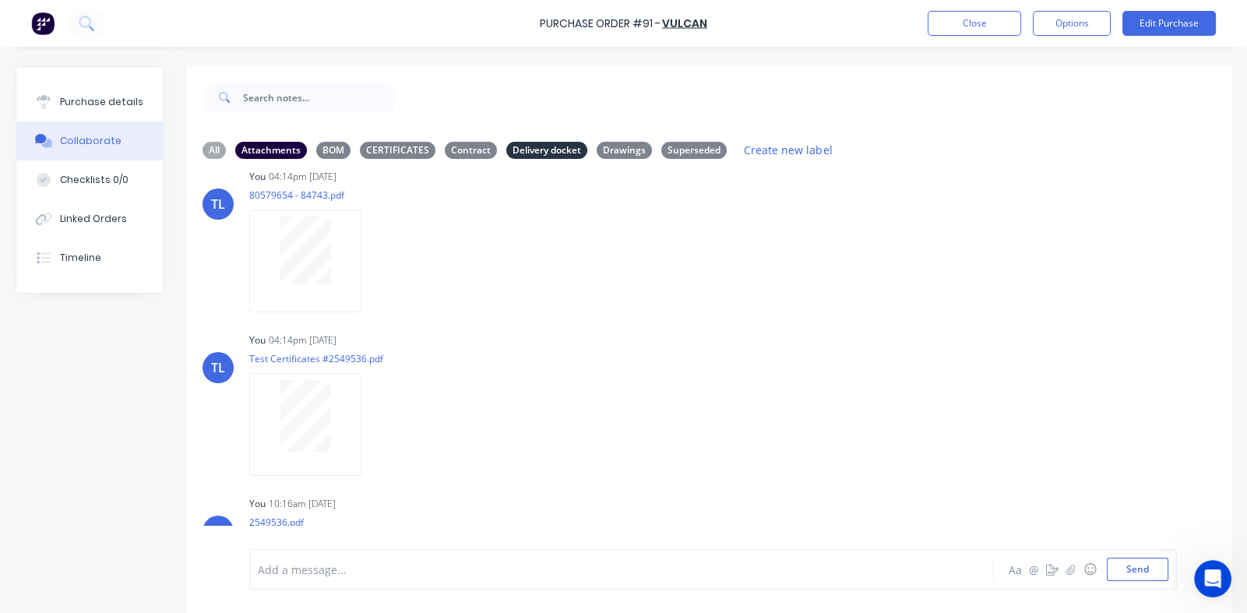
scroll to position [1271, 0]
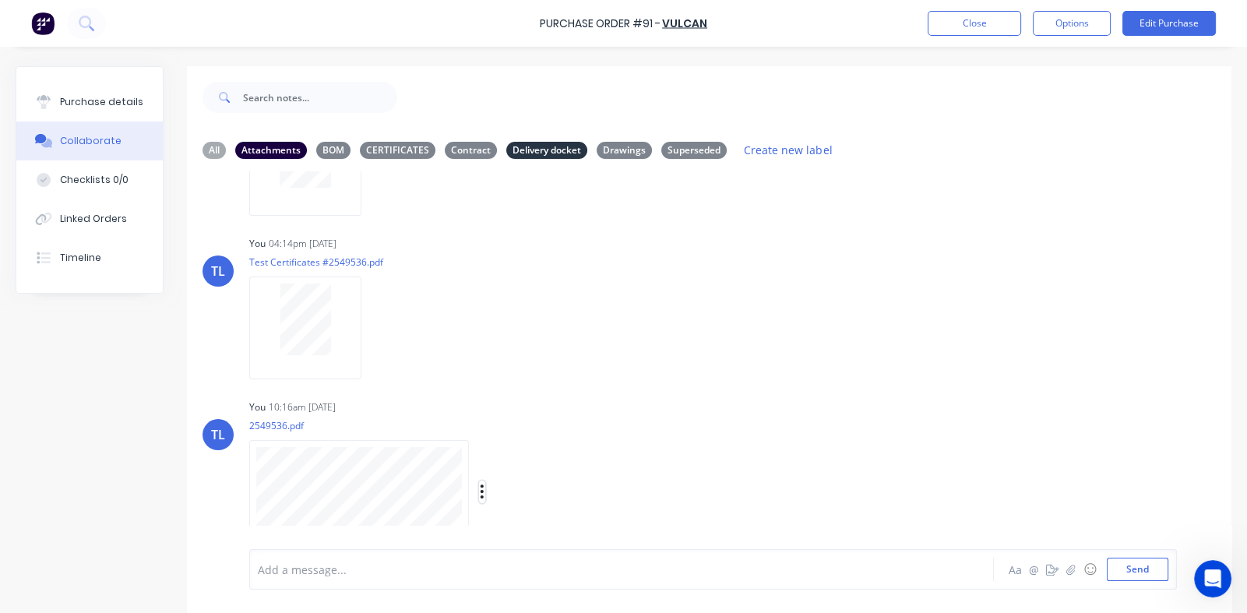
click at [480, 495] on icon "button" at bounding box center [482, 492] width 5 height 18
click at [531, 464] on button "Labels" at bounding box center [584, 458] width 175 height 35
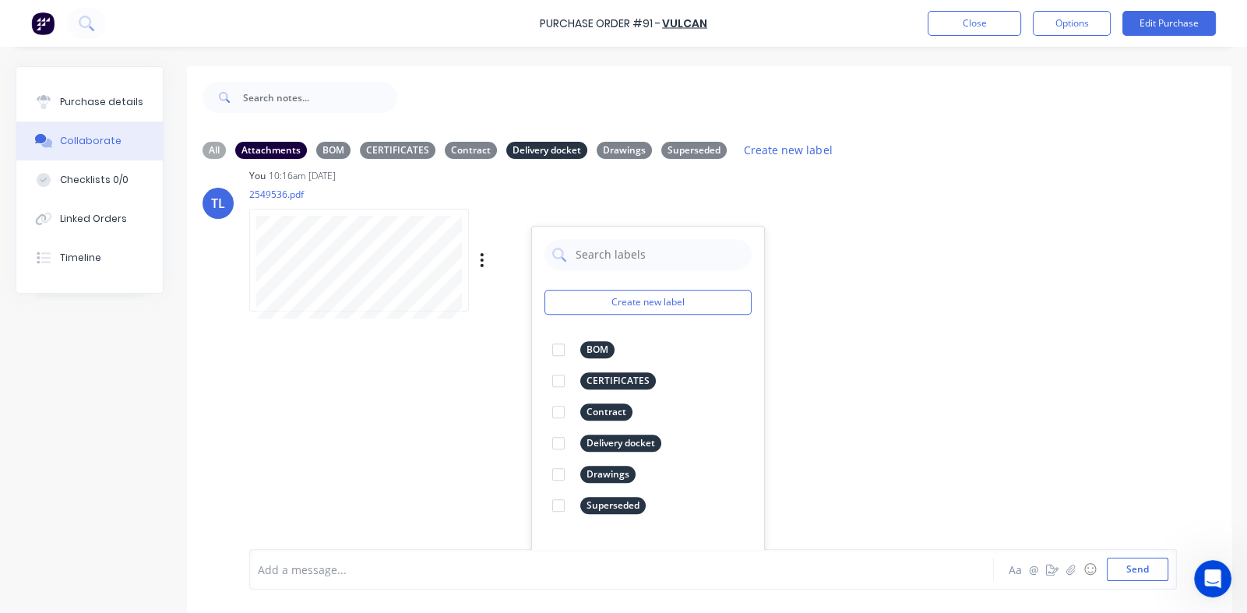
scroll to position [1521, 0]
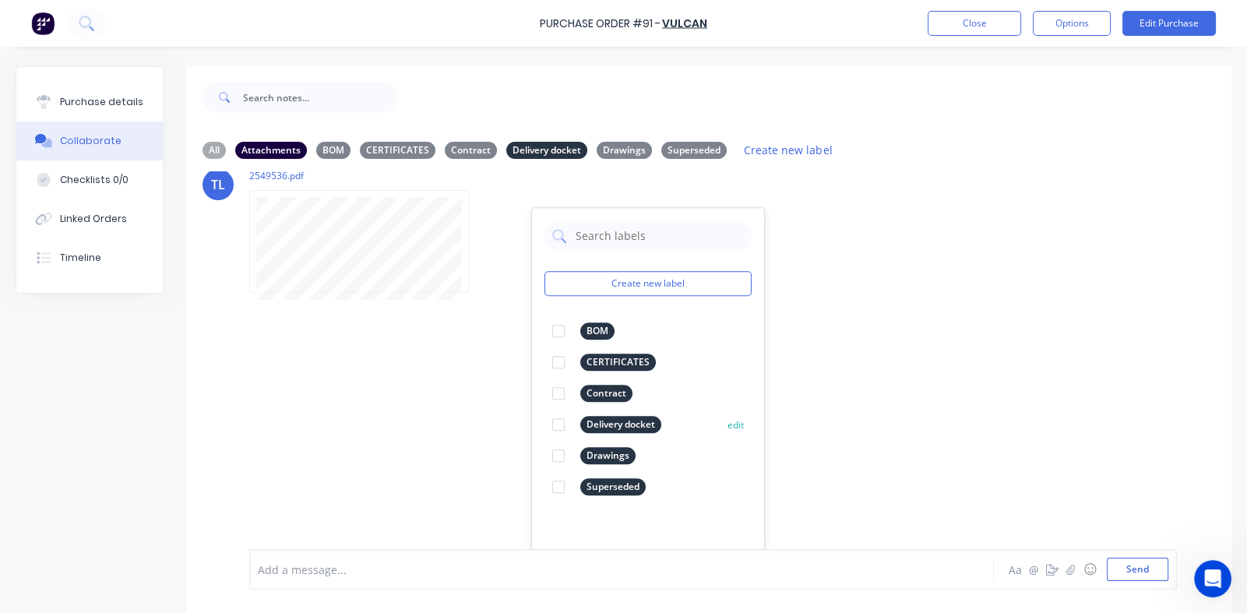
click at [561, 424] on div at bounding box center [558, 424] width 31 height 31
click at [904, 361] on div "TL You 04:14pm 14/08/25 64025 MTC.pdf Labels Download Delete TL You 04:14pm 14/…" at bounding box center [709, 360] width 1045 height 378
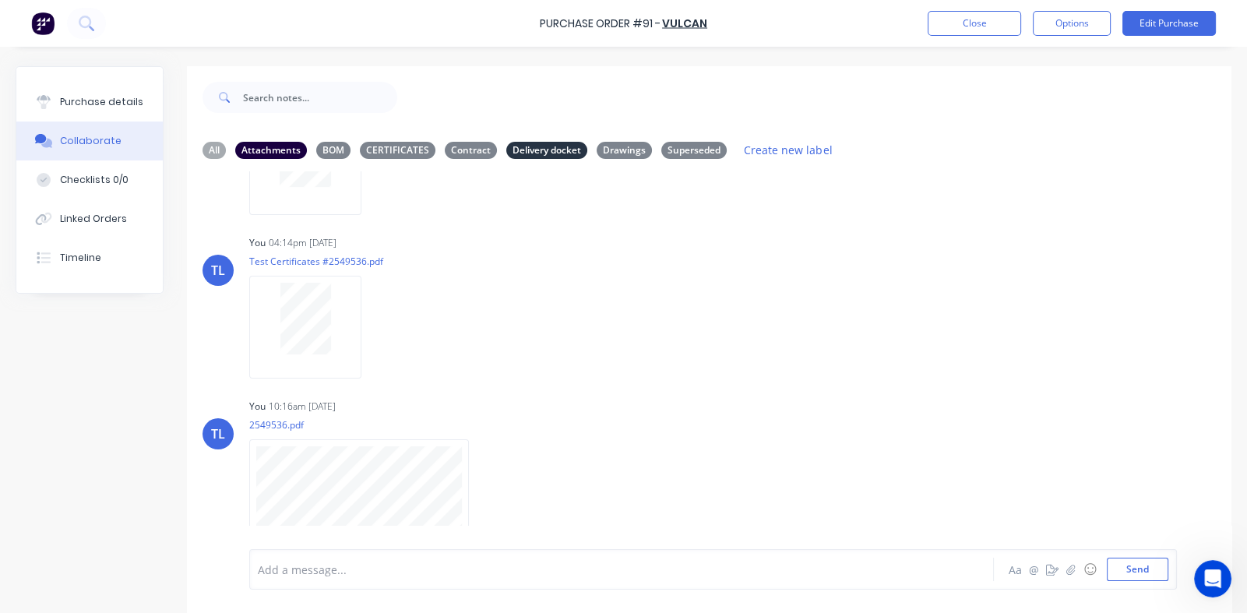
scroll to position [1271, 0]
click at [257, 144] on div "Attachments" at bounding box center [271, 149] width 72 height 17
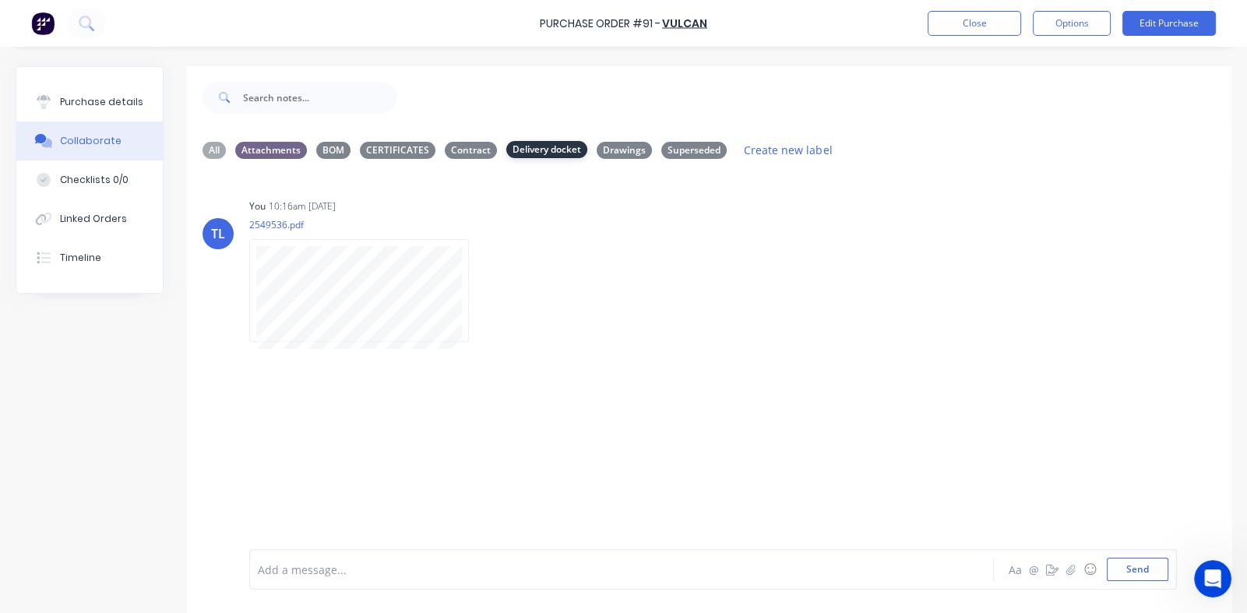
click at [530, 153] on div "Delivery docket" at bounding box center [546, 149] width 81 height 17
click at [541, 151] on div "Delivery docket" at bounding box center [546, 149] width 81 height 17
click at [538, 157] on div "Delivery docket" at bounding box center [546, 149] width 81 height 17
click at [395, 148] on div "CERTIFICATES" at bounding box center [398, 149] width 76 height 17
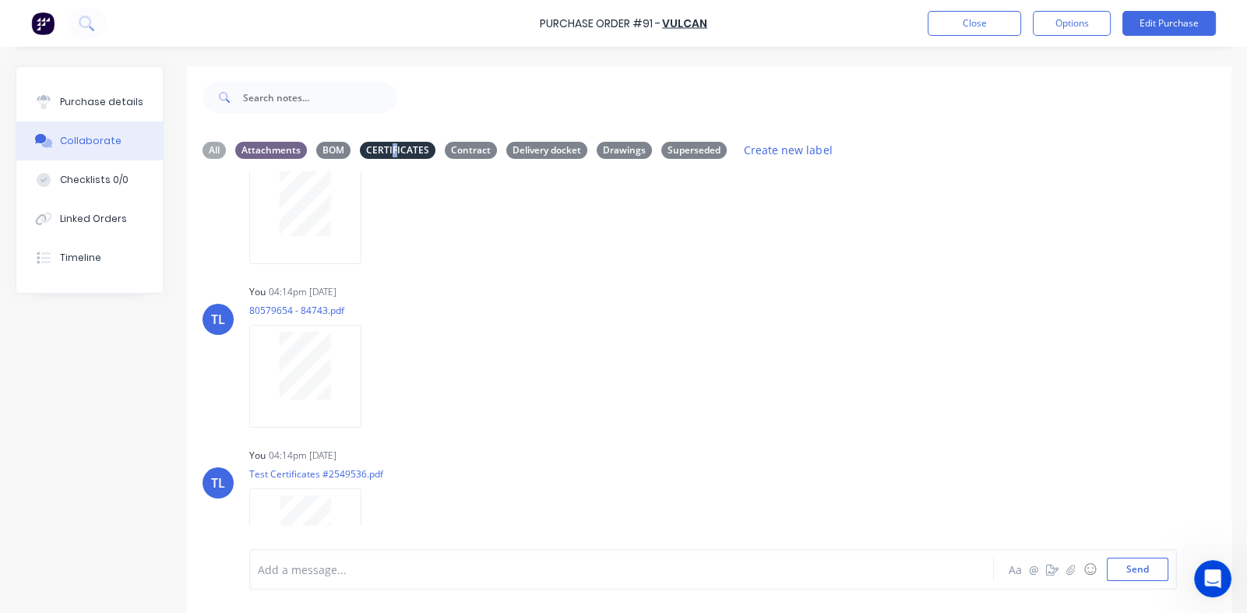
scroll to position [1108, 0]
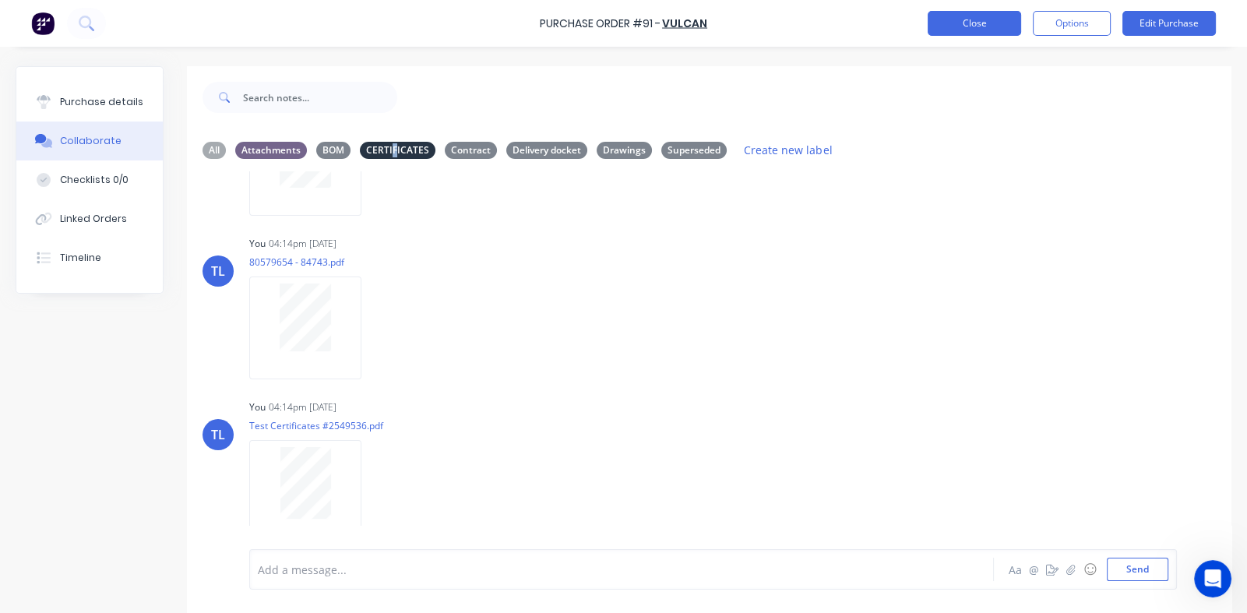
click at [950, 19] on button "Close" at bounding box center [974, 23] width 93 height 25
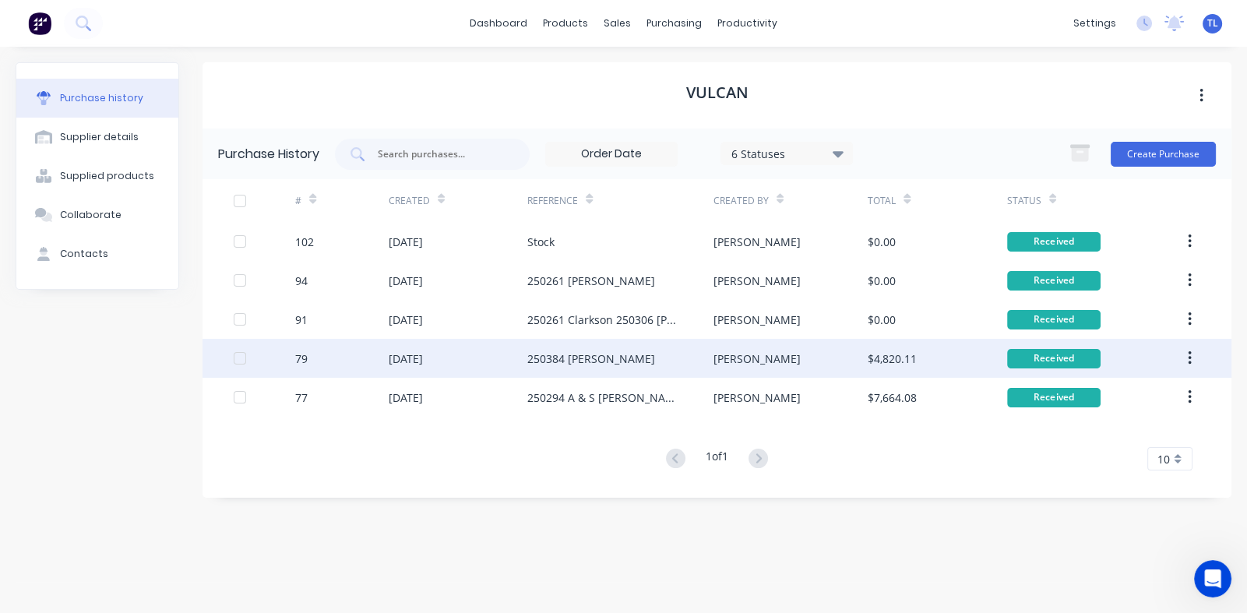
click at [421, 358] on div "25 Jul 2025" at bounding box center [406, 359] width 34 height 16
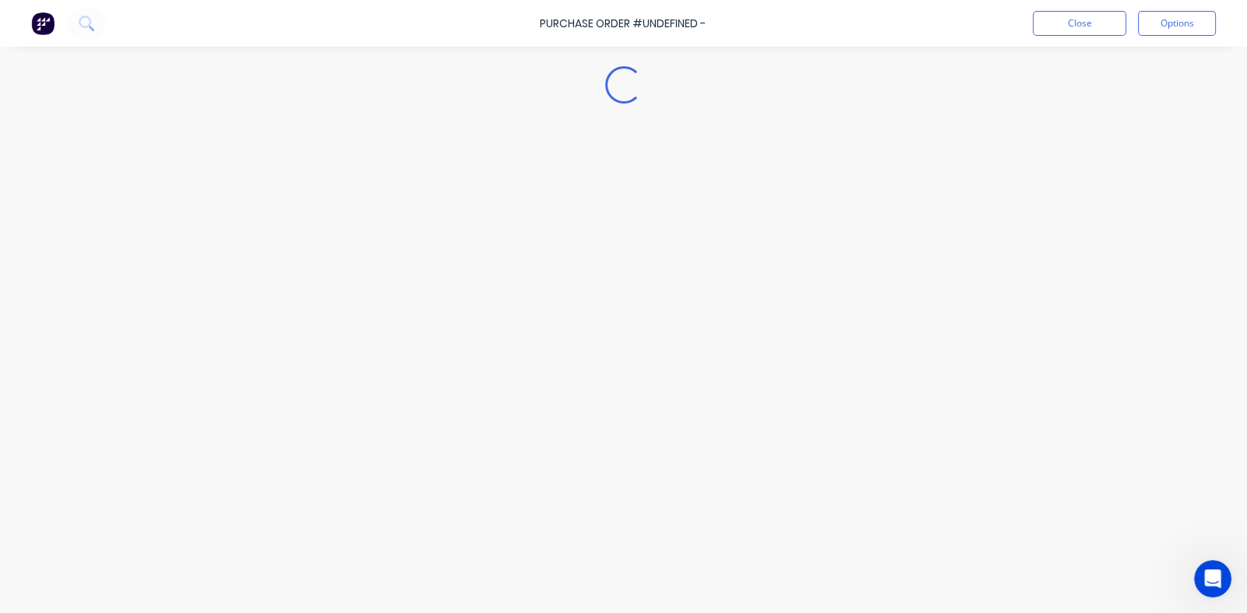
type textarea "x"
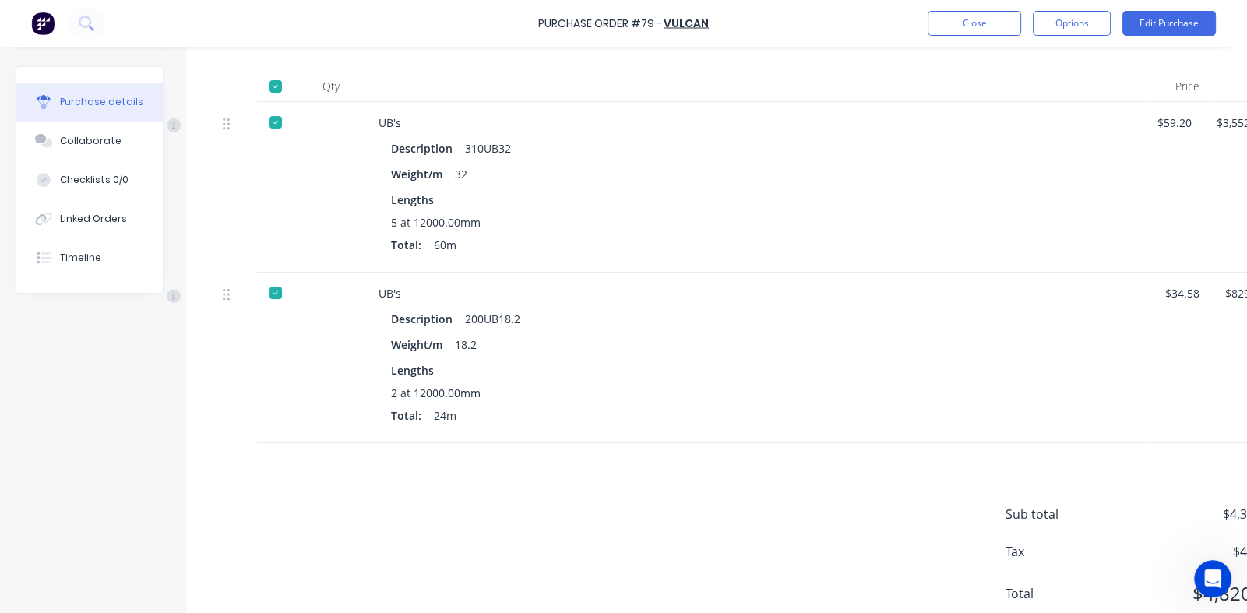
scroll to position [389, 0]
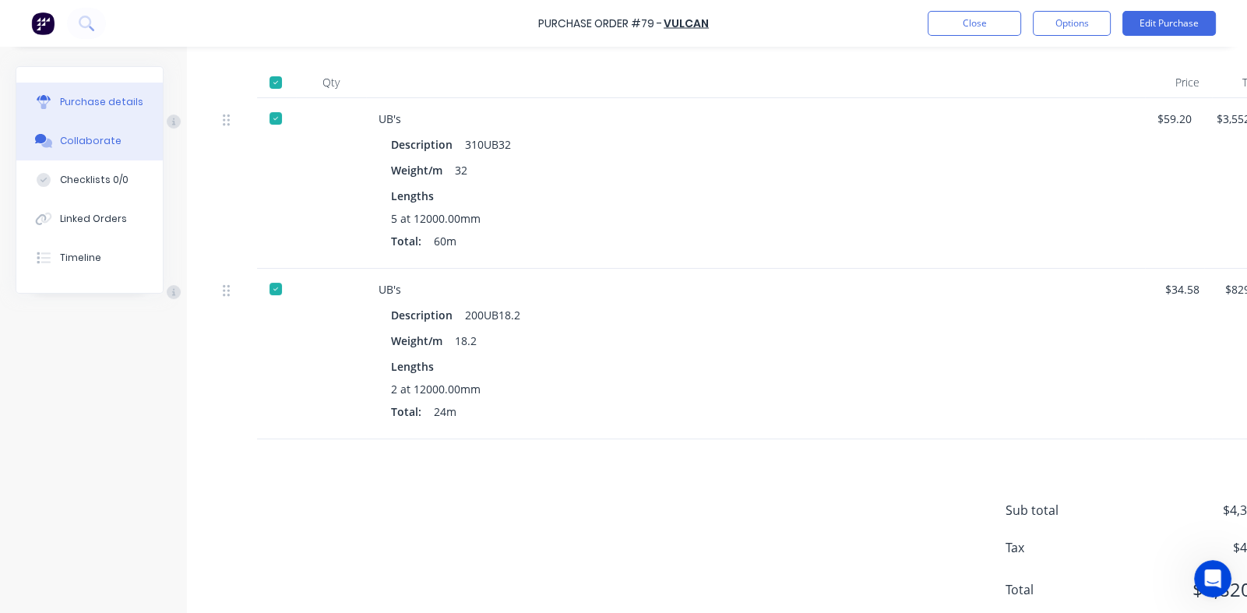
click at [97, 145] on div "Collaborate" at bounding box center [91, 141] width 62 height 14
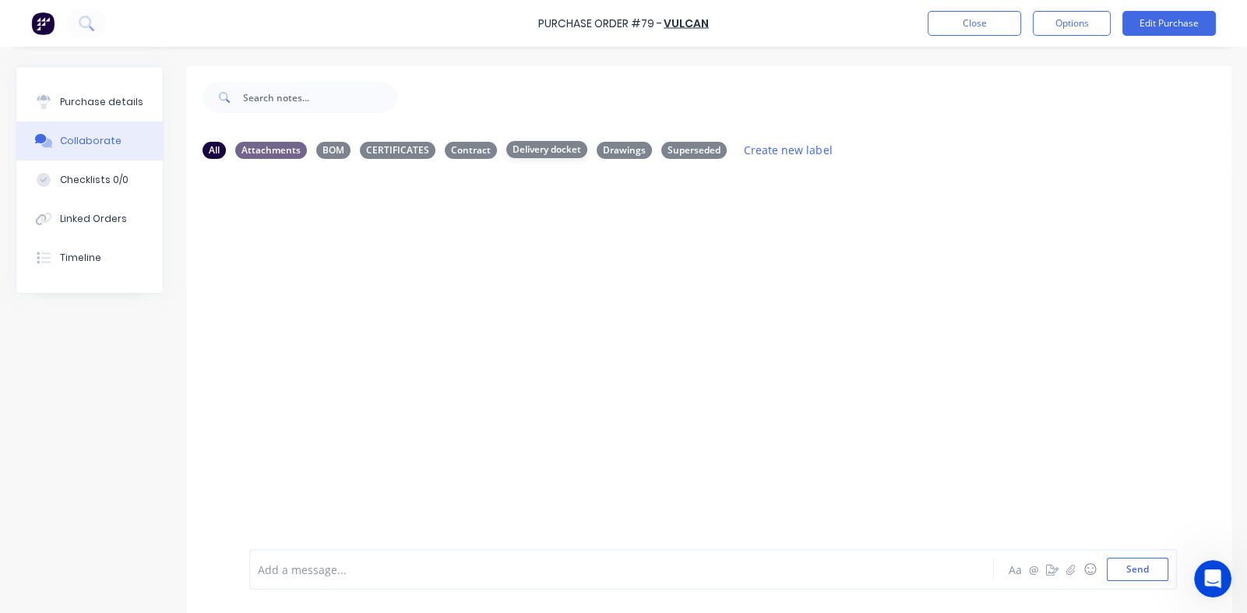
click at [534, 153] on div "Delivery docket" at bounding box center [546, 149] width 81 height 17
click at [1120, 571] on button "Send" at bounding box center [1138, 569] width 62 height 23
click at [273, 146] on div "Attachments" at bounding box center [271, 149] width 72 height 17
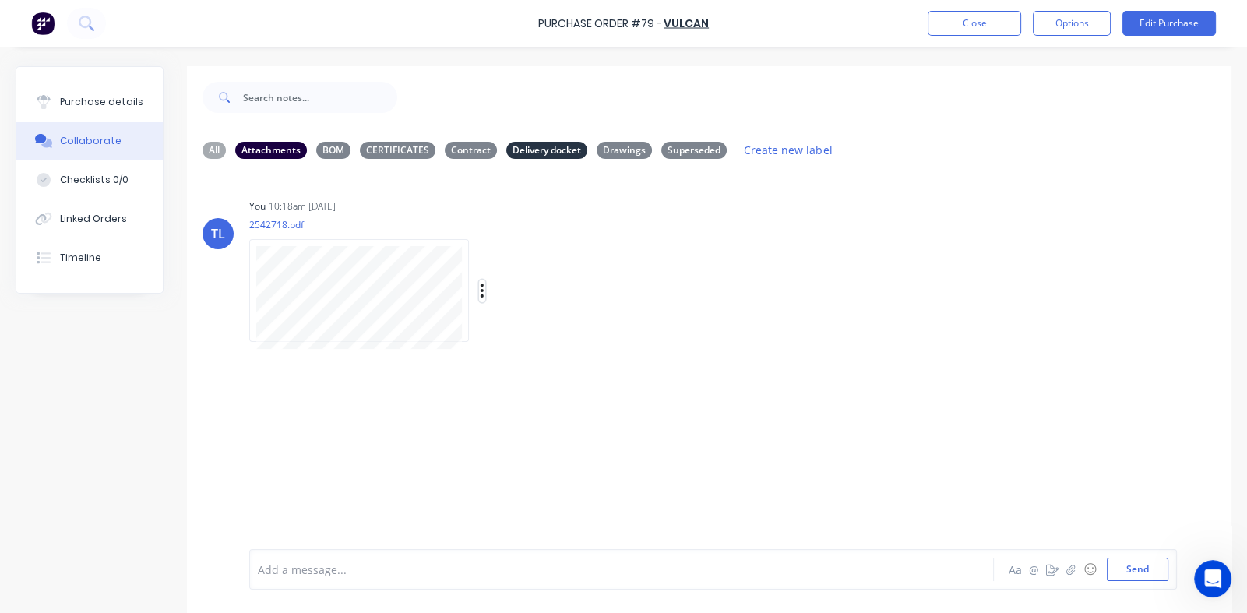
click at [479, 289] on button "button" at bounding box center [482, 291] width 6 height 23
click at [525, 289] on button "Labels" at bounding box center [584, 297] width 175 height 35
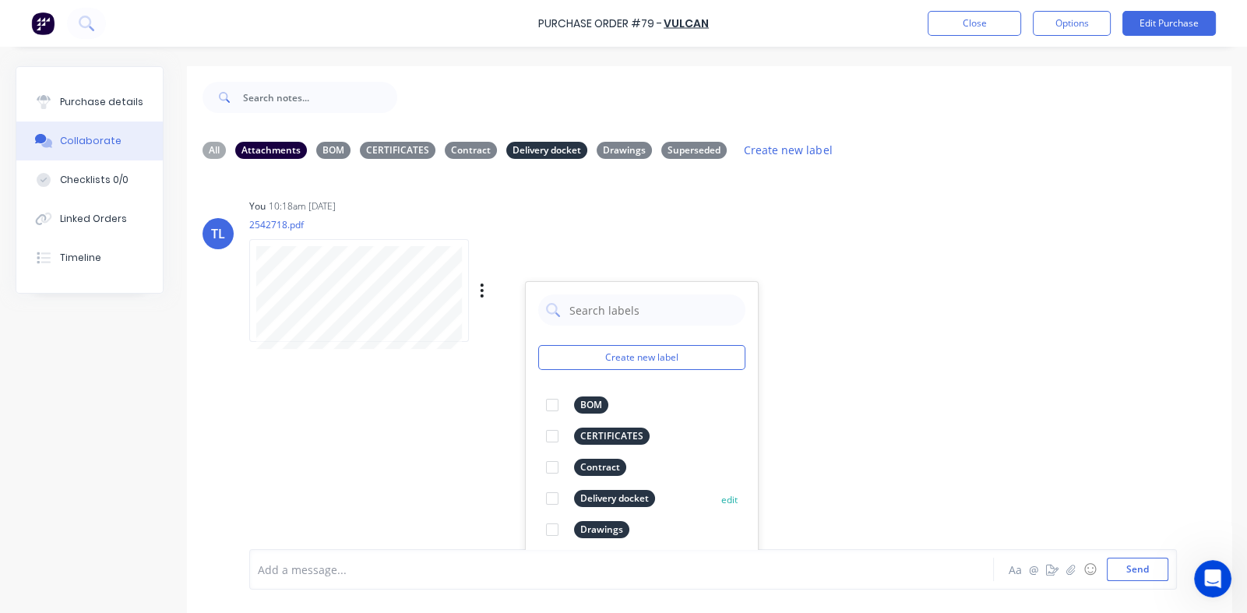
click at [555, 503] on div at bounding box center [552, 498] width 31 height 31
click at [948, 410] on div "TL You 10:18am 15/08/25 2542718.pdf Labels Download Delete Create new label Del…" at bounding box center [709, 360] width 1045 height 378
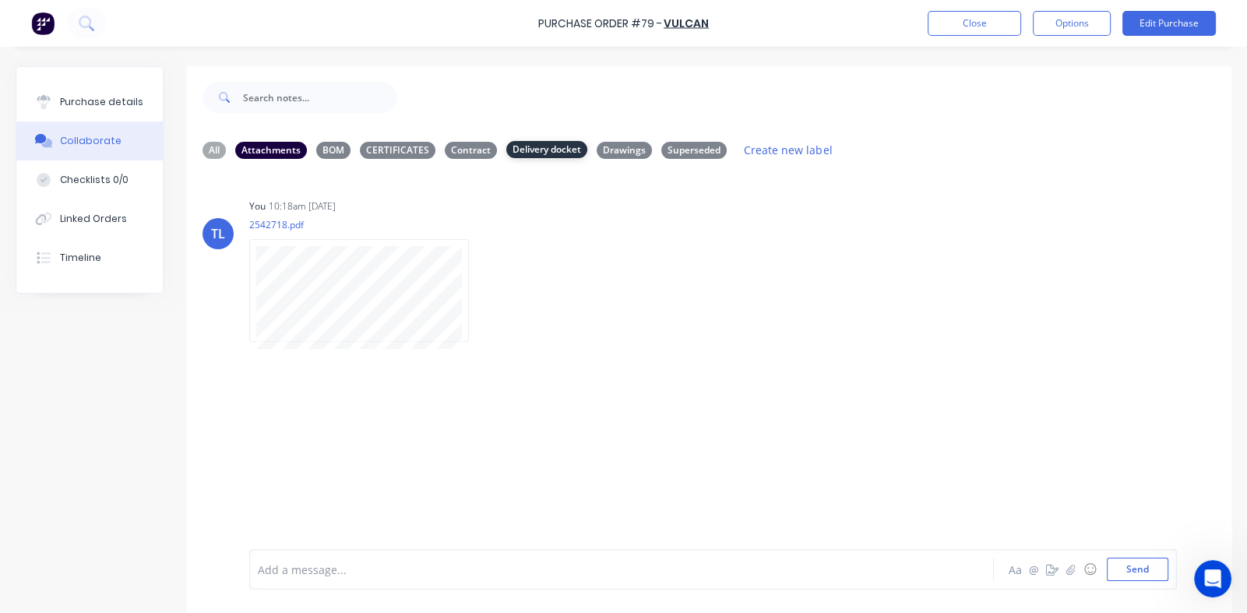
click at [531, 150] on div "Delivery docket" at bounding box center [546, 149] width 81 height 17
click at [1118, 563] on button "Send" at bounding box center [1138, 569] width 62 height 23
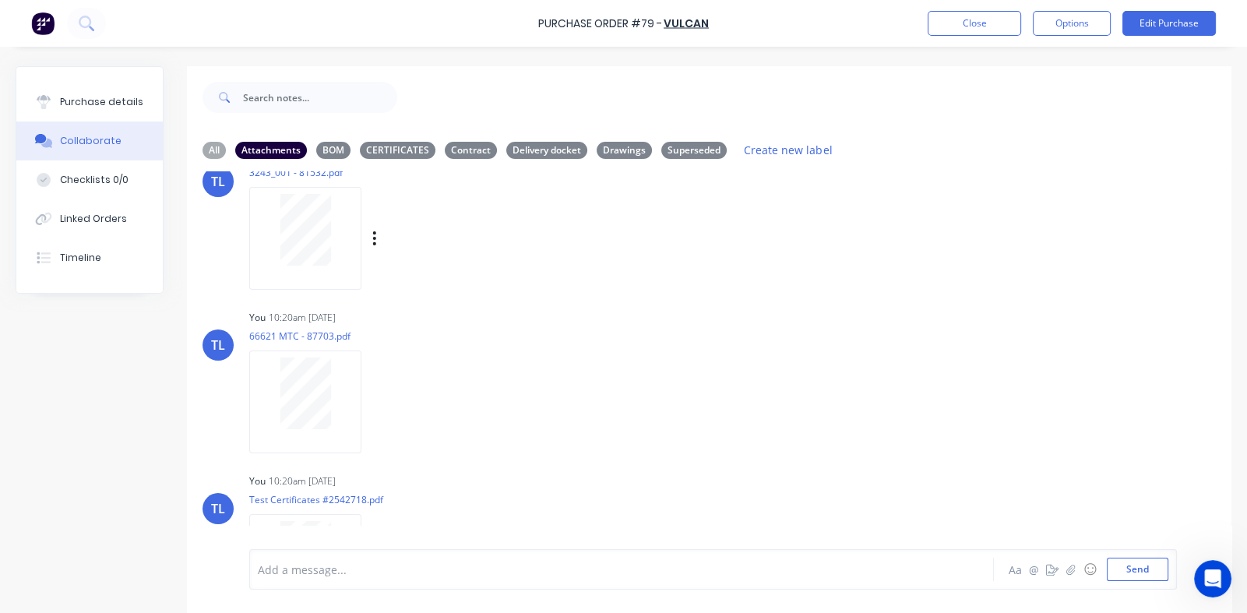
scroll to position [234, 0]
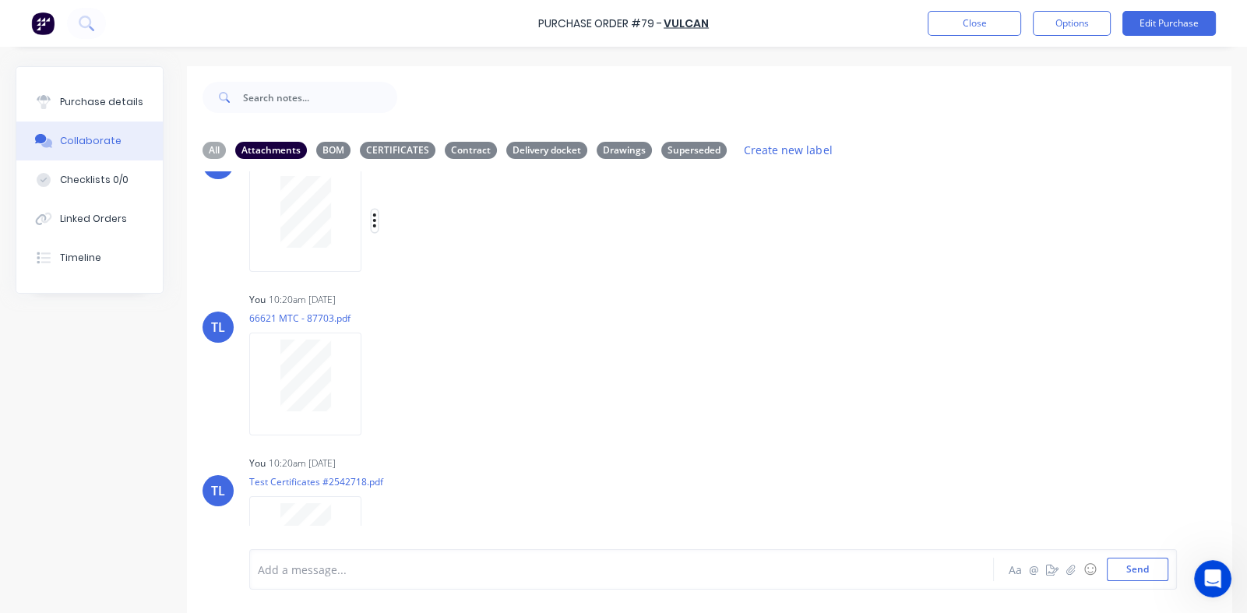
click at [372, 218] on icon "button" at bounding box center [374, 221] width 5 height 18
click at [432, 227] on button "Labels" at bounding box center [477, 227] width 175 height 35
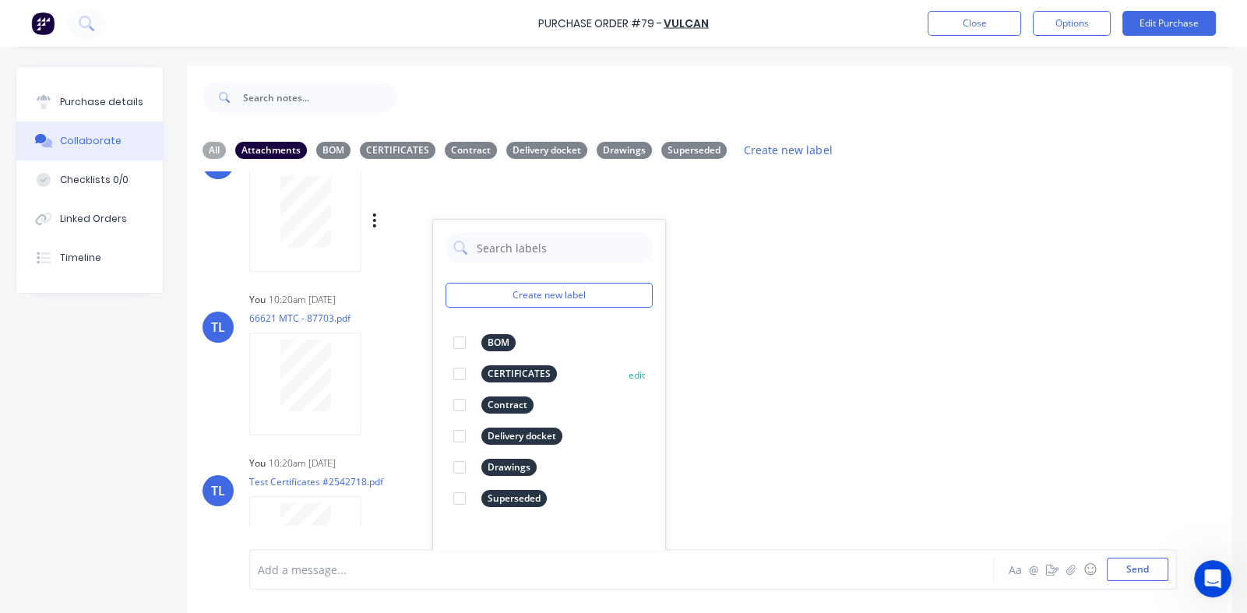
click at [458, 375] on div at bounding box center [459, 373] width 31 height 31
click at [941, 353] on div "TL You 10:20am 15/08/25 66621 MTC - 87703.pdf Labels Download Delete" at bounding box center [709, 358] width 1045 height 140
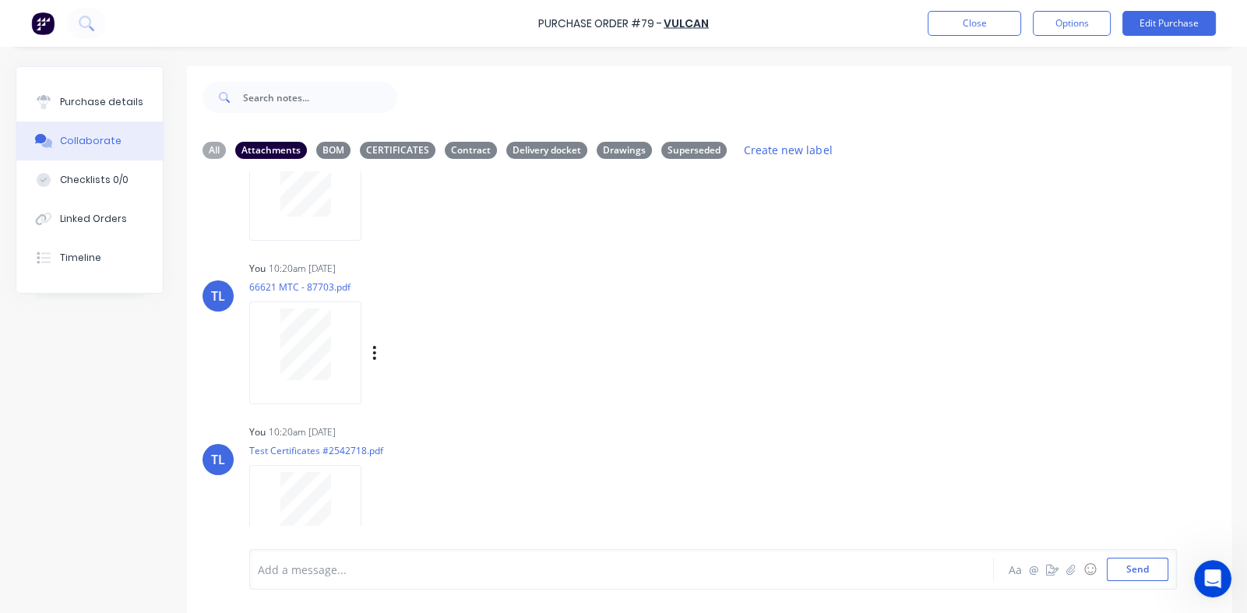
scroll to position [290, 0]
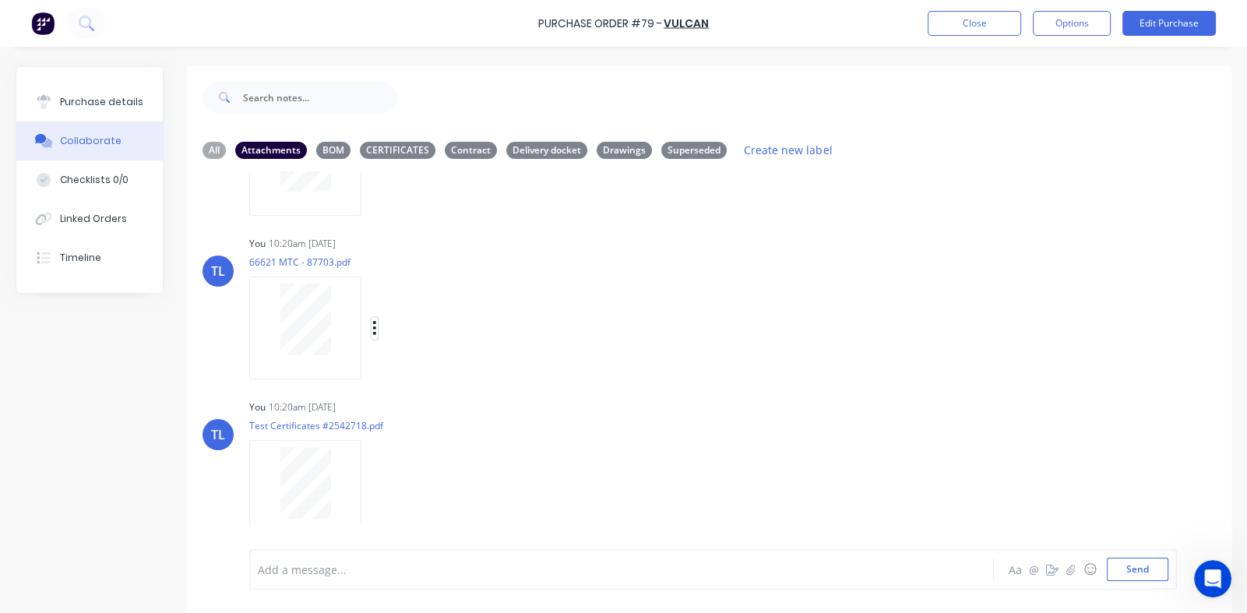
click at [372, 325] on icon "button" at bounding box center [374, 328] width 5 height 18
click at [409, 329] on button "Labels" at bounding box center [477, 334] width 175 height 35
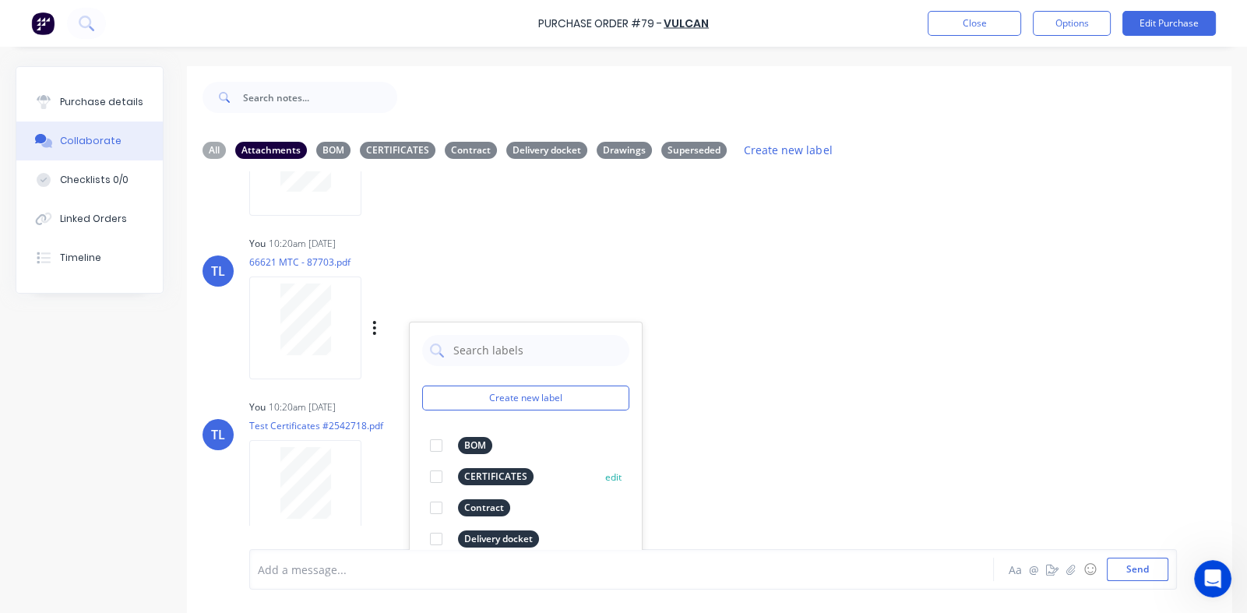
click at [435, 476] on div at bounding box center [436, 476] width 31 height 31
click at [768, 439] on div "TL You 10:20am 15/08/25 Test Certificates #2542718.pdf Labels Download Delete" at bounding box center [709, 466] width 1045 height 140
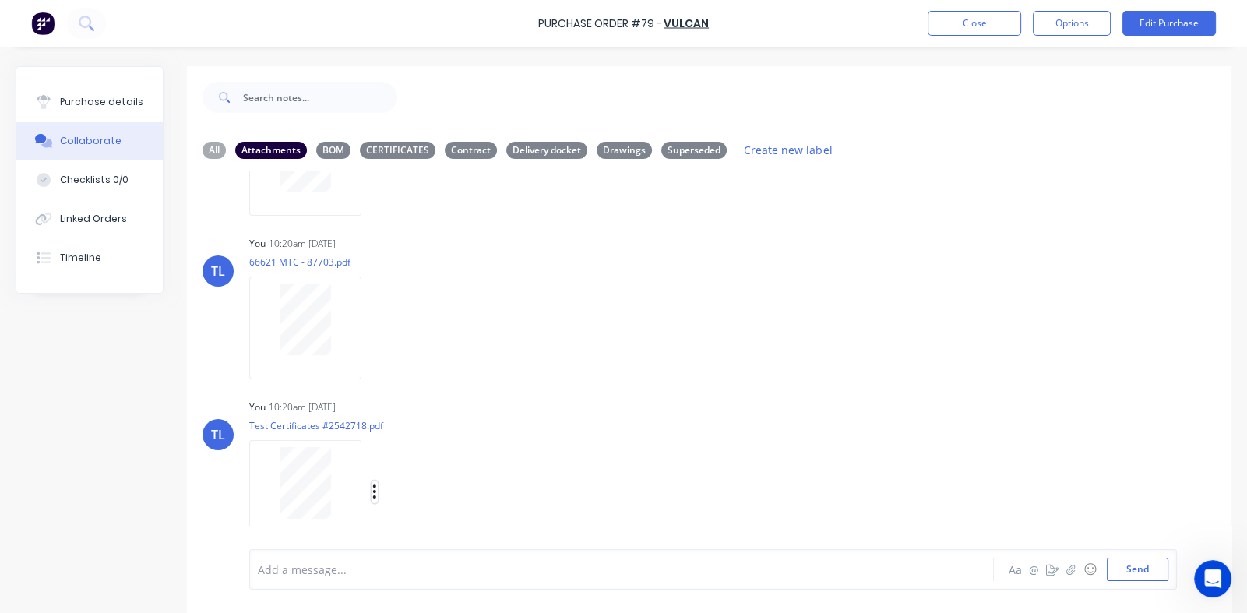
click at [377, 491] on button "button" at bounding box center [375, 492] width 6 height 23
click at [435, 457] on button "Labels" at bounding box center [477, 458] width 175 height 35
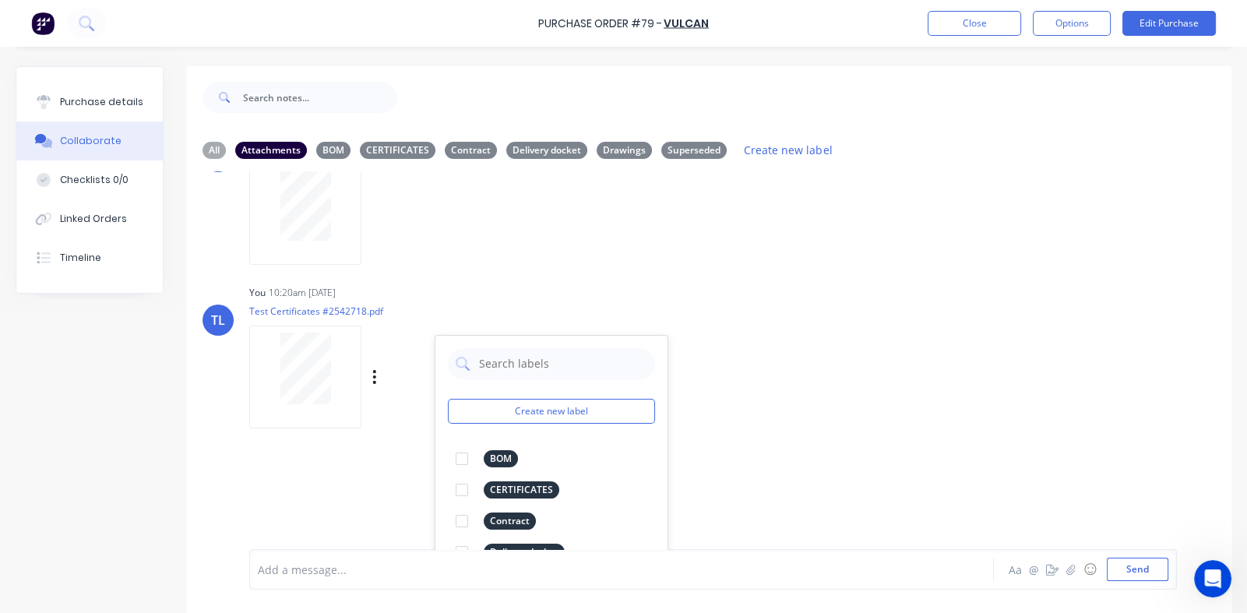
scroll to position [524, 0]
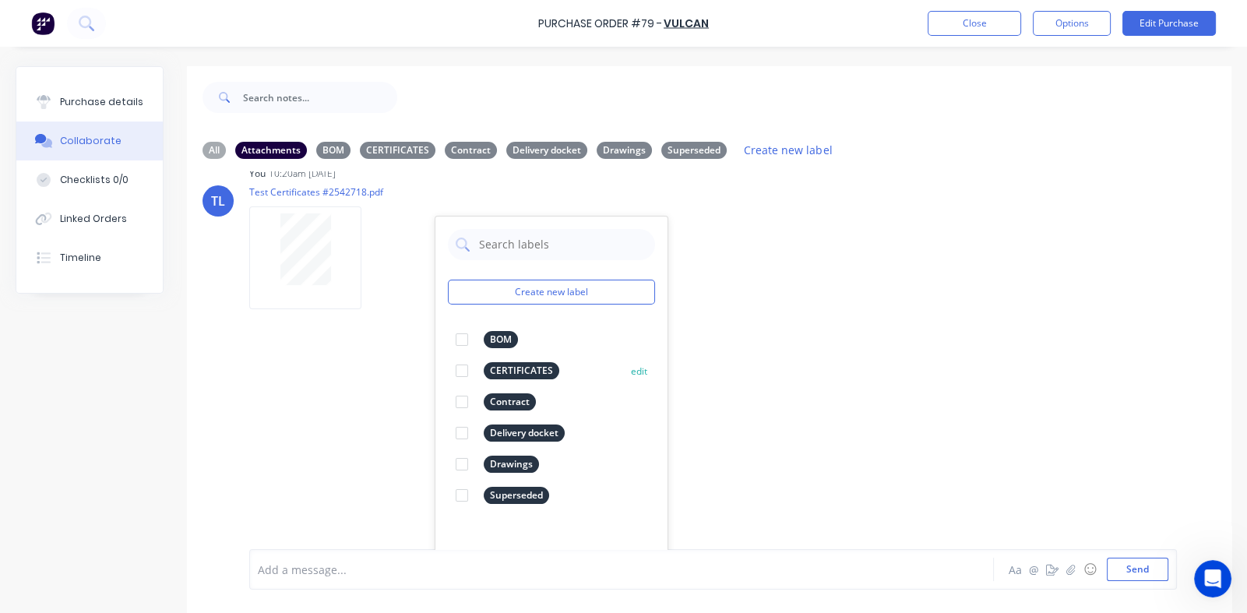
click at [462, 370] on div at bounding box center [461, 370] width 31 height 31
click at [724, 386] on div "TL You 10:18am 15/08/25 2542718.pdf Labels Download Delete TL You 10:20am 15/08…" at bounding box center [709, 360] width 1045 height 378
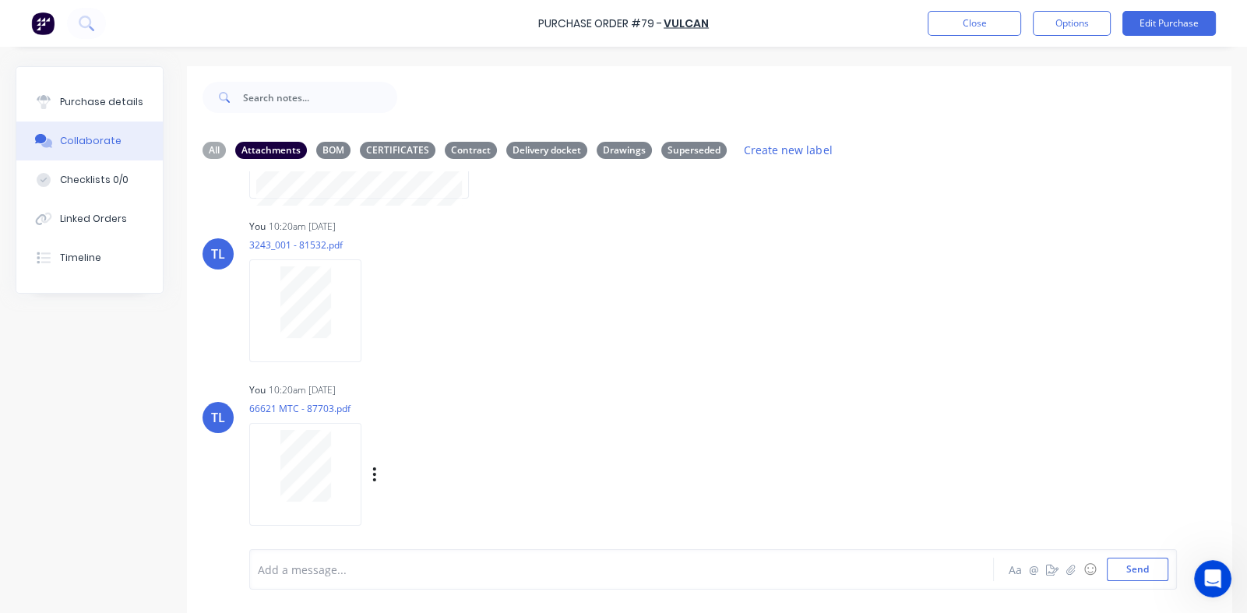
scroll to position [290, 0]
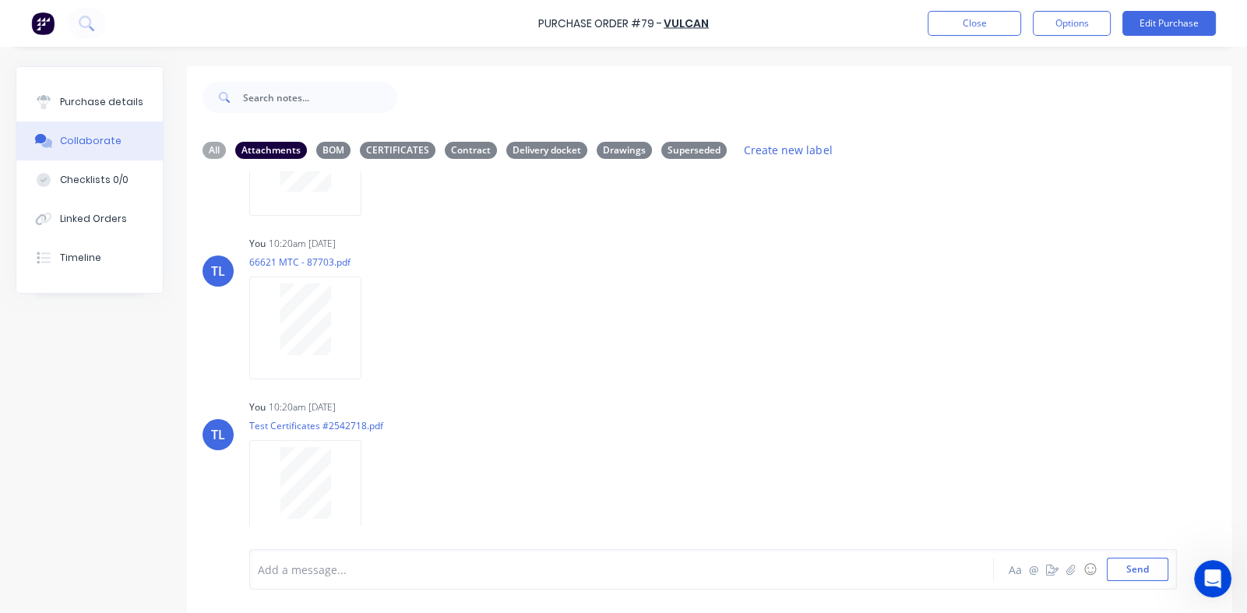
click at [0, 0] on icon "button" at bounding box center [0, 0] width 0 height 0
click at [0, 0] on button "Labels" at bounding box center [0, 0] width 0 height 0
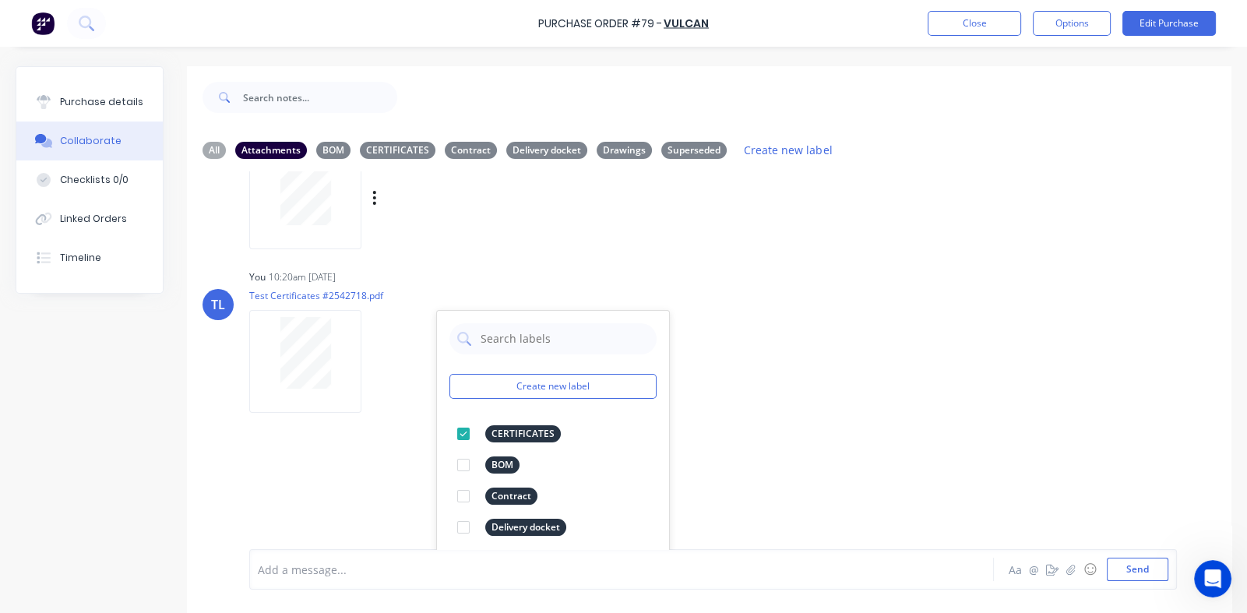
scroll to position [522, 0]
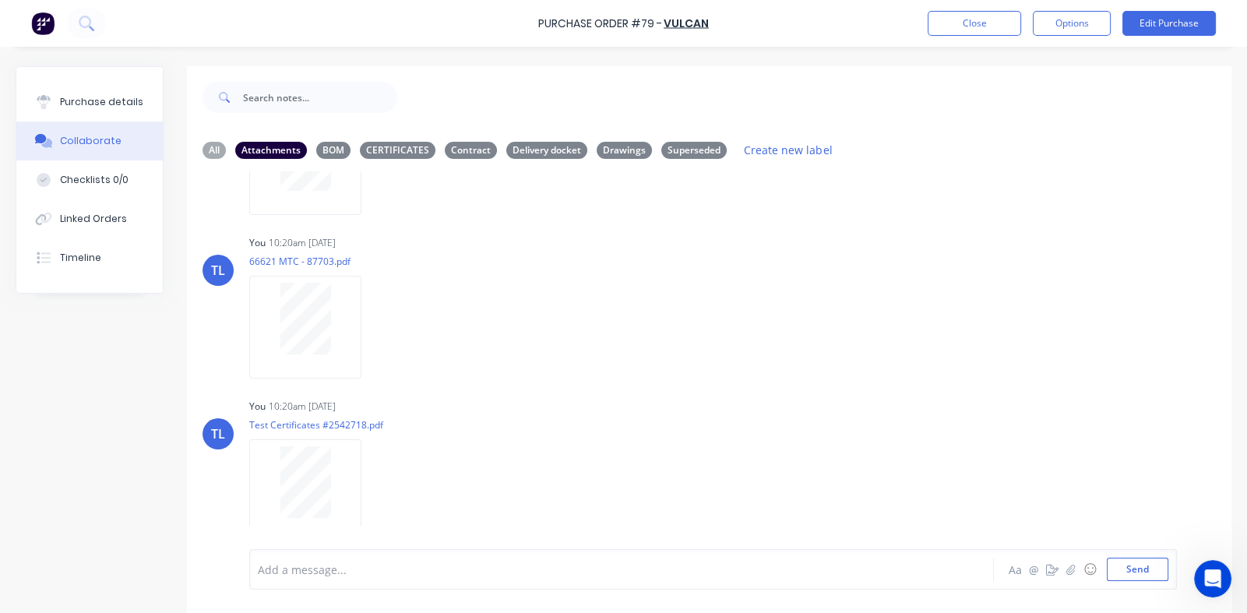
click at [848, 340] on div "TL You 10:18am 15/08/25 2542718.pdf Labels Download Delete TL You 10:20am 15/08…" at bounding box center [709, 360] width 1045 height 378
